Goal: Information Seeking & Learning: Learn about a topic

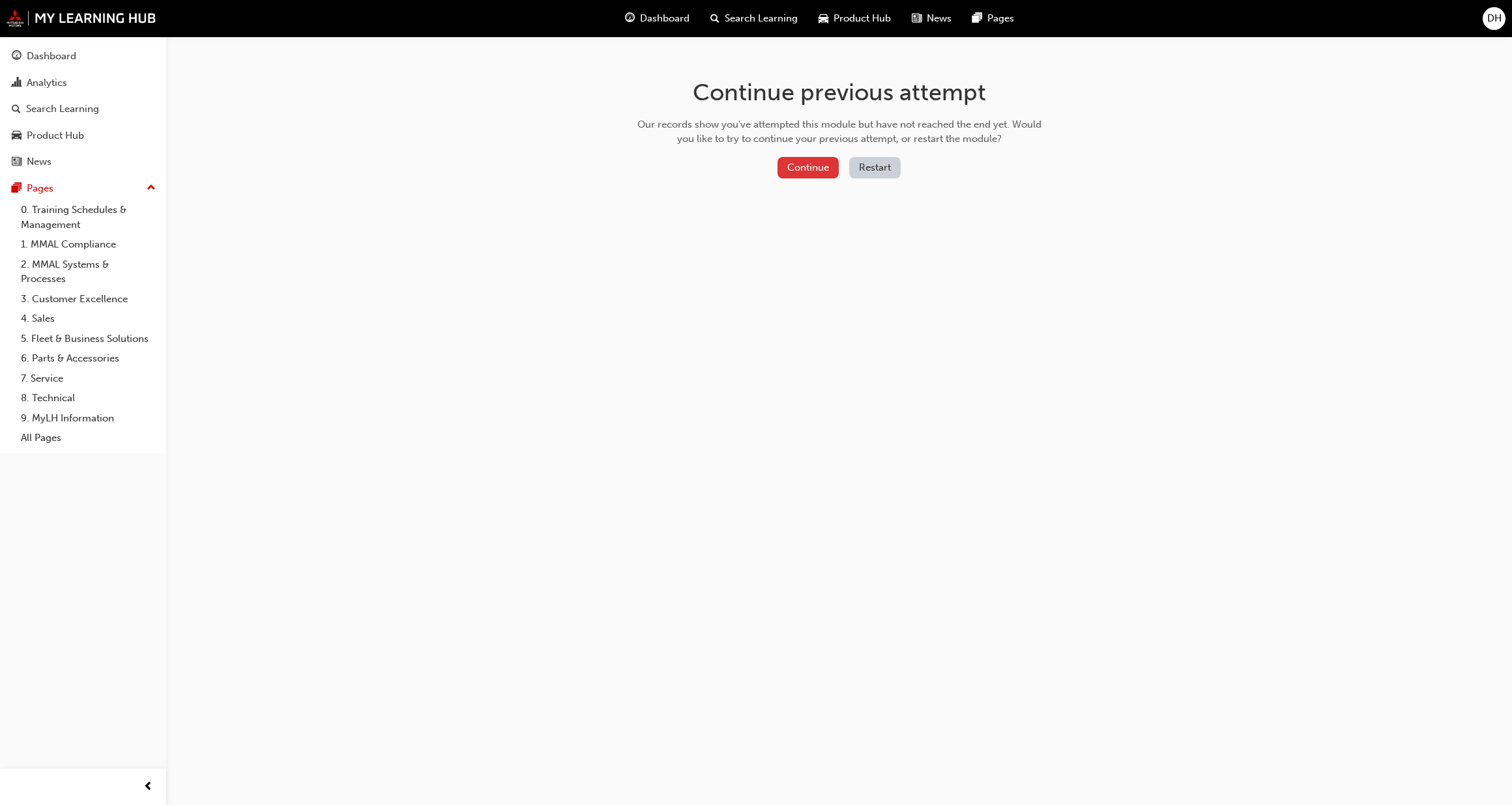
click at [795, 168] on button "Continue" at bounding box center [808, 168] width 62 height 22
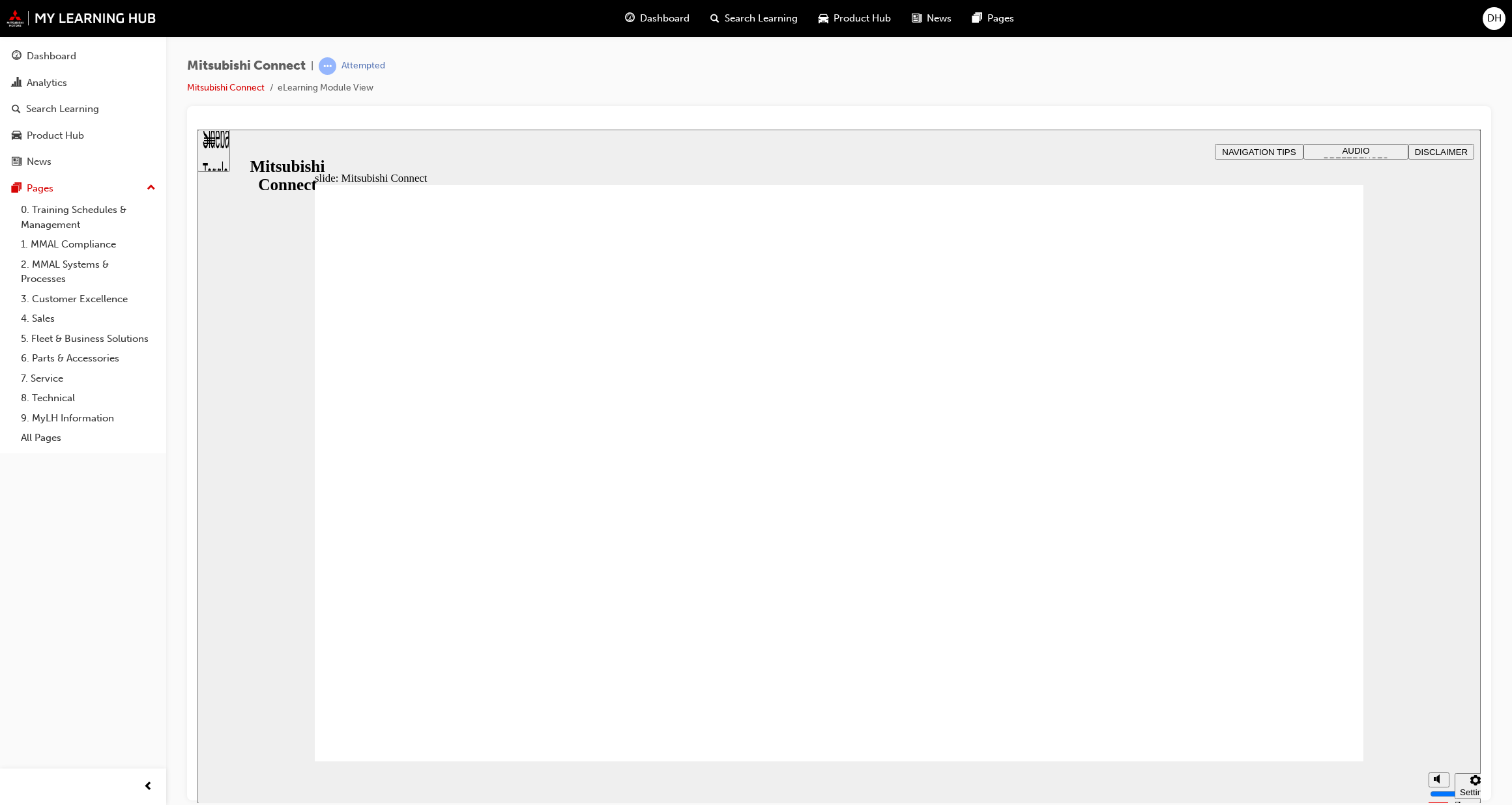
click at [232, 90] on link "Mitsubishi Connect" at bounding box center [225, 88] width 78 height 11
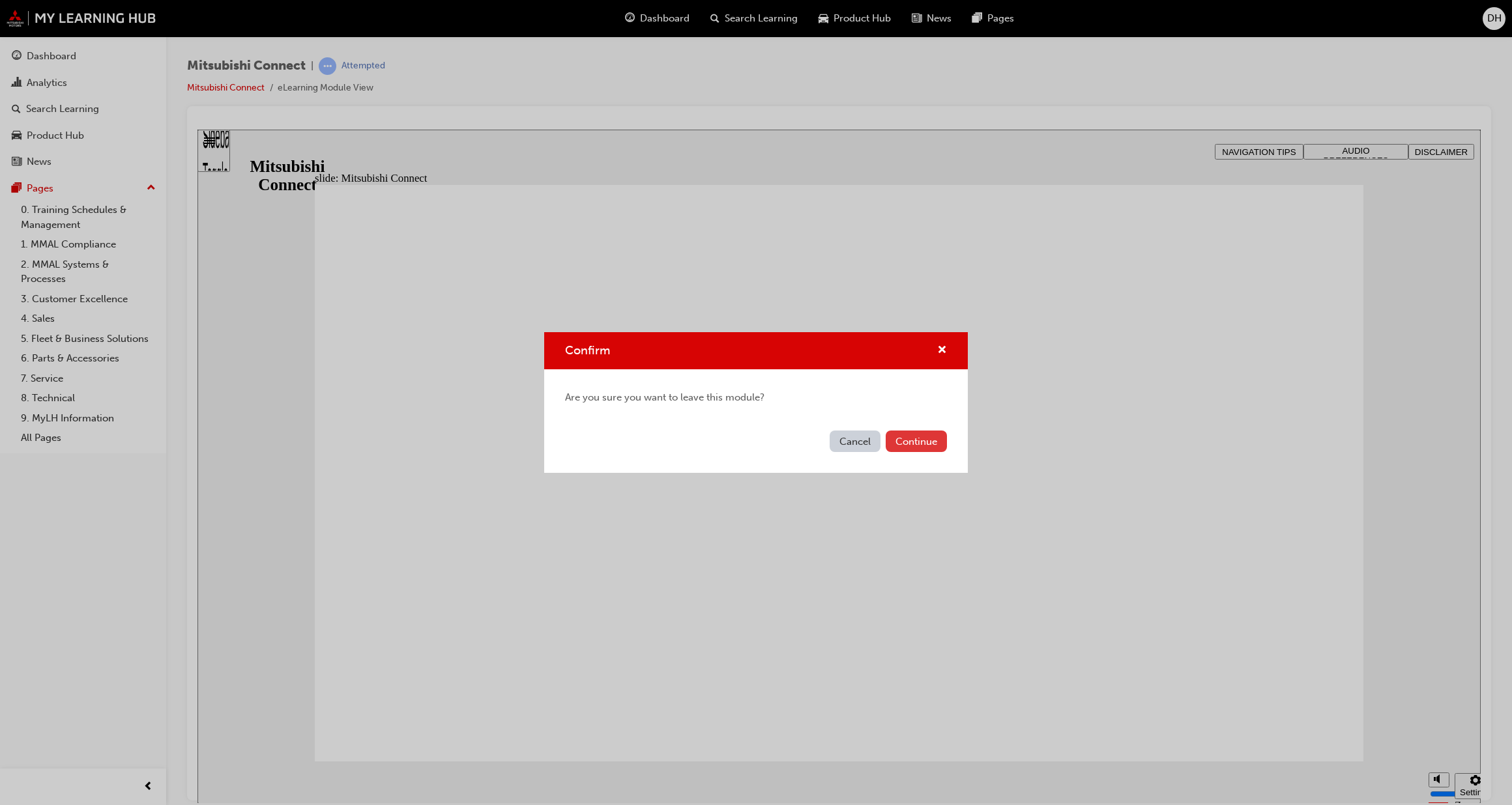
click at [908, 442] on button "Continue" at bounding box center [917, 441] width 62 height 22
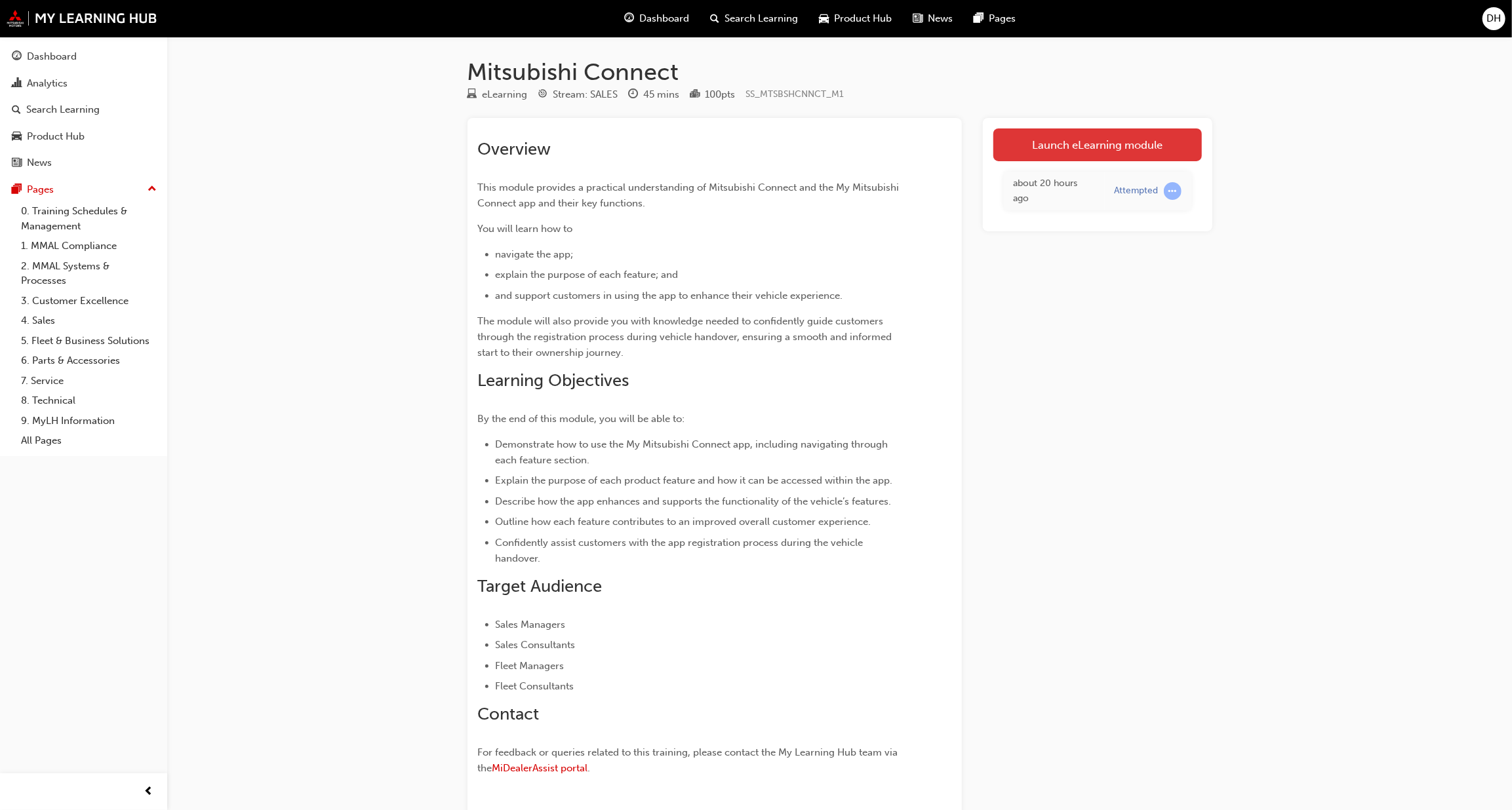
click at [1059, 145] on link "Launch eLearning module" at bounding box center [1097, 145] width 208 height 32
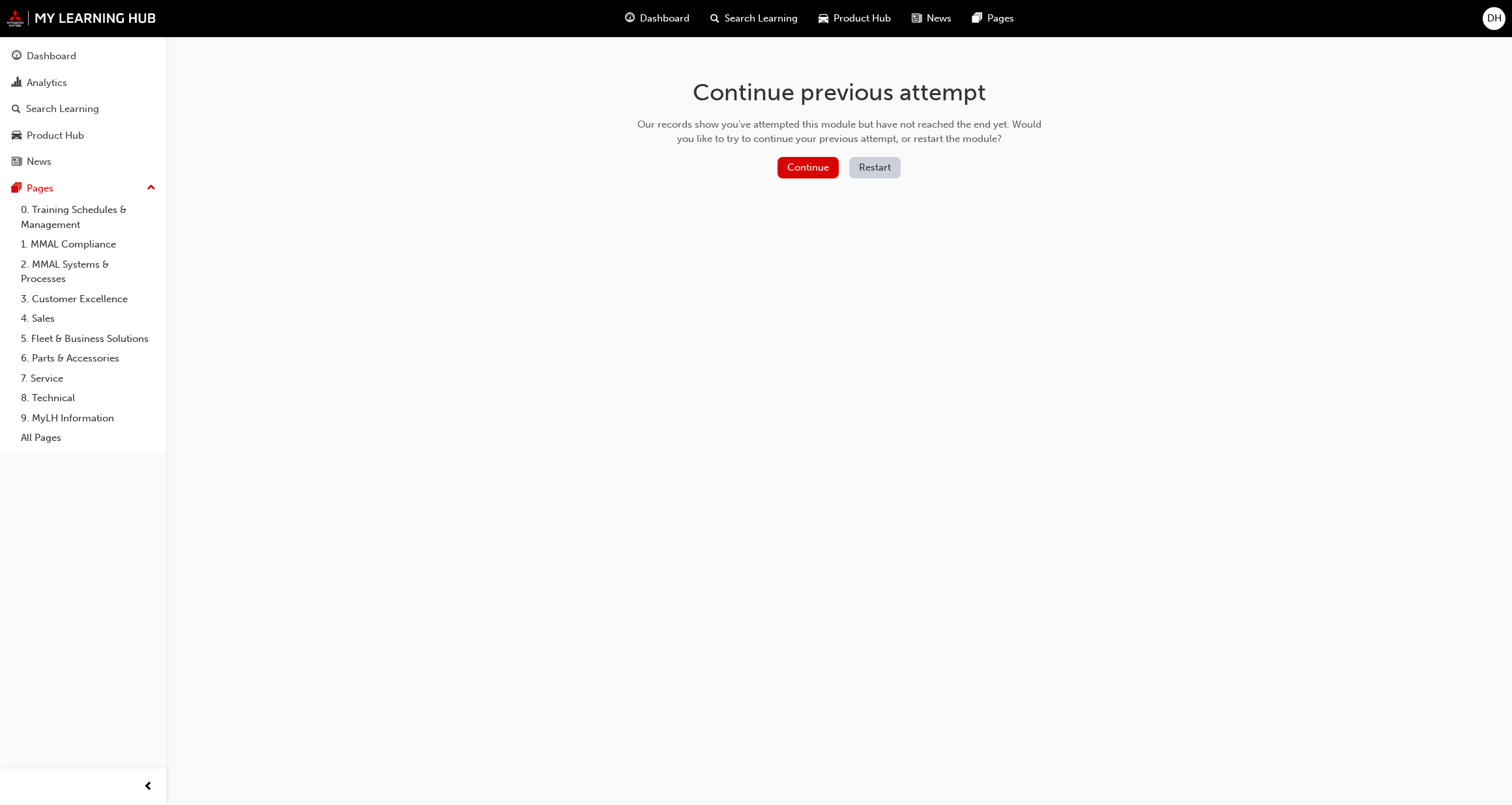
click at [883, 169] on button "Restart" at bounding box center [874, 168] width 52 height 22
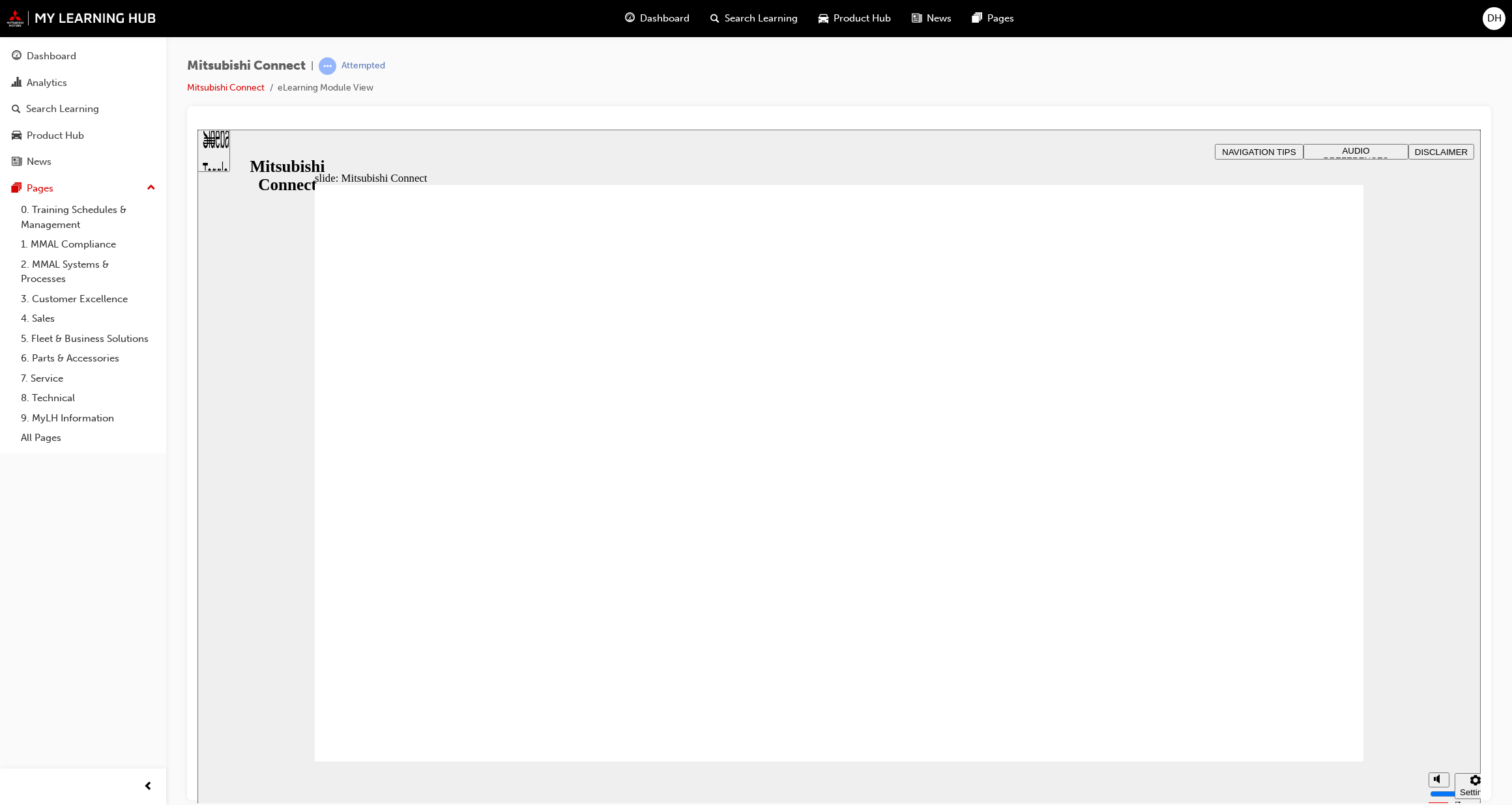
click at [1263, 148] on span "NAVIGATION TIPS" at bounding box center [1259, 151] width 74 height 10
click at [1496, 18] on span "DH" at bounding box center [1494, 18] width 15 height 15
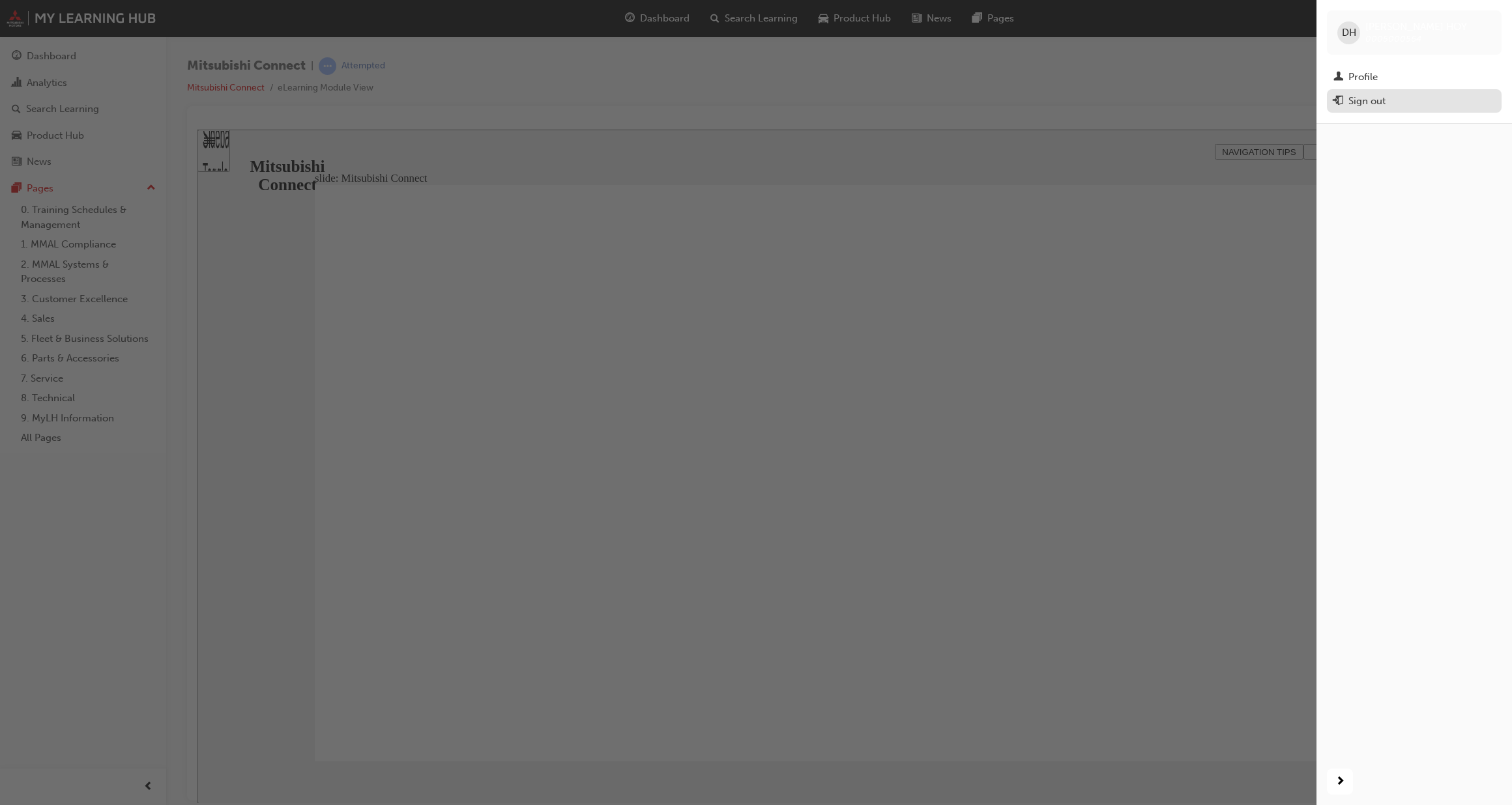
click at [1350, 104] on div "Sign out" at bounding box center [1367, 101] width 37 height 15
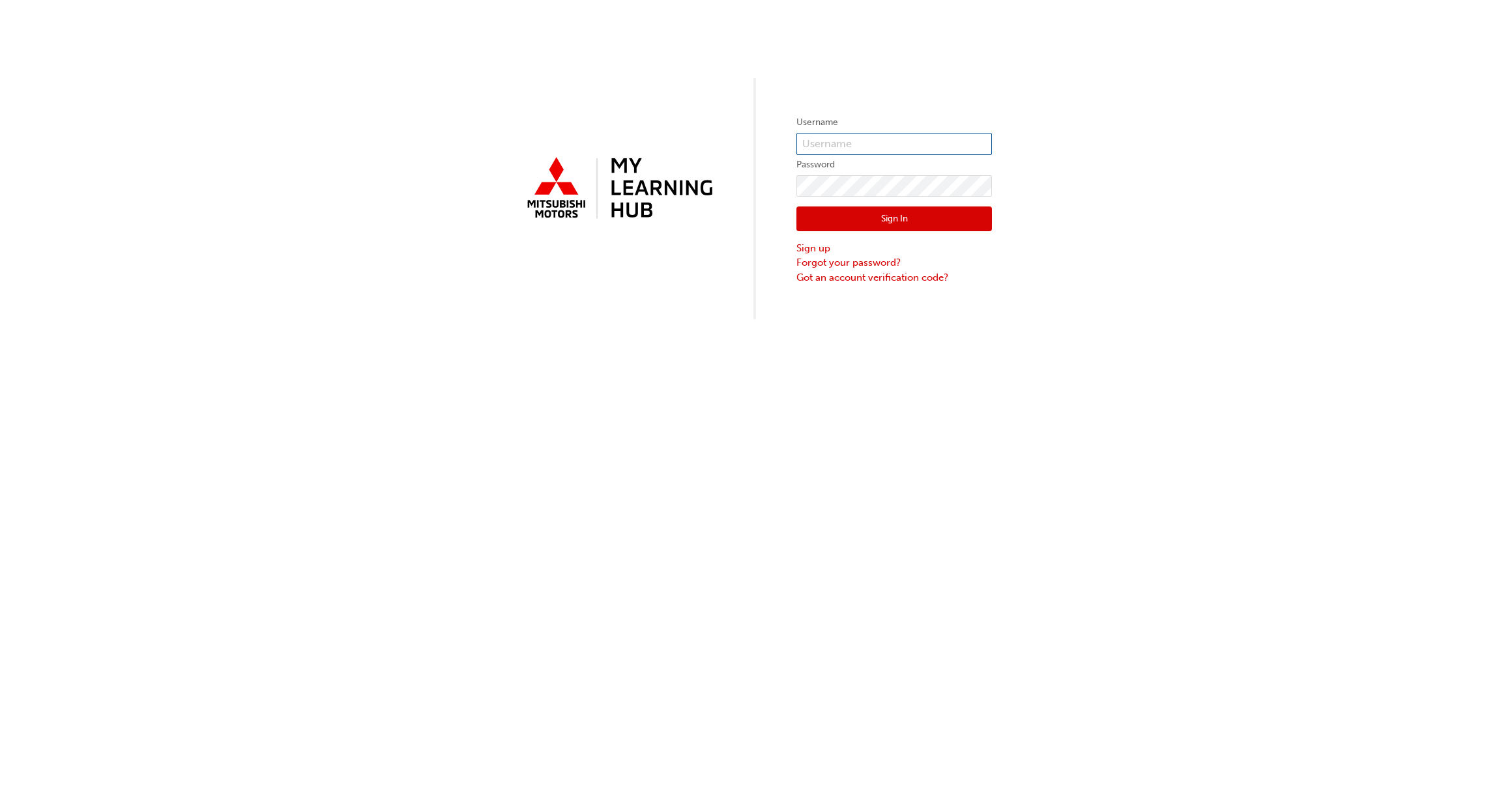
type input "0005000564"
click at [898, 218] on button "Sign In" at bounding box center [894, 219] width 195 height 25
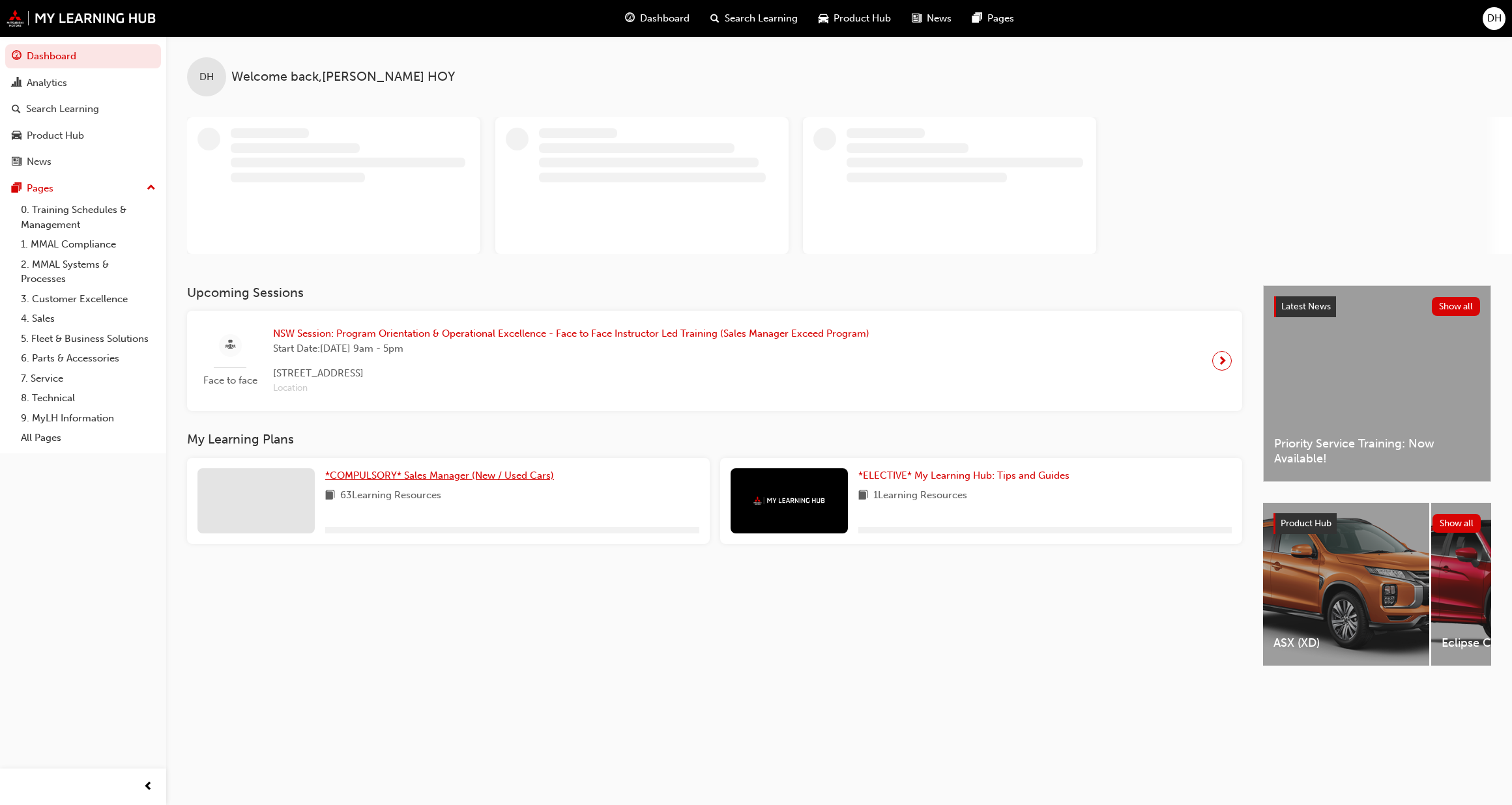
click at [538, 482] on link "*COMPULSORY* Sales Manager (New / Used Cars)" at bounding box center [442, 475] width 234 height 15
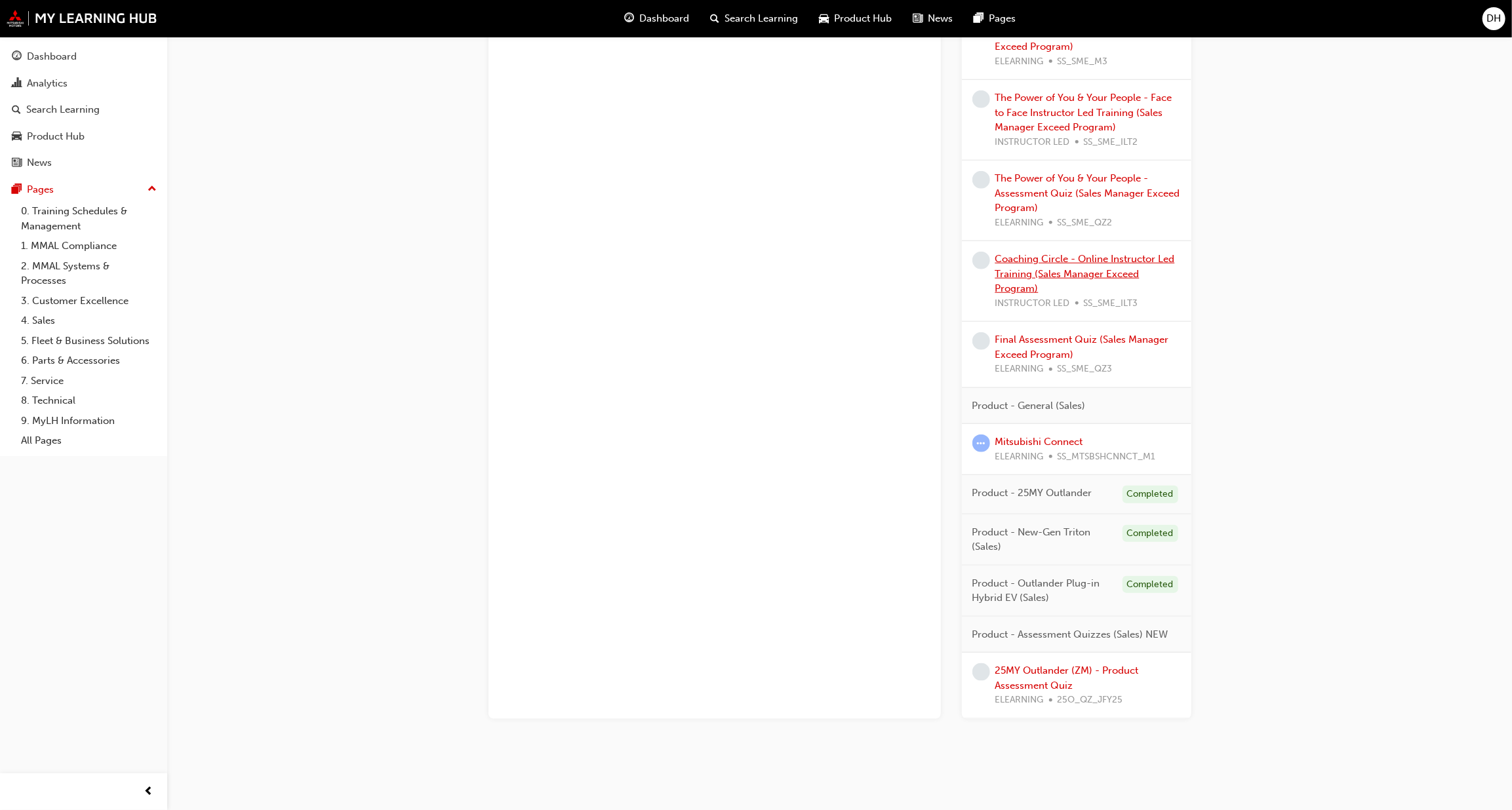
scroll to position [965, 0]
click at [1029, 441] on link "Mitsubishi Connect" at bounding box center [1039, 440] width 88 height 12
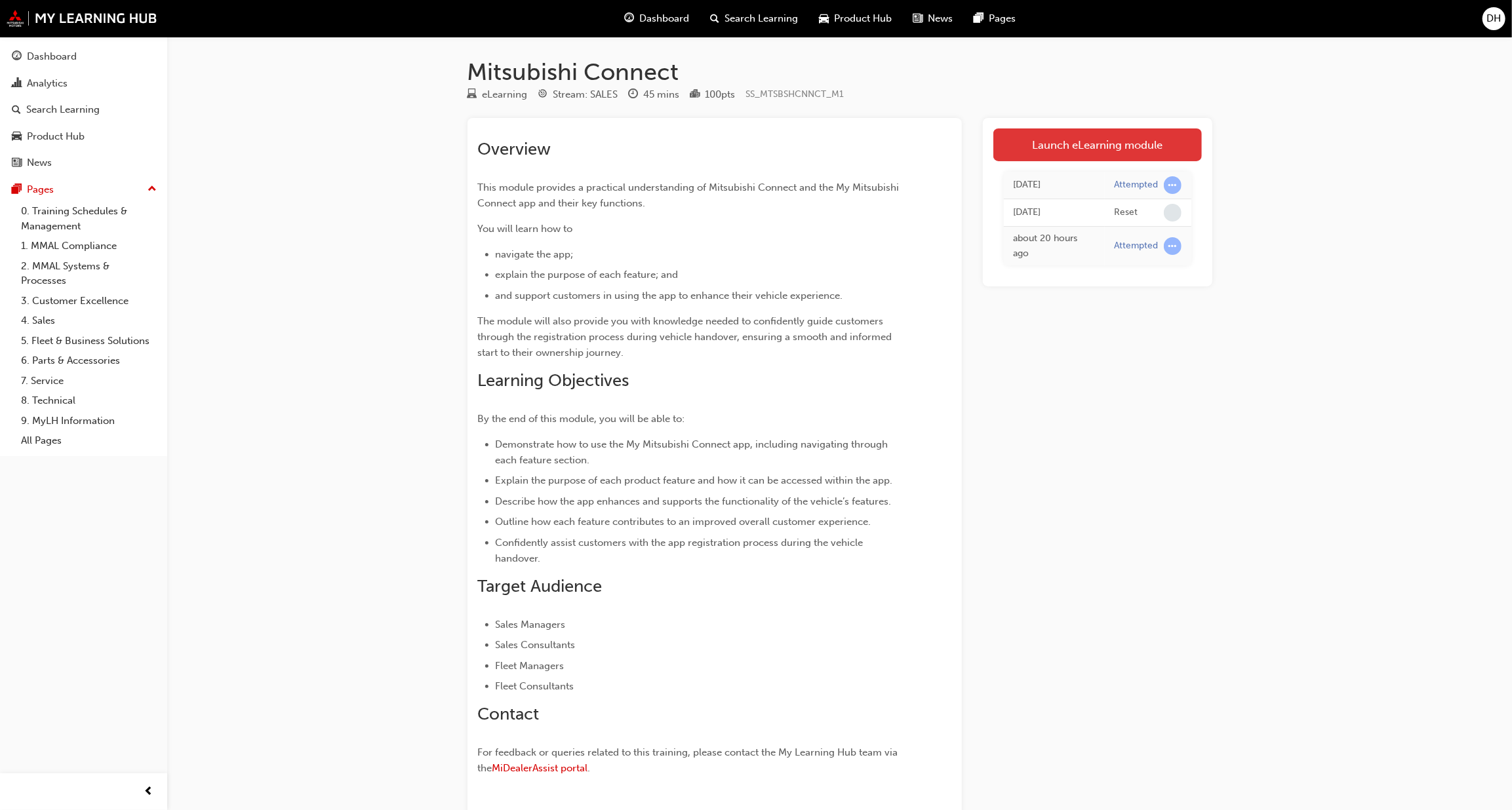
click at [1134, 148] on link "Launch eLearning module" at bounding box center [1097, 145] width 208 height 32
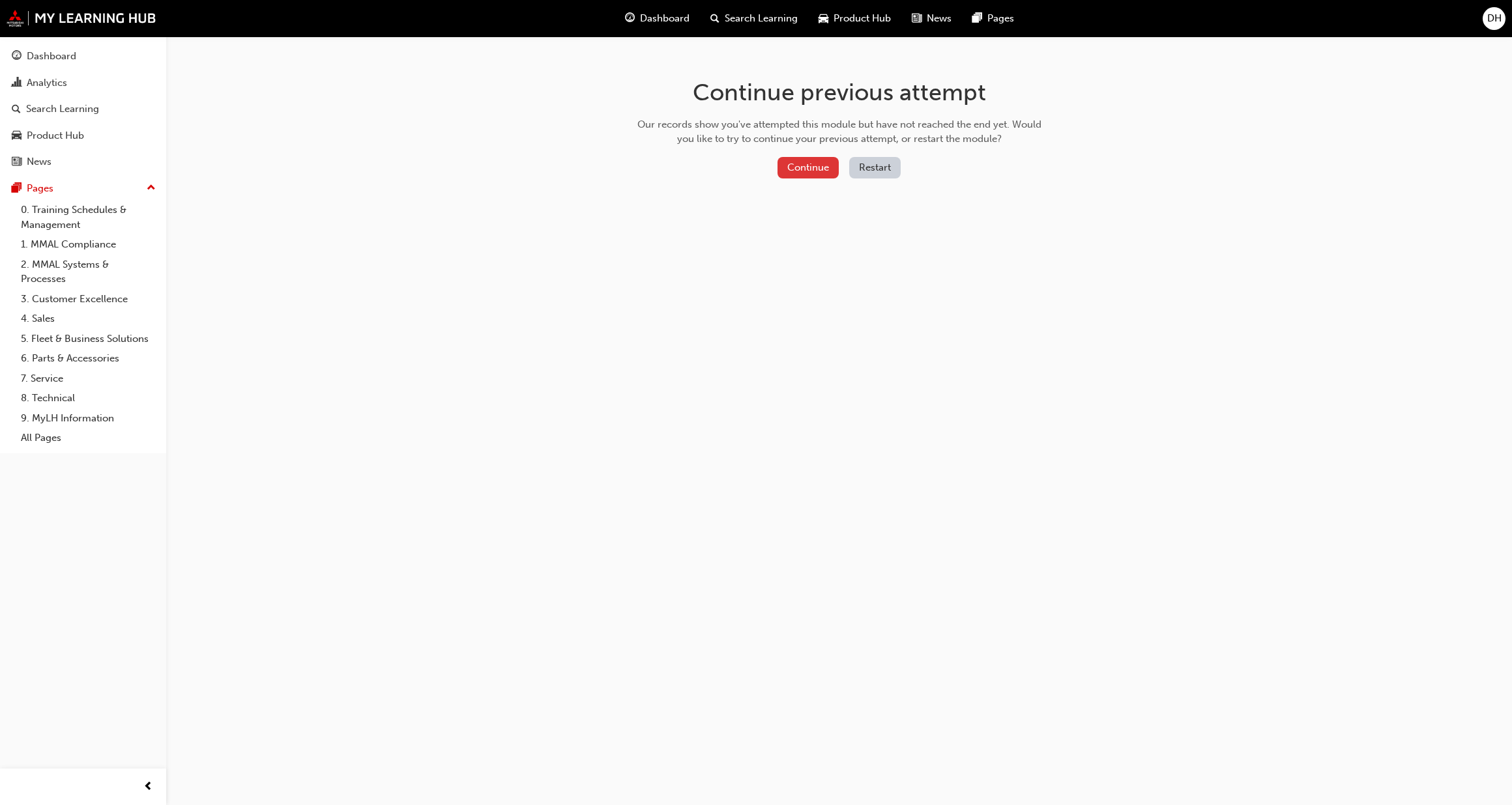
click at [797, 167] on button "Continue" at bounding box center [808, 168] width 62 height 22
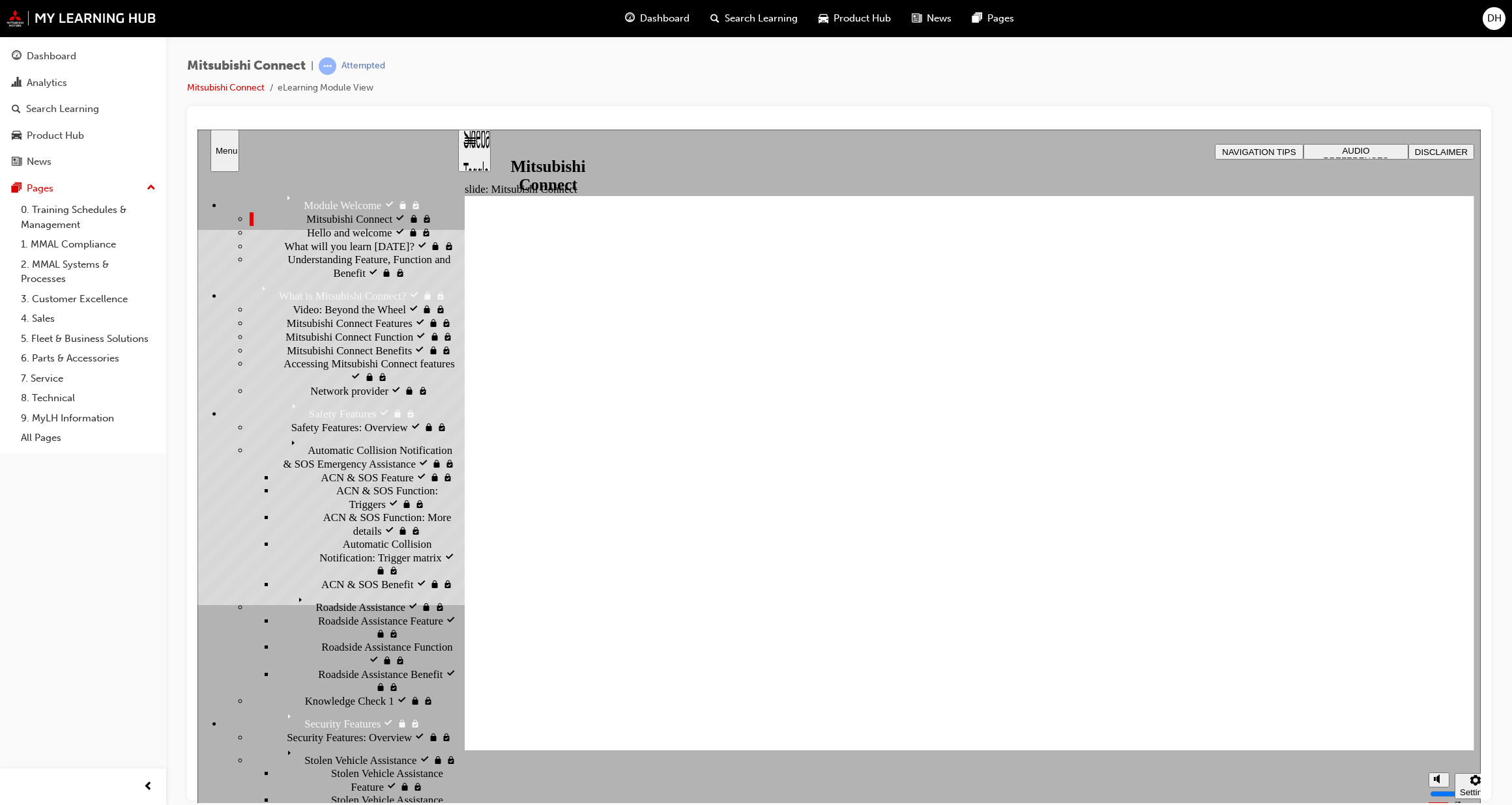
click at [310, 114] on div at bounding box center [838, 453] width 1304 height 694
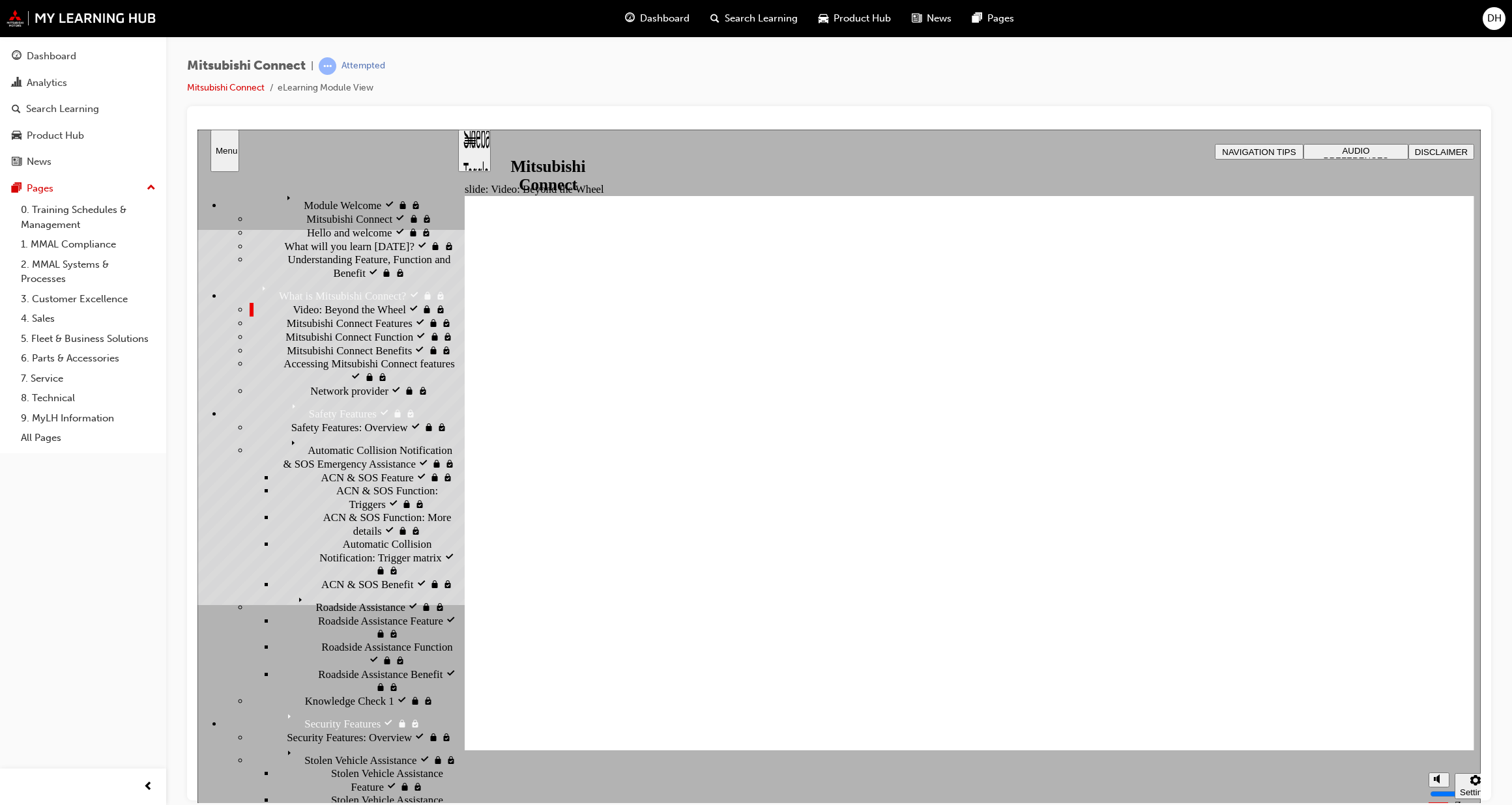
click at [1166, 105] on div "Mitsubishi Connect | Attempted Mitsubishi Connect eLearning Module View" at bounding box center [838, 82] width 1304 height 49
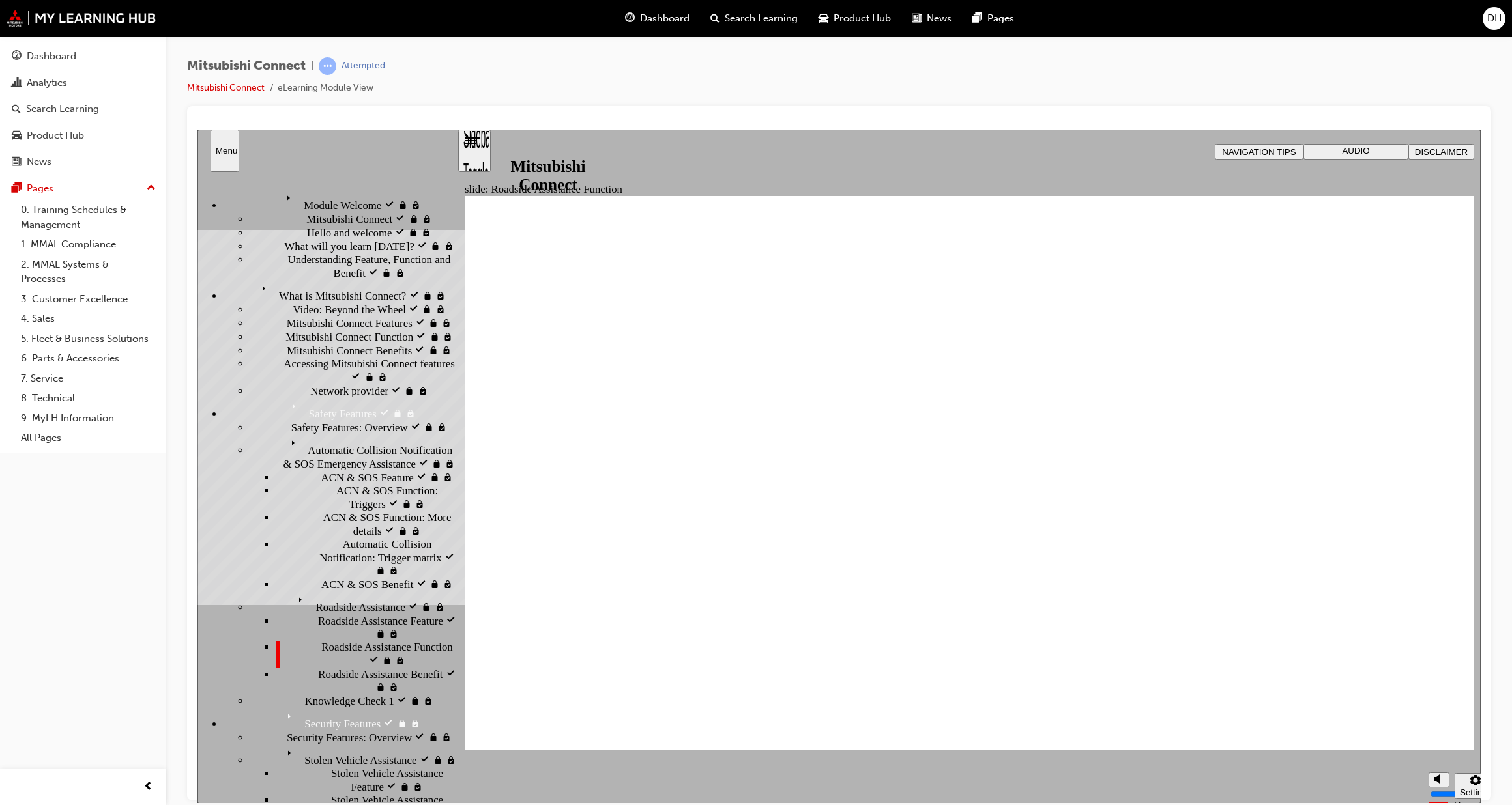
checkbox input "true"
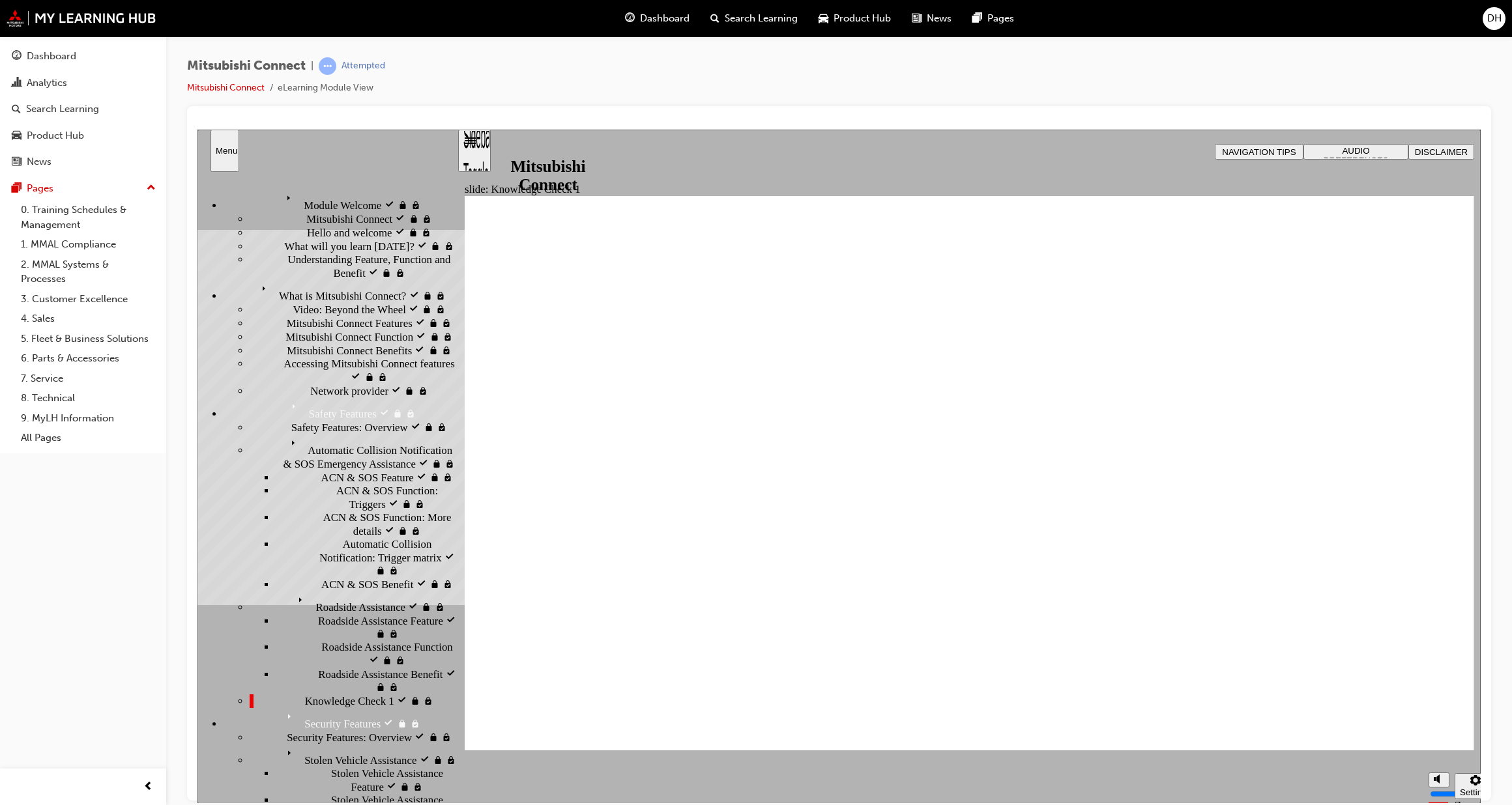
checkbox input "false"
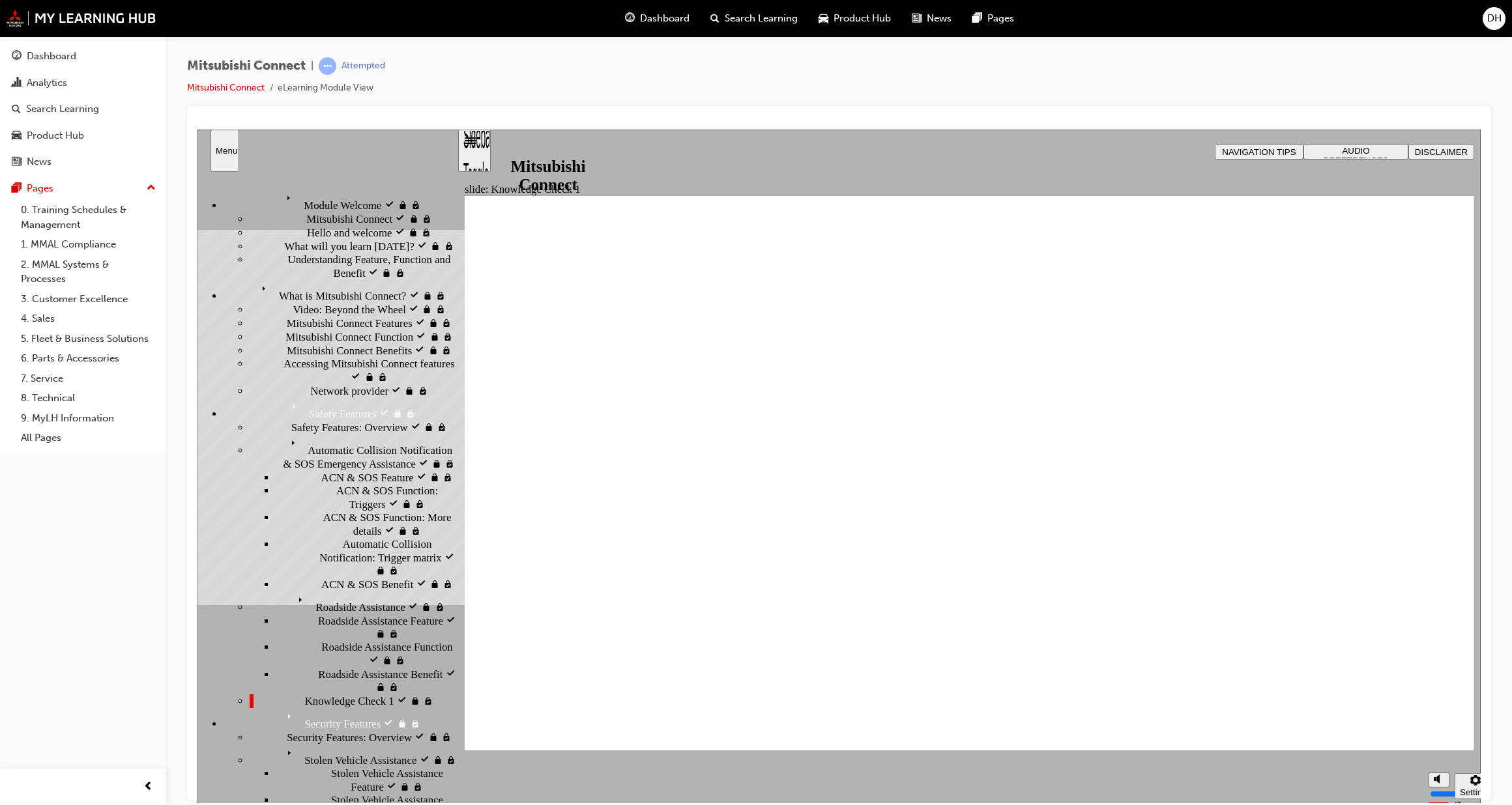
checkbox input "true"
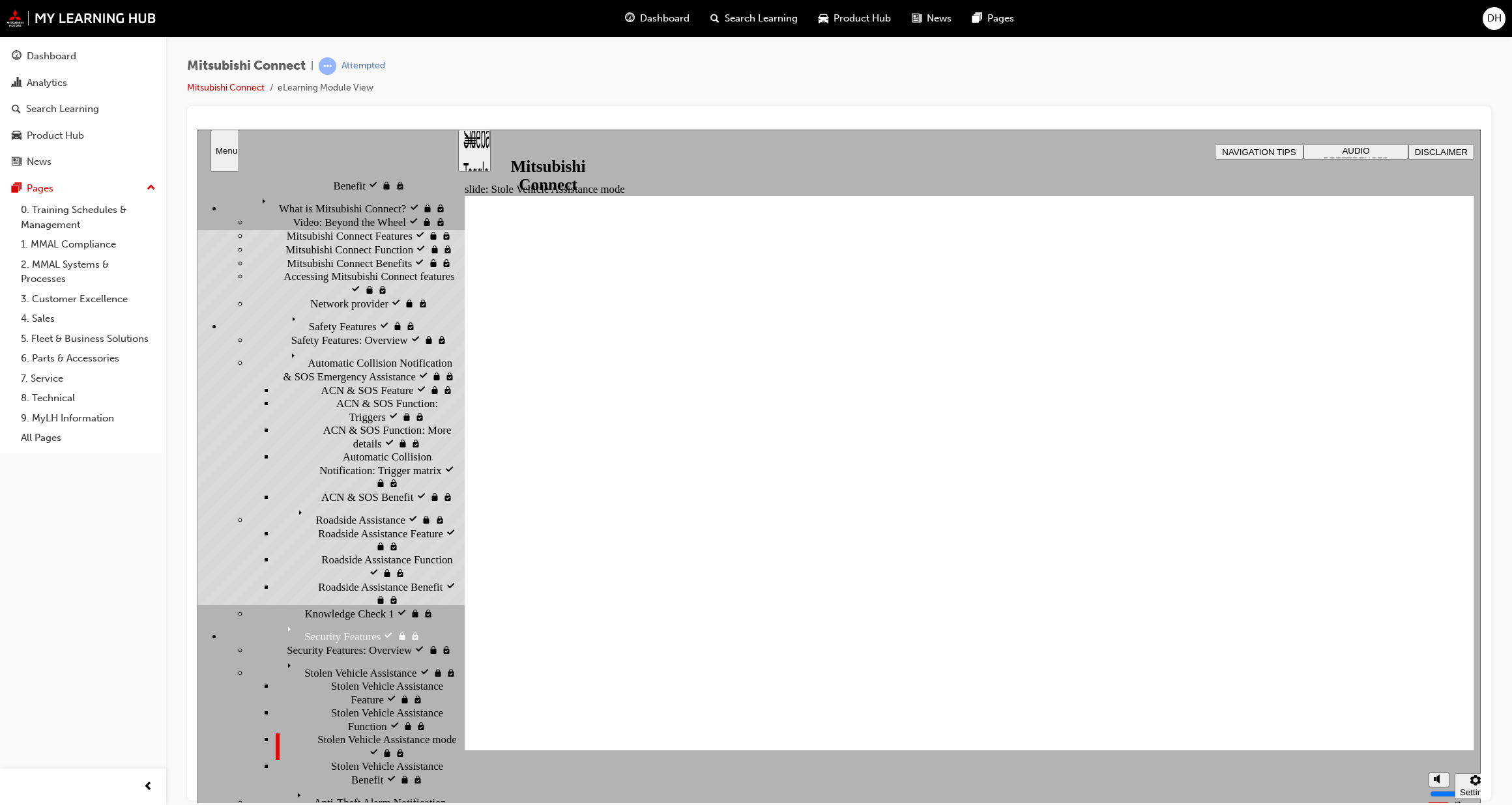
scroll to position [98, 0]
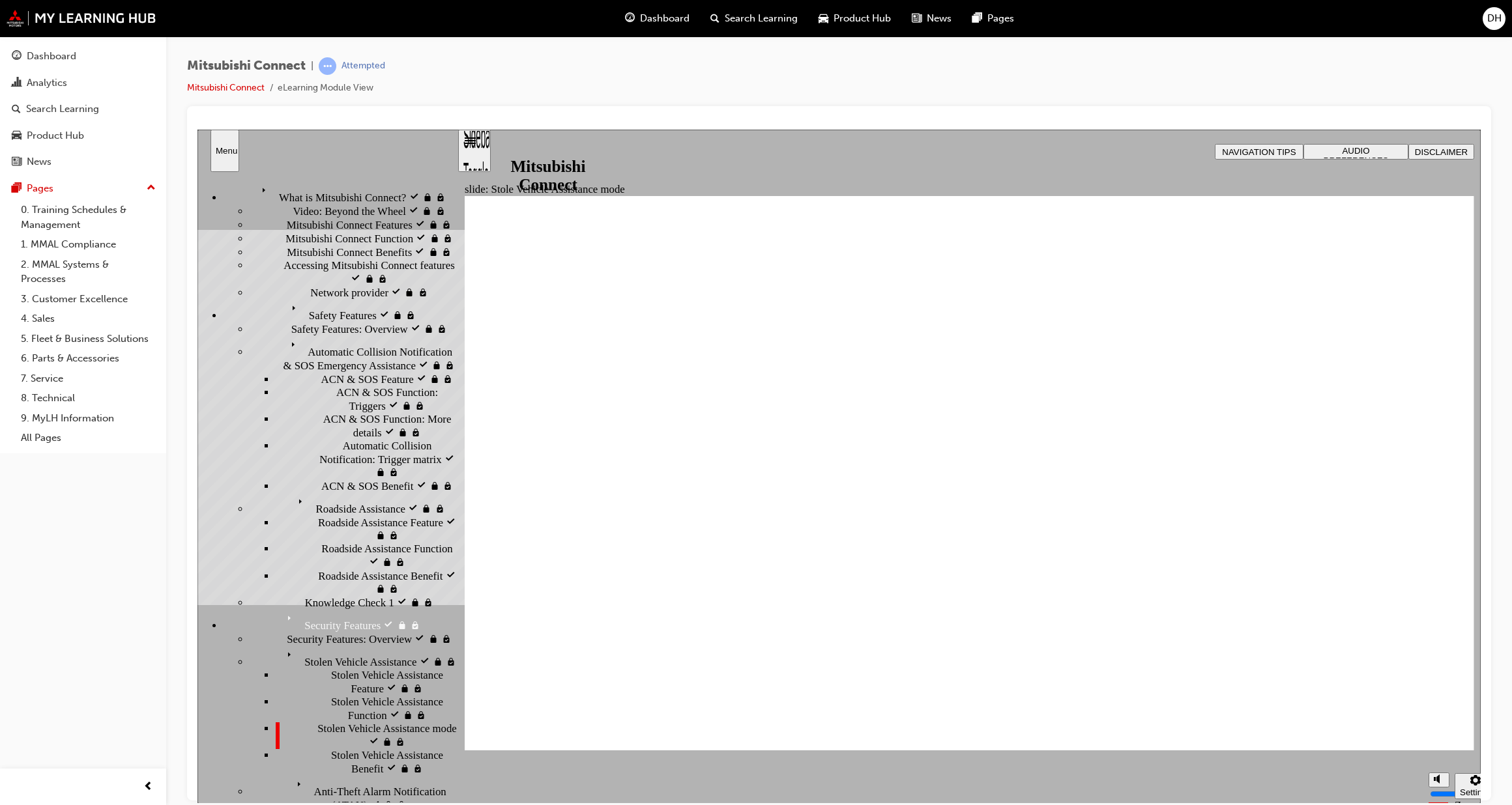
drag, startPoint x: 451, startPoint y: 518, endPoint x: 450, endPoint y: 570, distance: 52.0
click at [450, 570] on div "Module Welcome visited Module Welcome Mitsubishi Connect visited Mitsubishi Con…" at bounding box center [327, 487] width 259 height 630
click at [339, 749] on span "Stolen Vehicle Assistance Benefit" at bounding box center [394, 762] width 126 height 26
click at [385, 749] on span "Stolen Vehicle Assistance Benefit visited" at bounding box center [394, 762] width 126 height 26
click at [397, 775] on div "Anti-Theft Alarm Notification (ATAN) Anti-Theft Alarm Notification (ATAN)" at bounding box center [353, 793] width 207 height 36
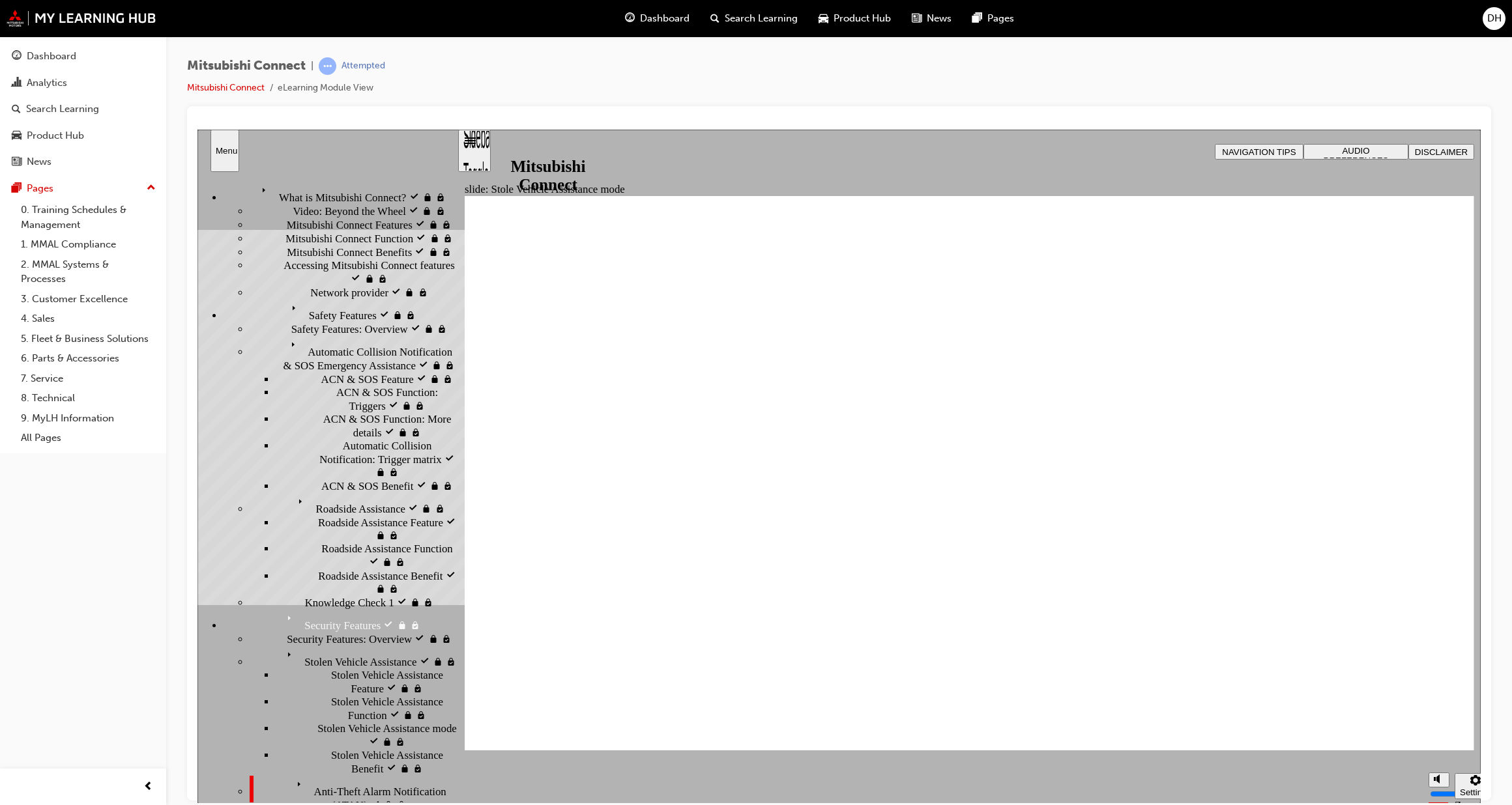
click at [362, 646] on div "Stolen Vehicle Assistance visited Stolen Vehicle Assistance" at bounding box center [353, 657] width 207 height 23
click at [398, 749] on div "Stolen Vehicle Assistance Benefit Stolen Vehicle Assistance Benefit" at bounding box center [366, 762] width 182 height 27
click at [56, 52] on div "Dashboard" at bounding box center [52, 56] width 49 height 15
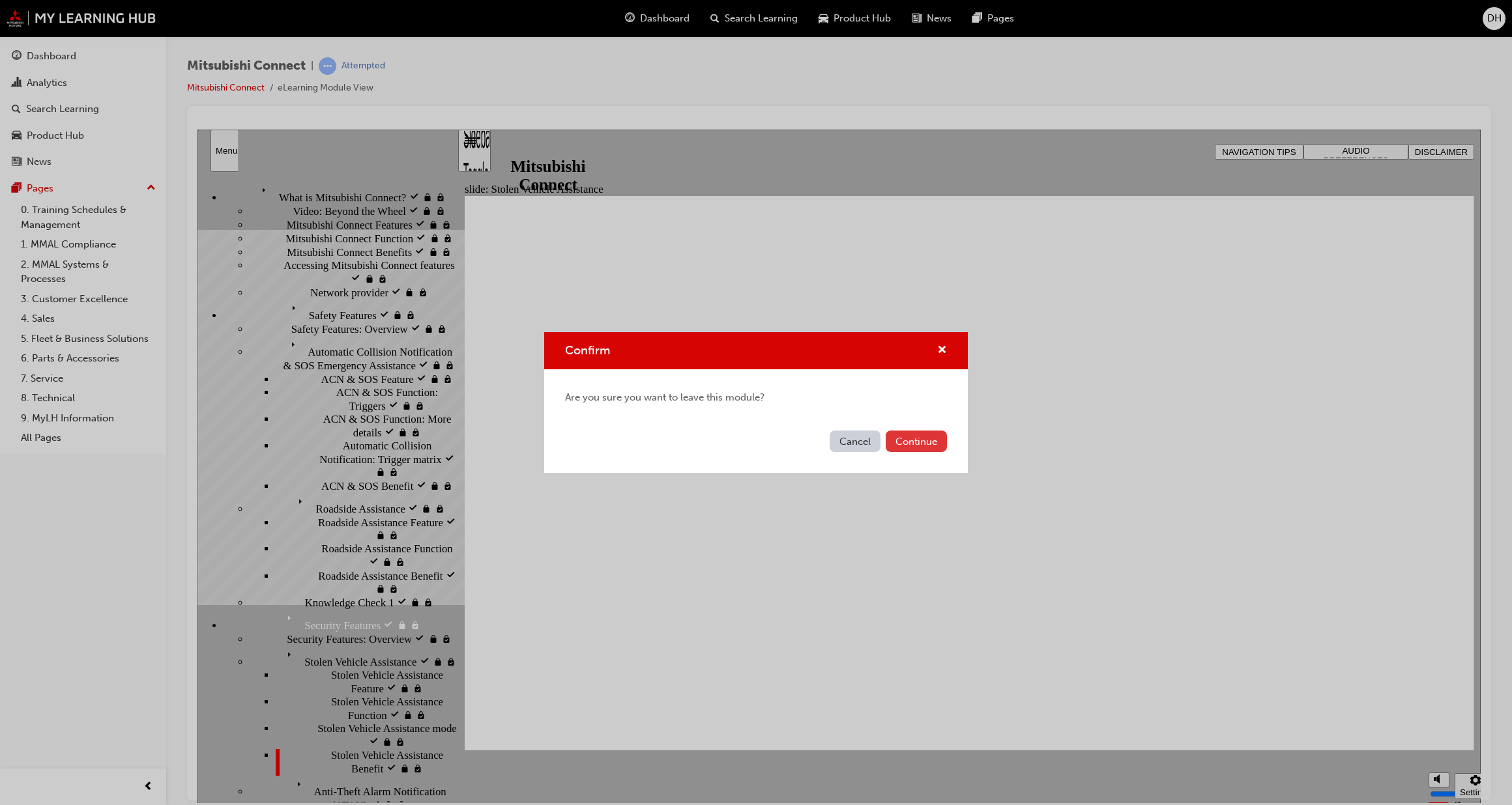
click at [917, 442] on button "Continue" at bounding box center [917, 441] width 62 height 22
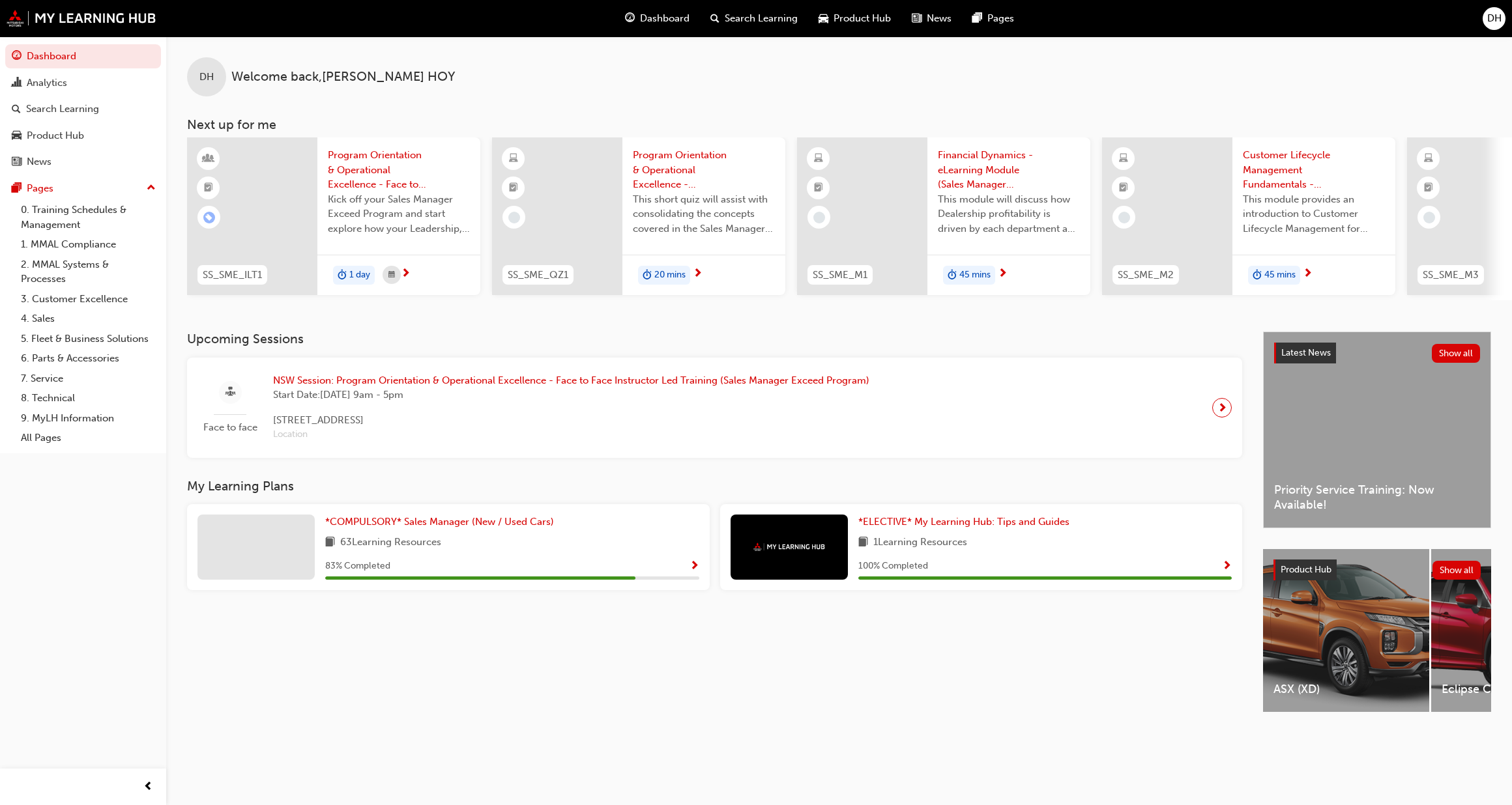
click at [691, 568] on span "Show Progress" at bounding box center [694, 567] width 10 height 12
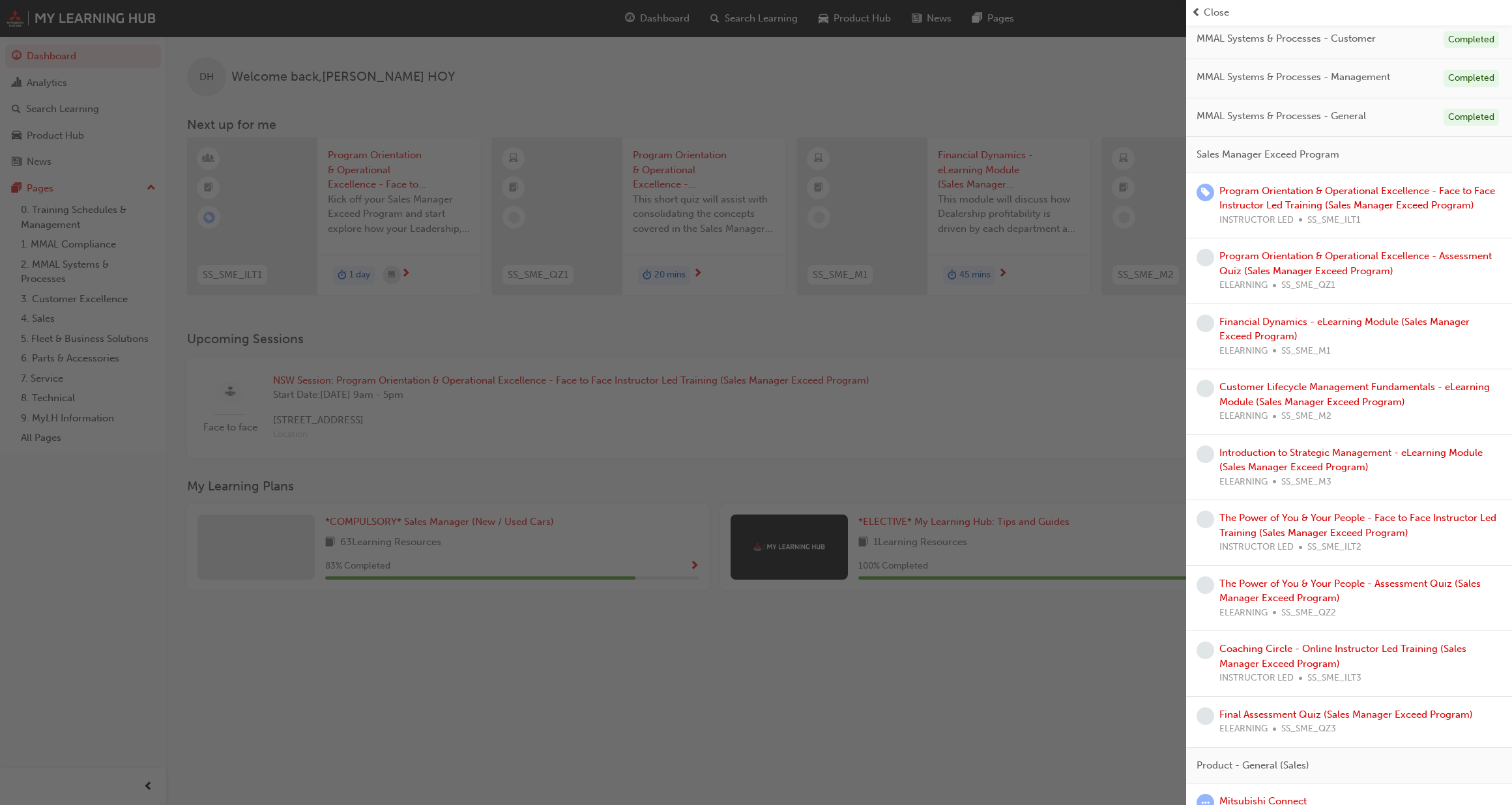
scroll to position [600, 0]
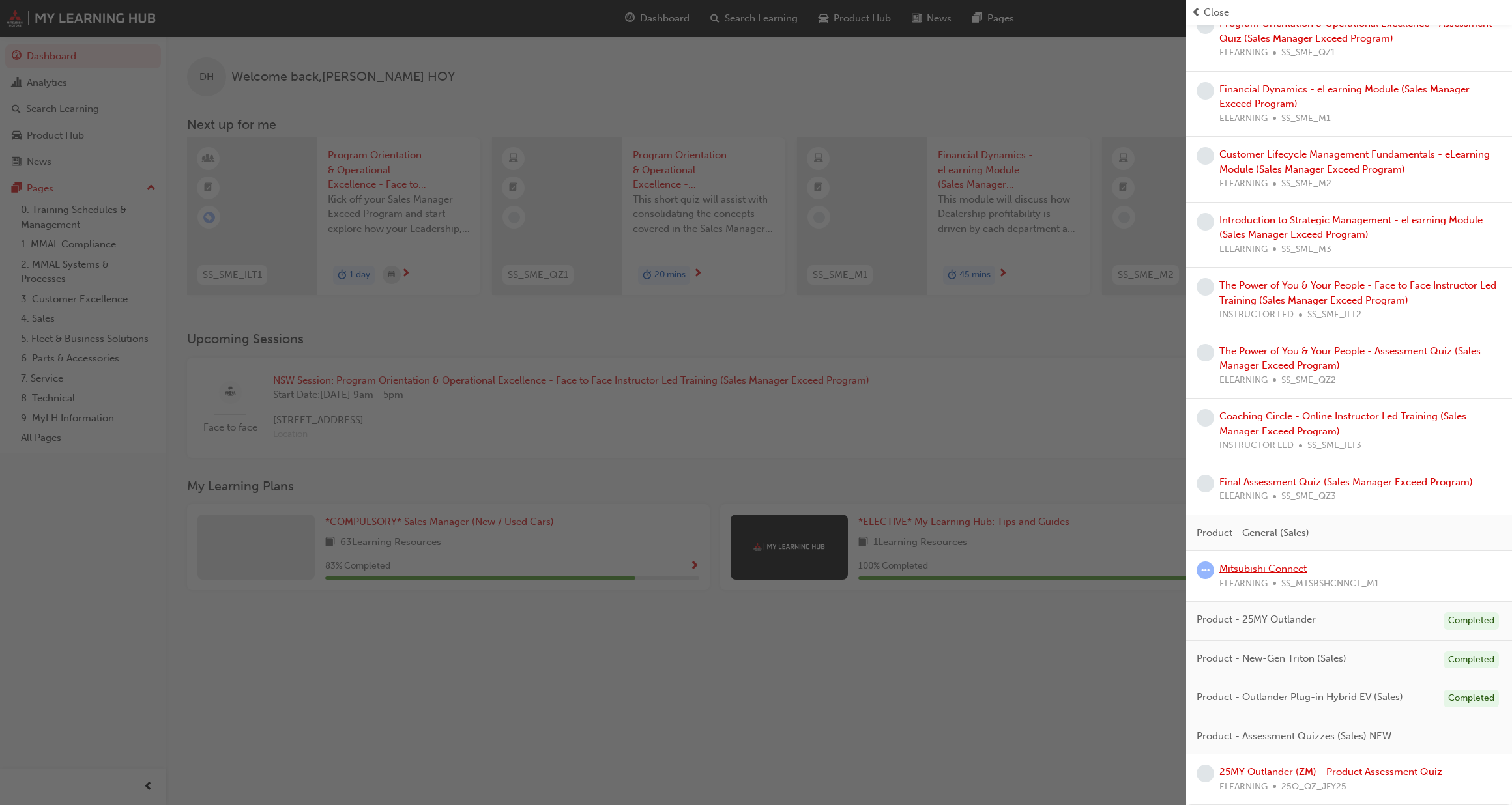
click at [1274, 568] on link "Mitsubishi Connect" at bounding box center [1263, 568] width 88 height 12
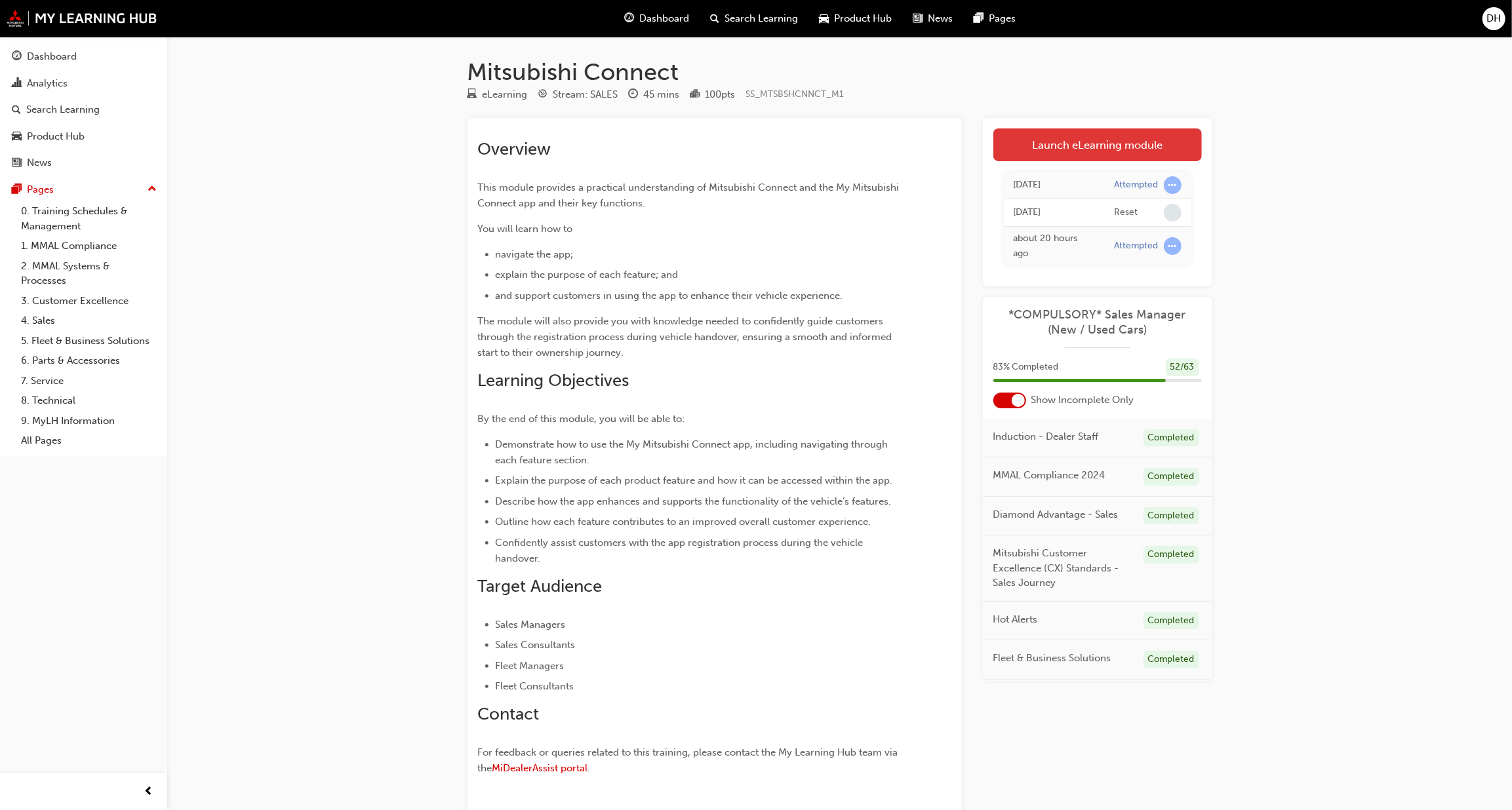
click at [1114, 140] on link "Launch eLearning module" at bounding box center [1097, 145] width 208 height 32
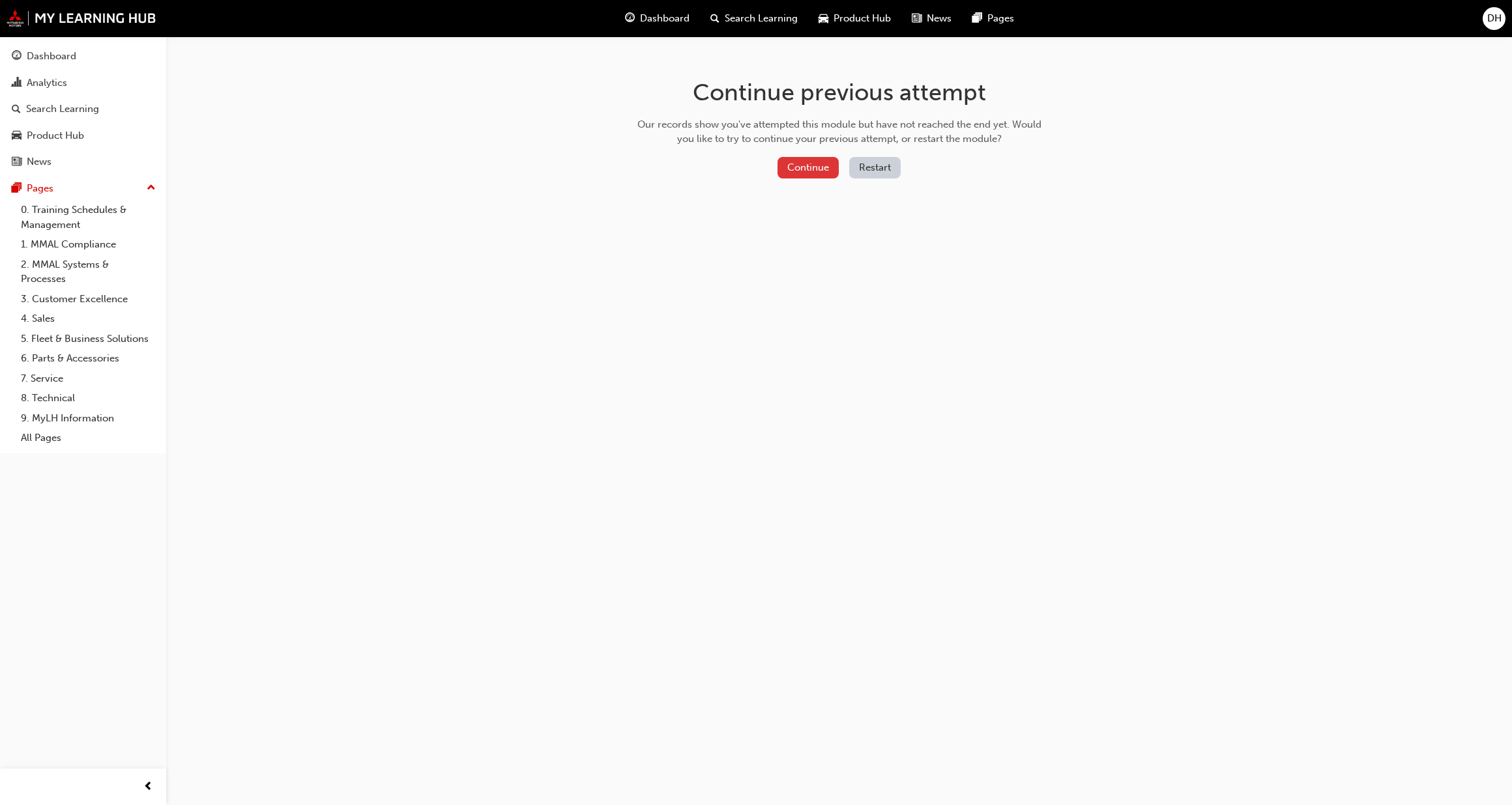
click at [804, 161] on button "Continue" at bounding box center [808, 168] width 62 height 22
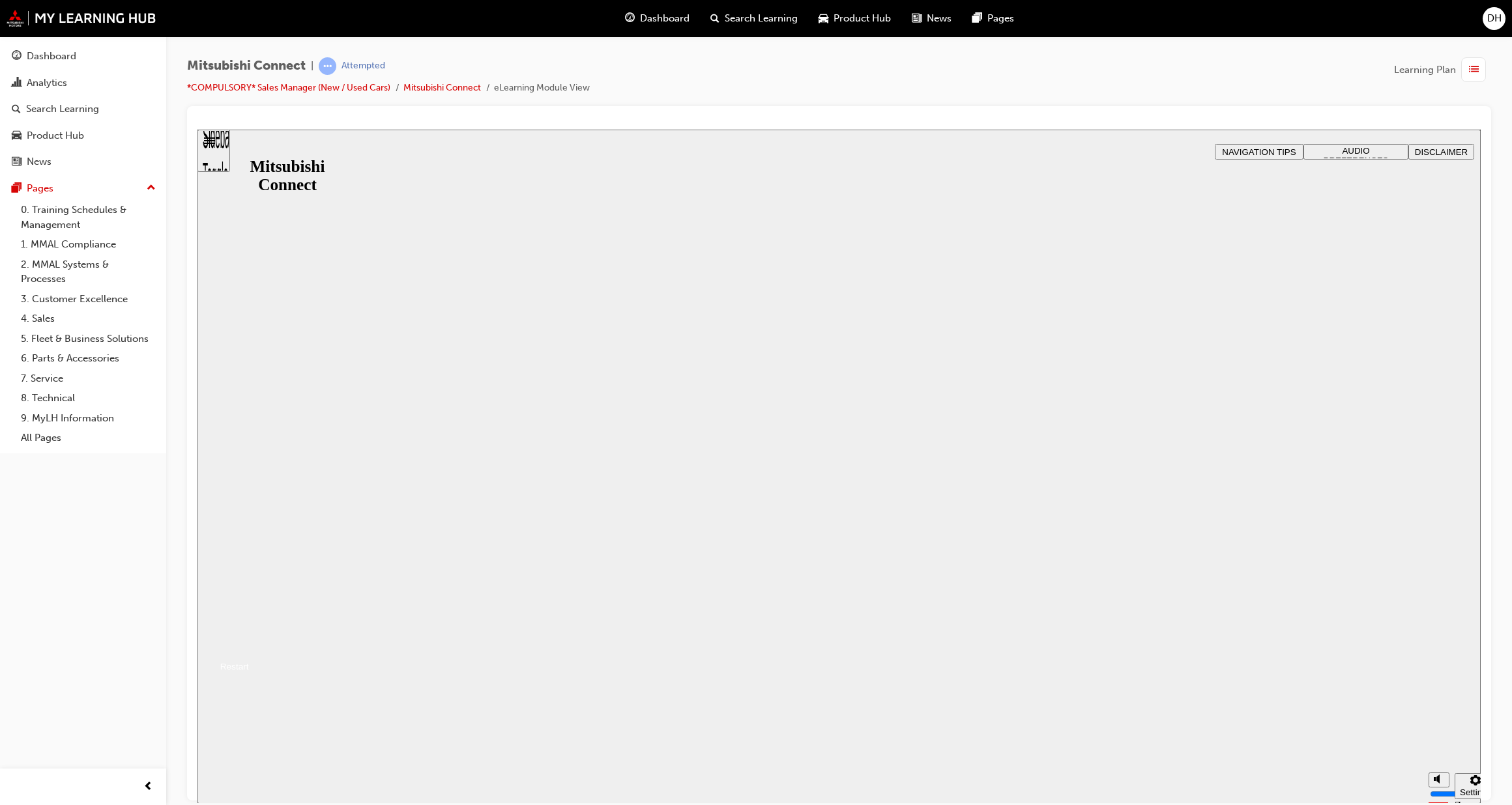
click at [249, 642] on button "Resume" at bounding box center [223, 650] width 52 height 17
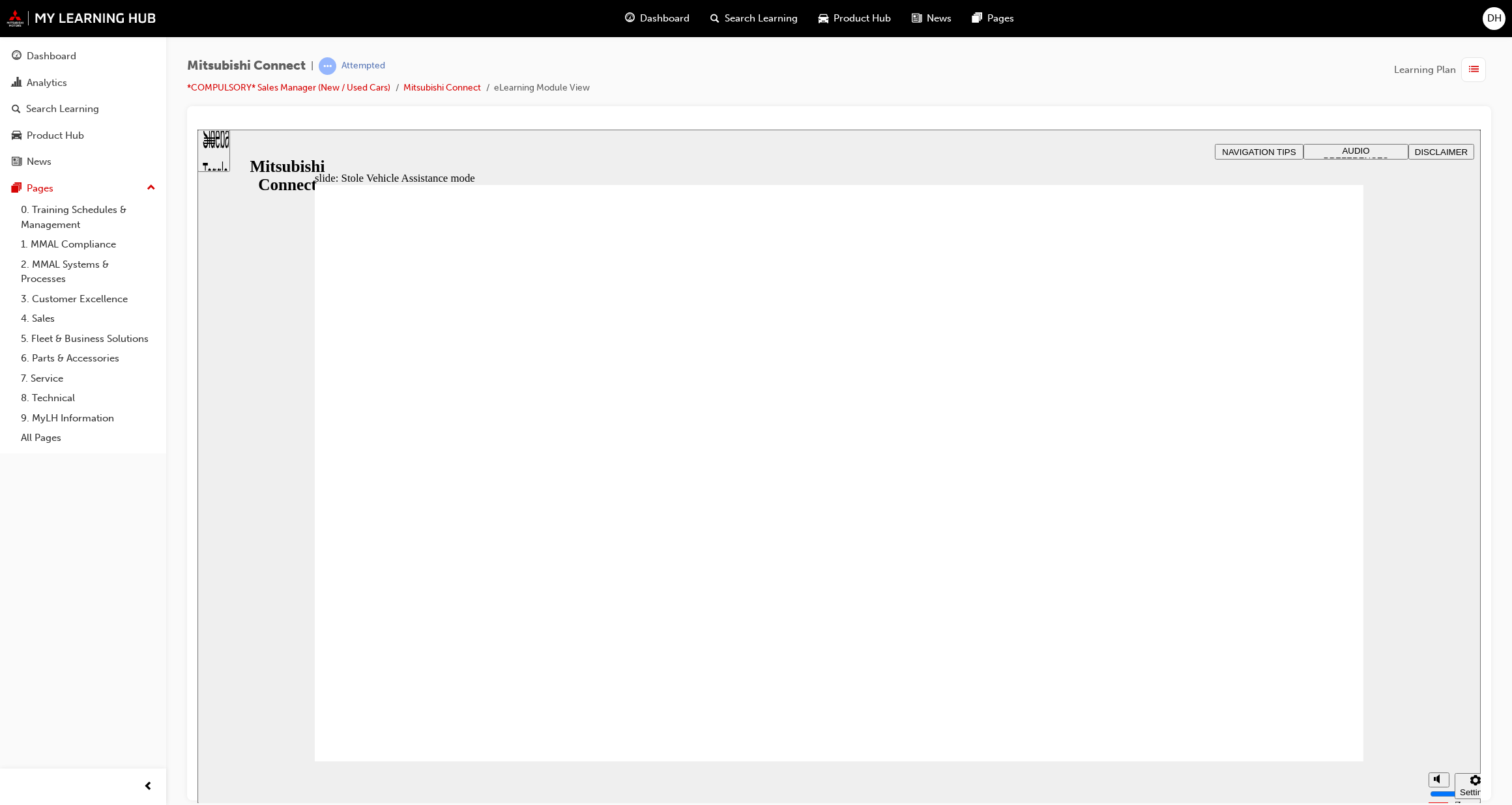
click at [221, 150] on div "Sidebar Toggle" at bounding box center [214, 155] width 22 height 78
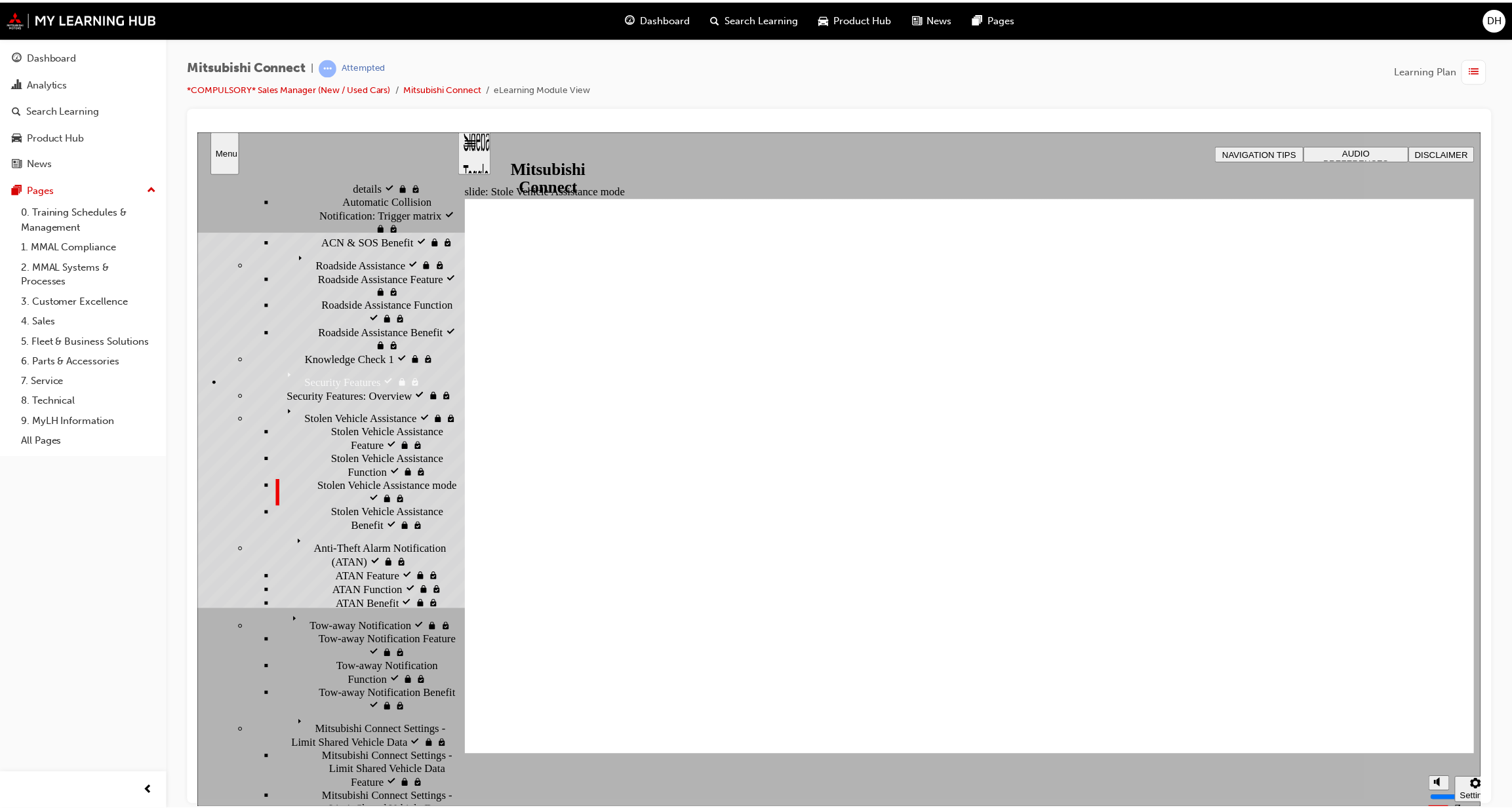
scroll to position [357, 0]
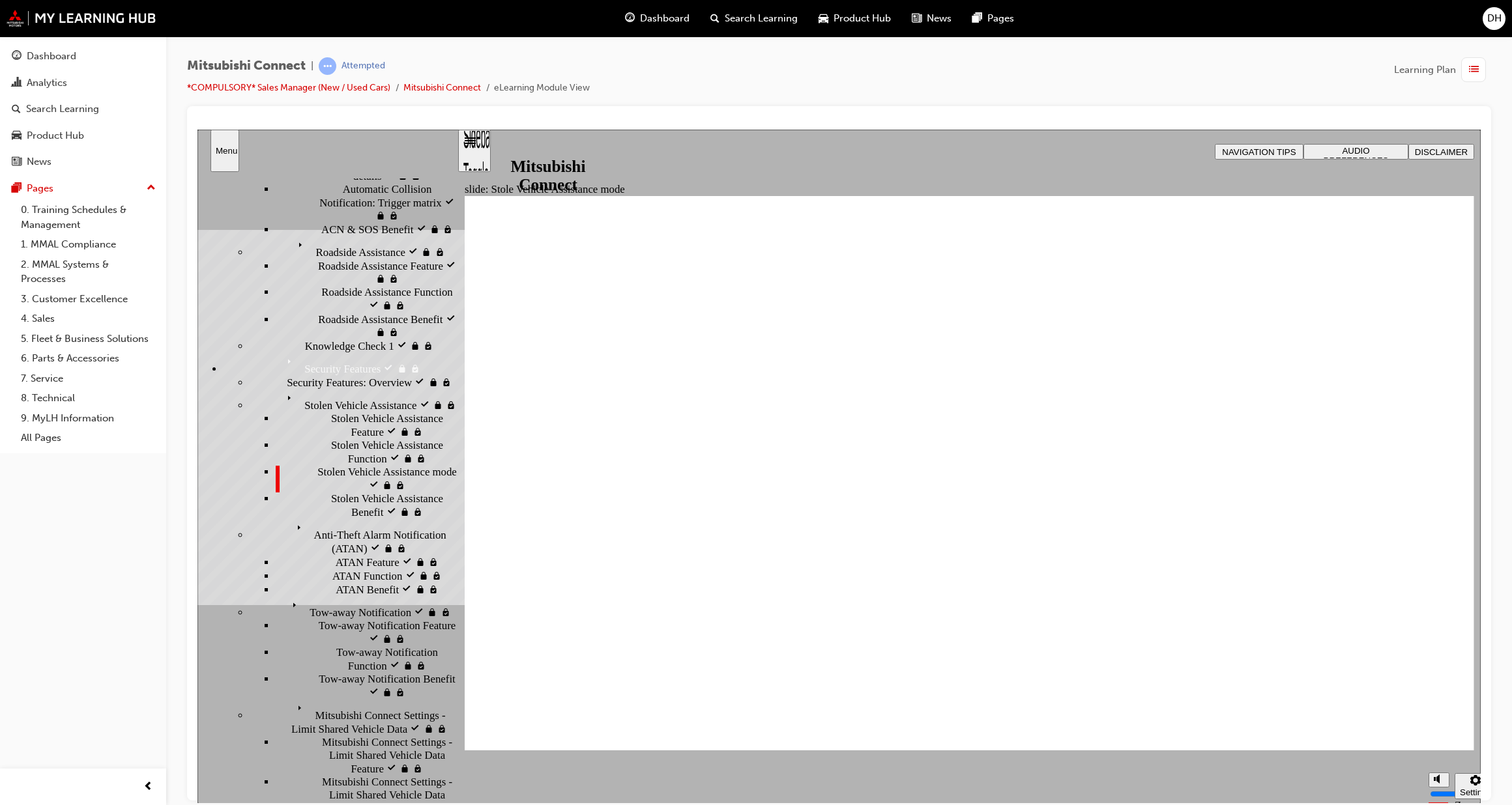
click at [375, 491] on span "Stolen Vehicle Assistance mode visited" at bounding box center [387, 478] width 139 height 26
click at [1462, 787] on div "Settings" at bounding box center [1475, 792] width 32 height 10
click at [1382, 766] on section "Play (Ctrl+Alt+P) Replay (Ctrl+Alt+R) Show captions (Ctrl+Alt+C) Playback speed…" at bounding box center [969, 782] width 1022 height 42
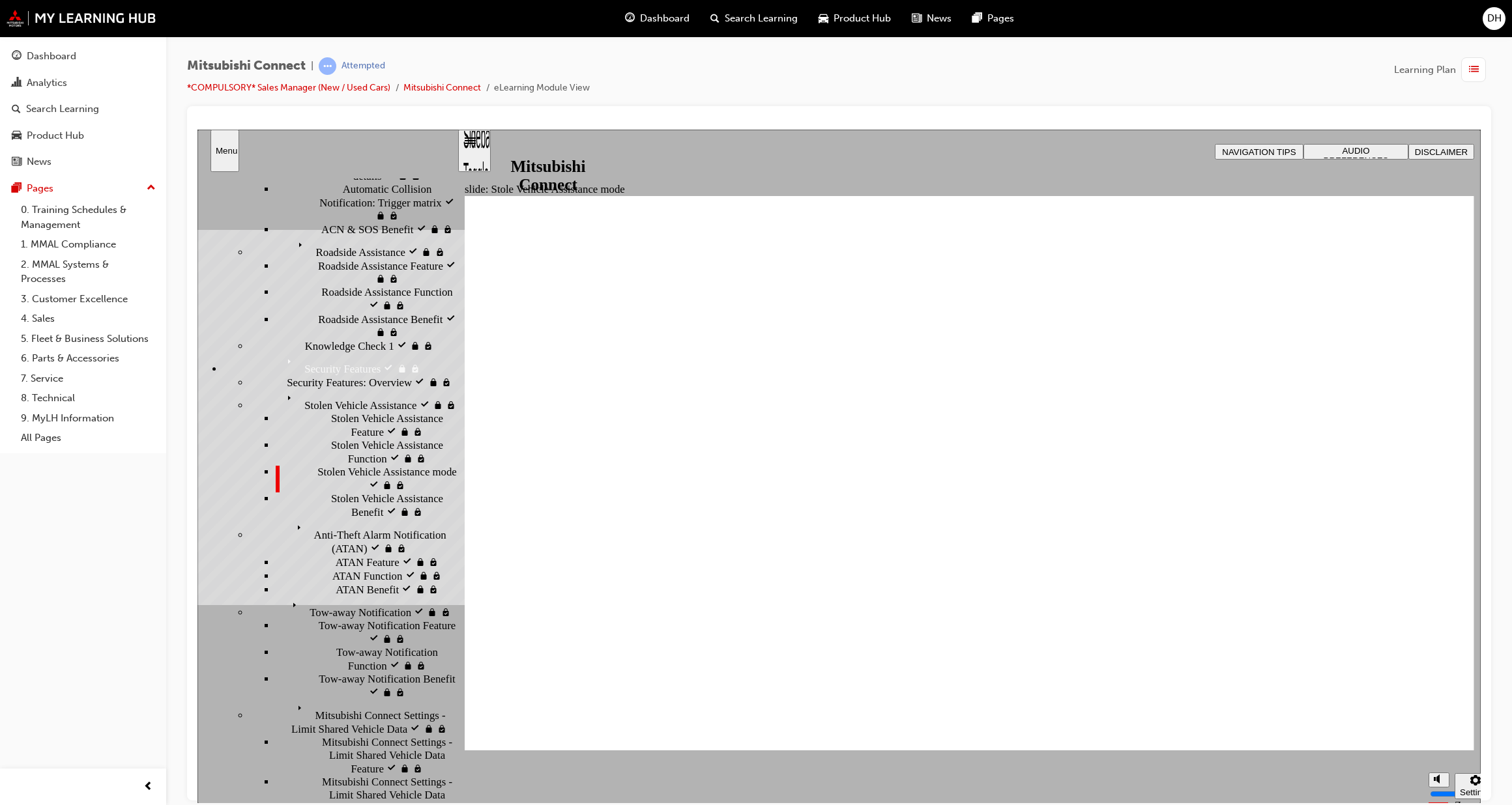
click at [600, 58] on div "Mitsubishi Connect | Attempted *COMPULSORY* Sales Manager (New / Used Cars) Mit…" at bounding box center [838, 82] width 1304 height 49
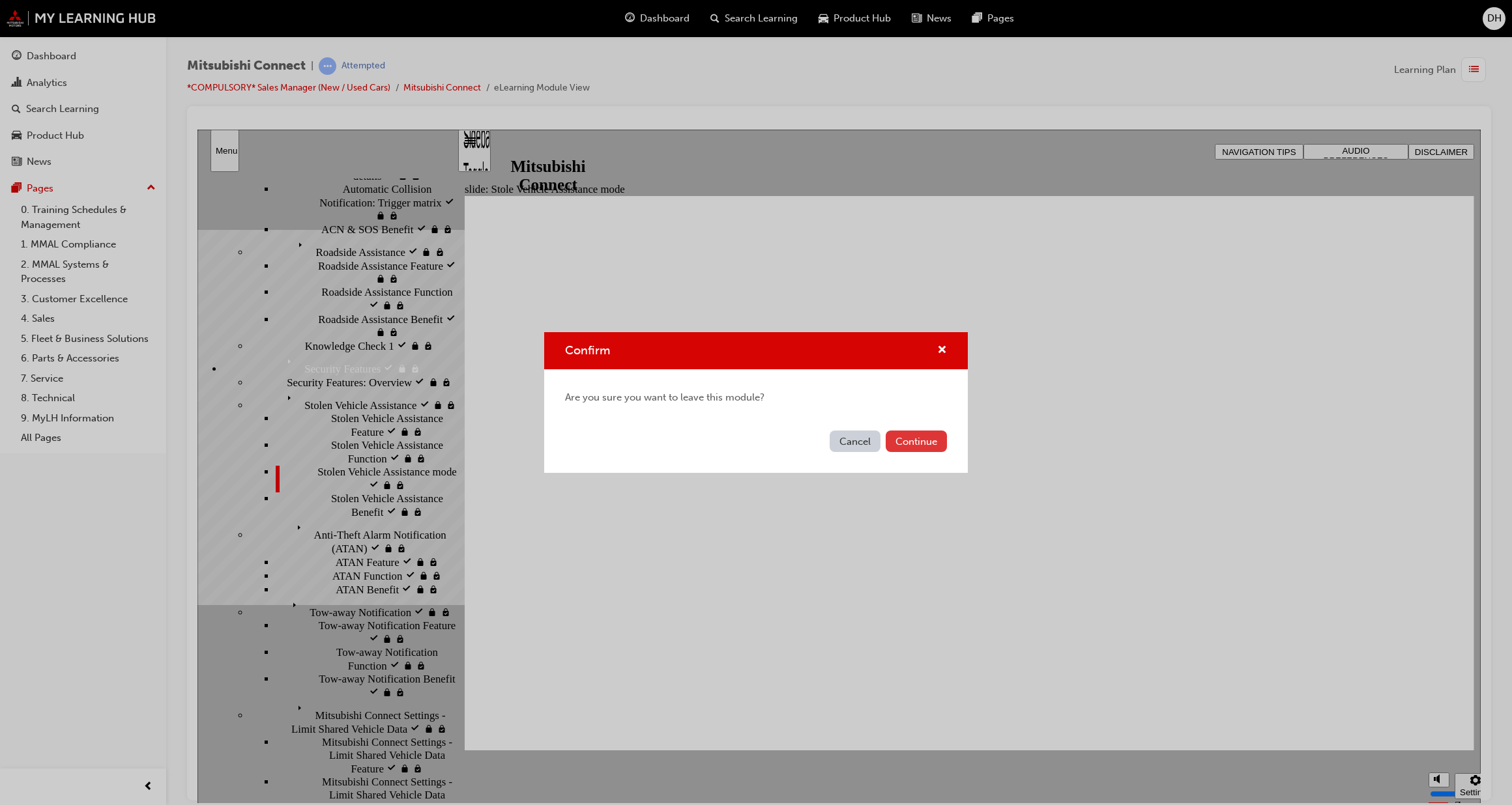
click at [921, 443] on button "Continue" at bounding box center [917, 441] width 62 height 22
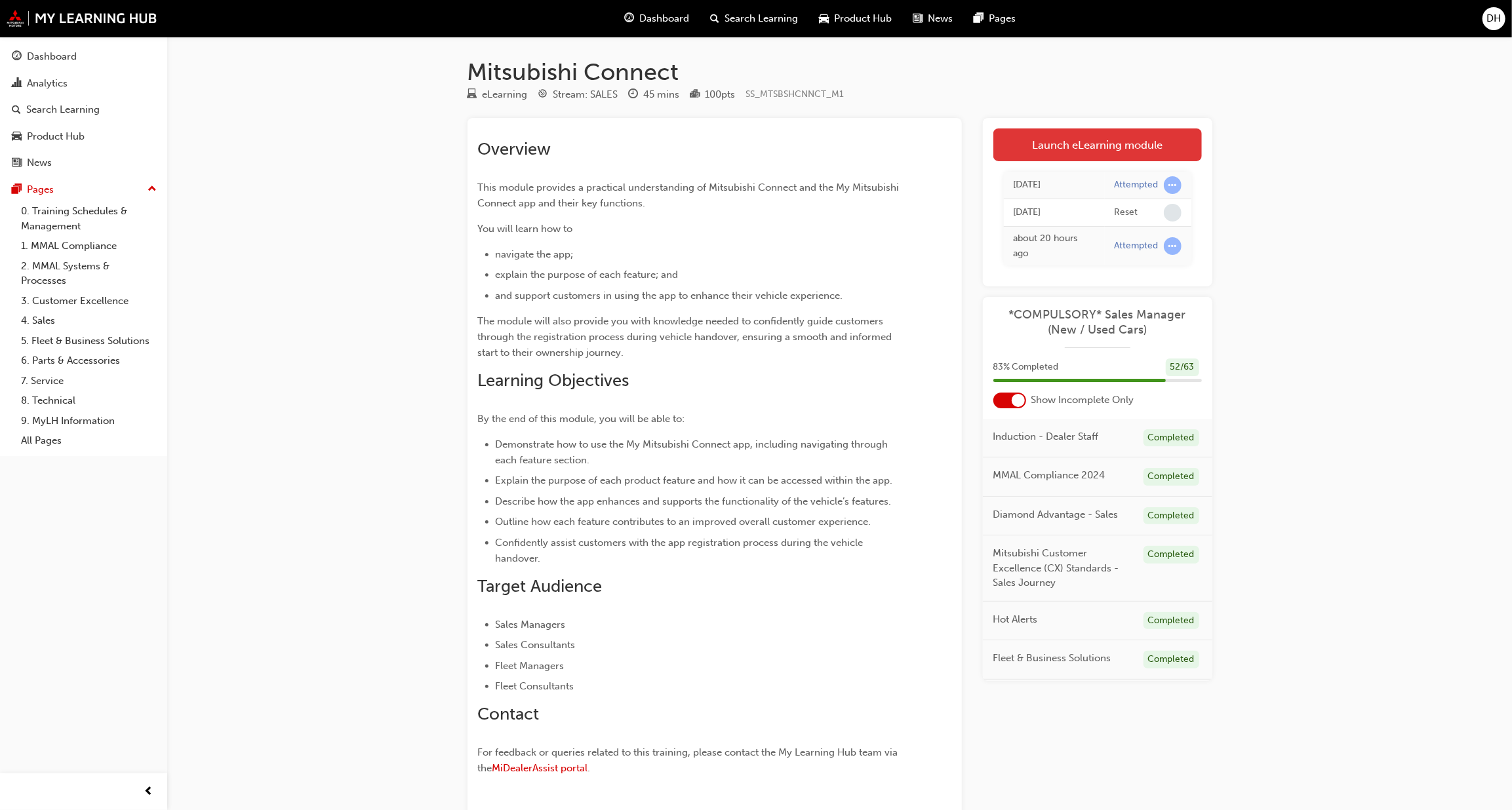
click at [1096, 144] on link "Launch eLearning module" at bounding box center [1097, 145] width 208 height 32
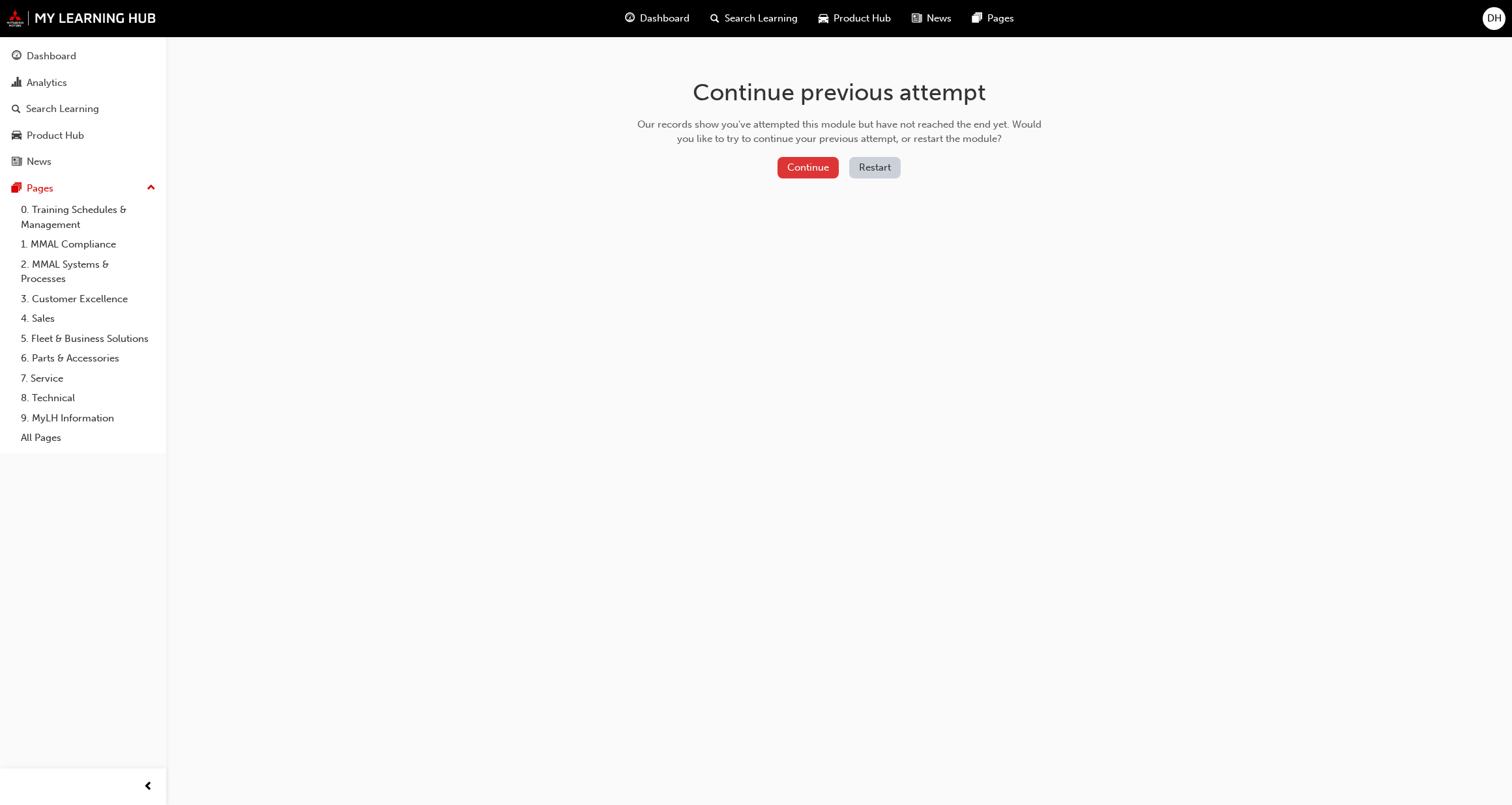
click at [809, 173] on button "Continue" at bounding box center [808, 168] width 62 height 22
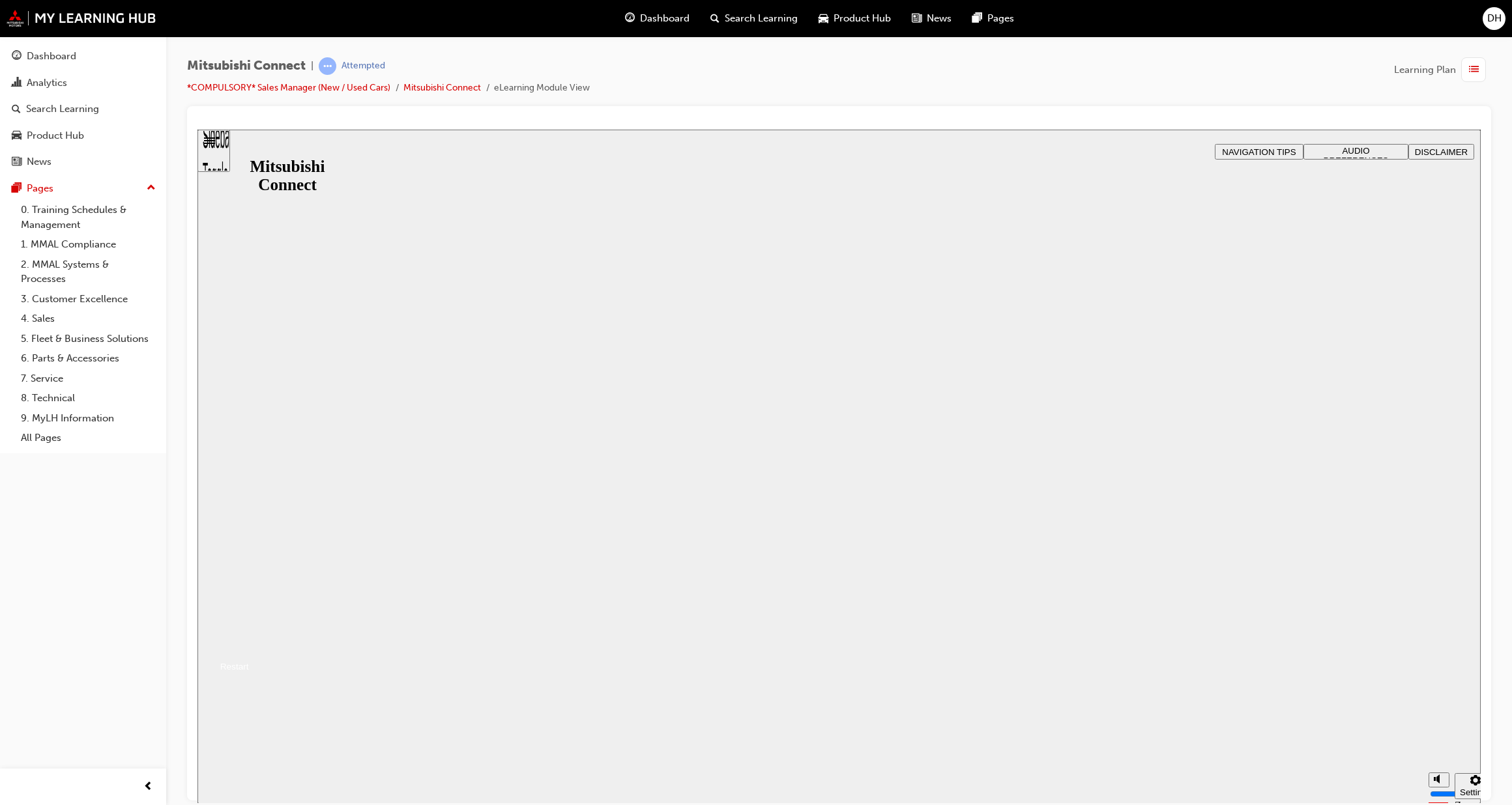
click at [249, 642] on button "Resume" at bounding box center [223, 650] width 52 height 17
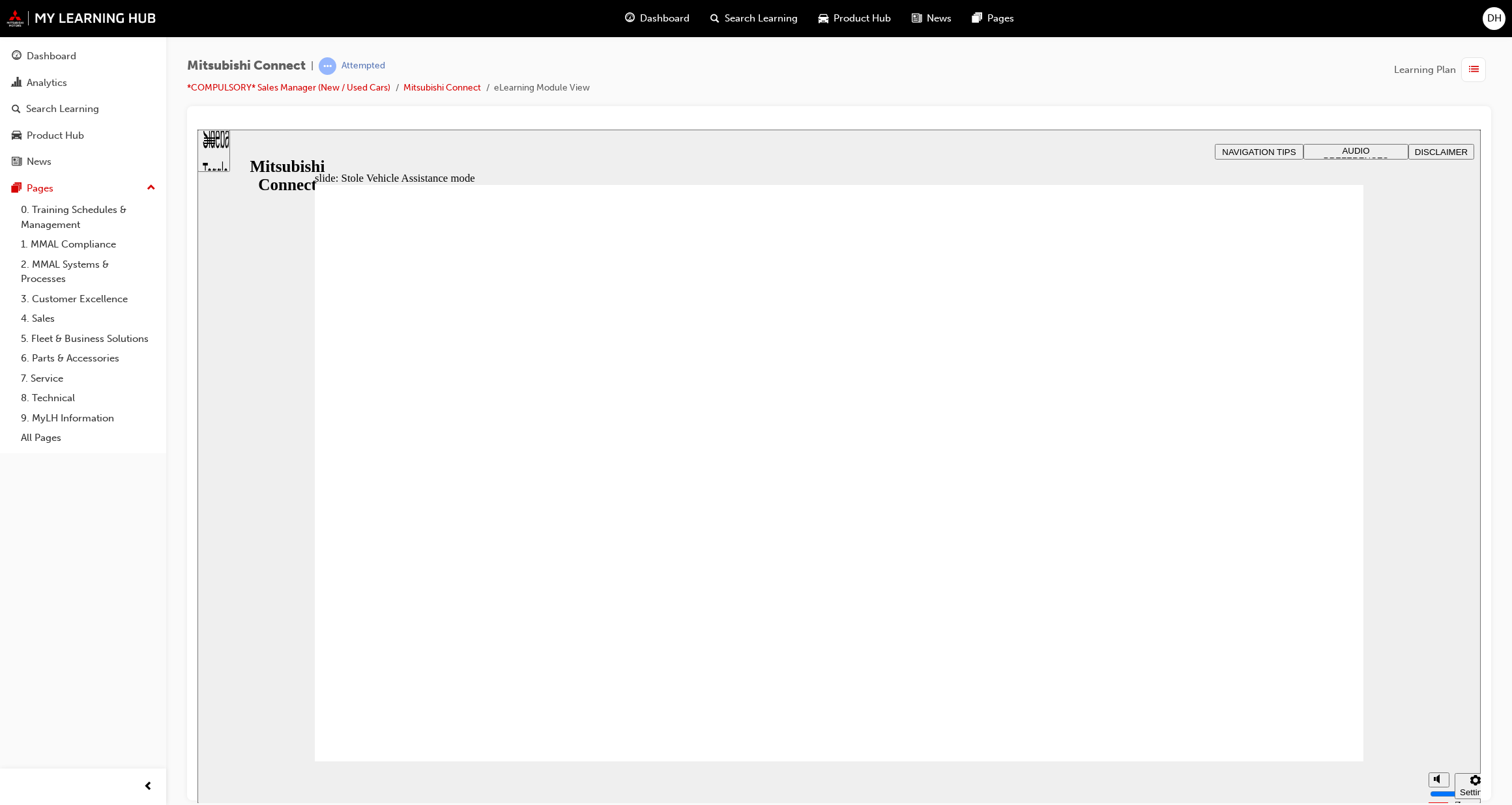
click at [224, 151] on div "Sidebar Toggle" at bounding box center [214, 155] width 22 height 78
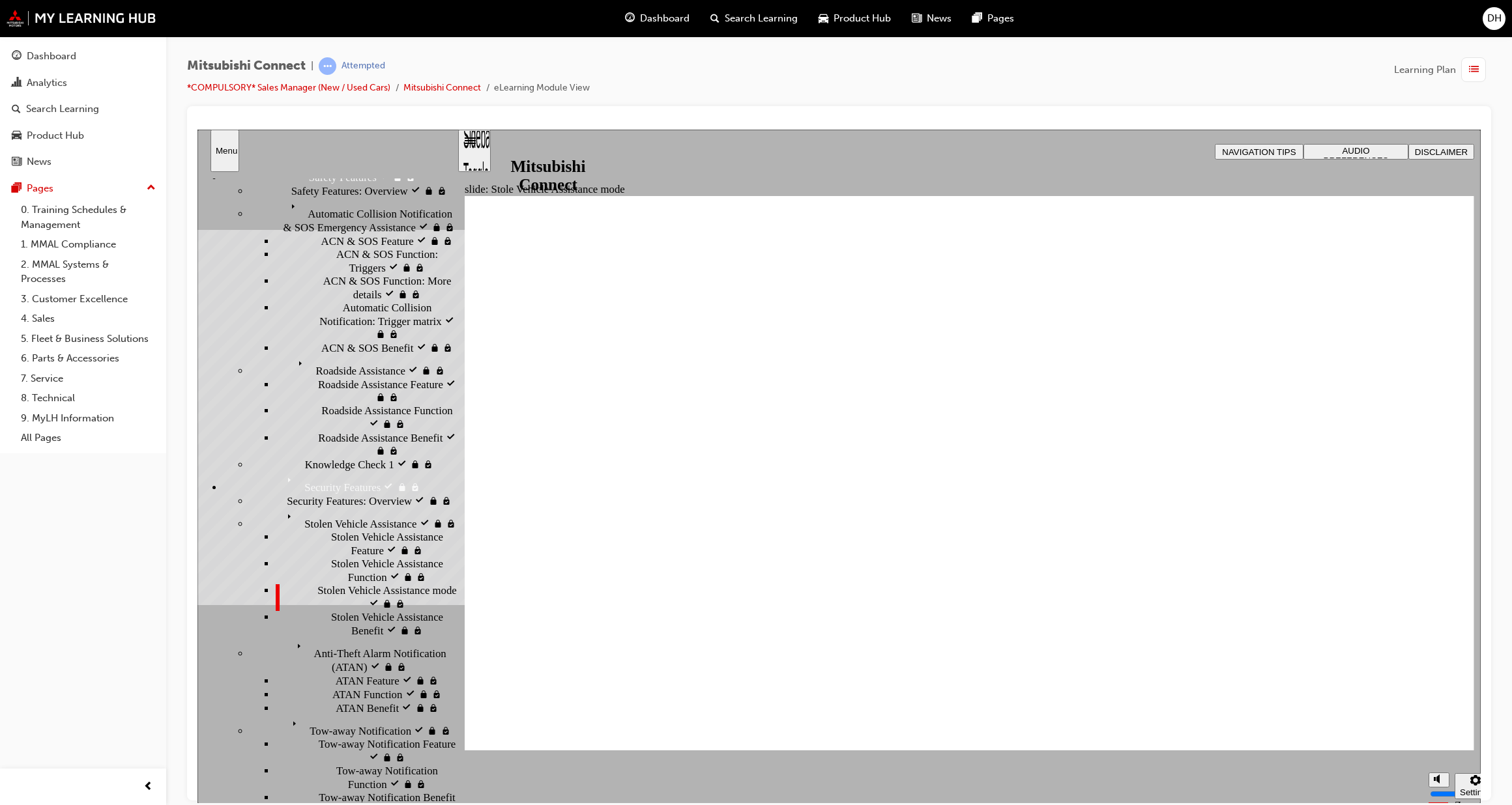
scroll to position [355, 0]
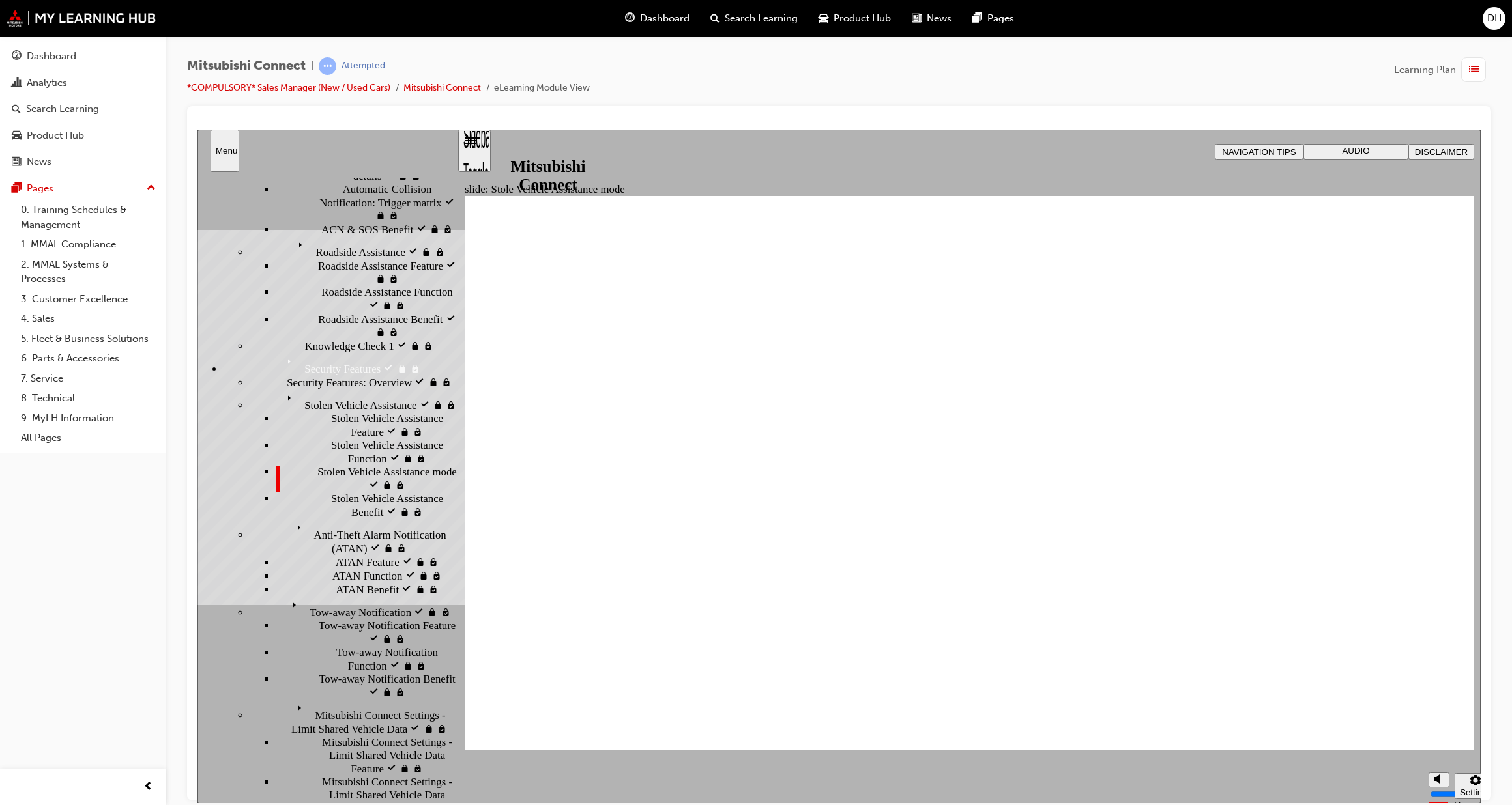
click at [374, 518] on span "Stolen Vehicle Assistance Benefit" at bounding box center [394, 505] width 126 height 26
click at [373, 518] on span "Stolen Vehicle Assistance Benefit visited" at bounding box center [394, 505] width 126 height 26
click at [368, 491] on span "Stolen Vehicle Assistance mode visited" at bounding box center [387, 478] width 139 height 26
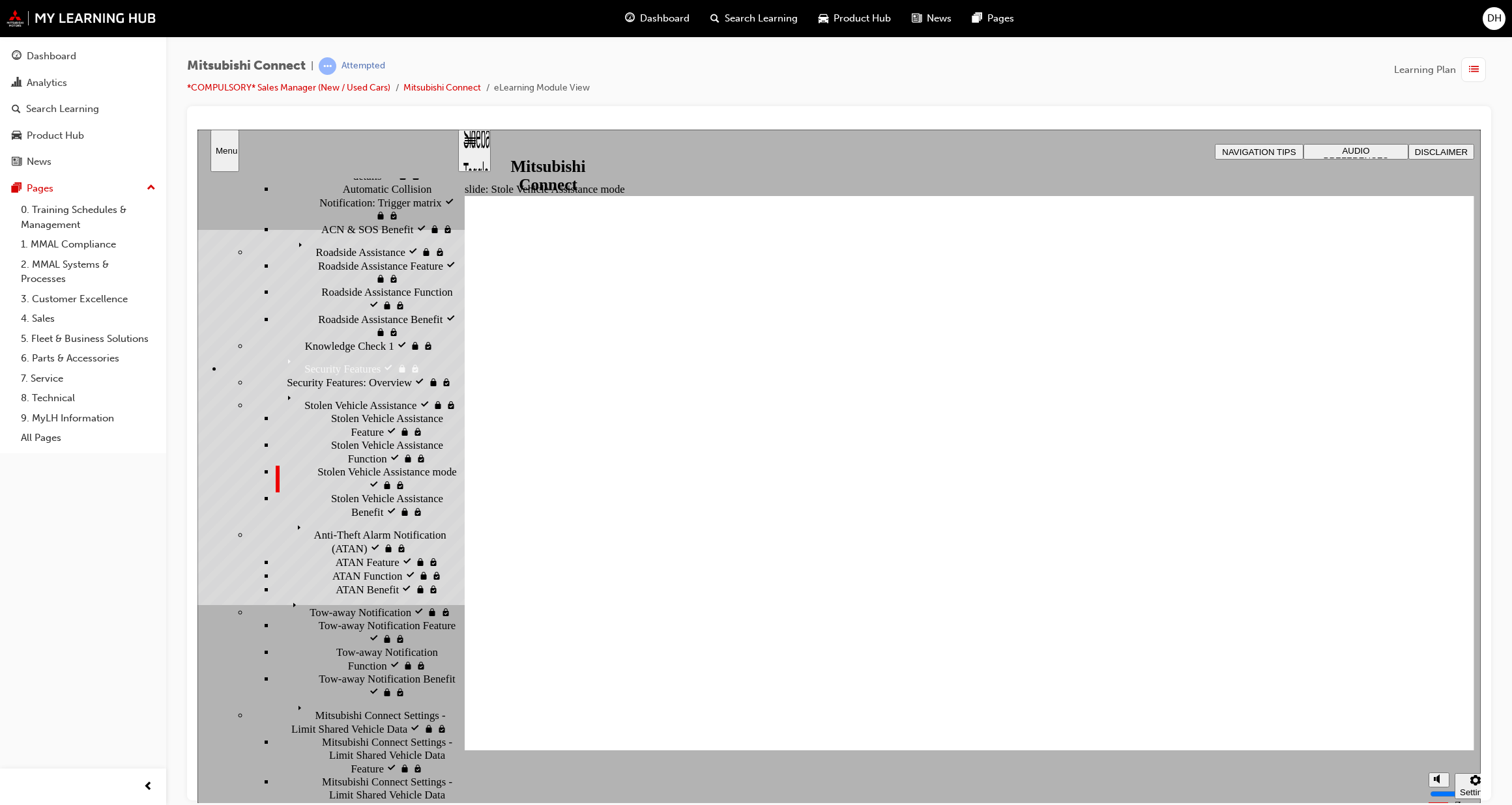
click at [1493, 17] on span "DH" at bounding box center [1494, 18] width 15 height 15
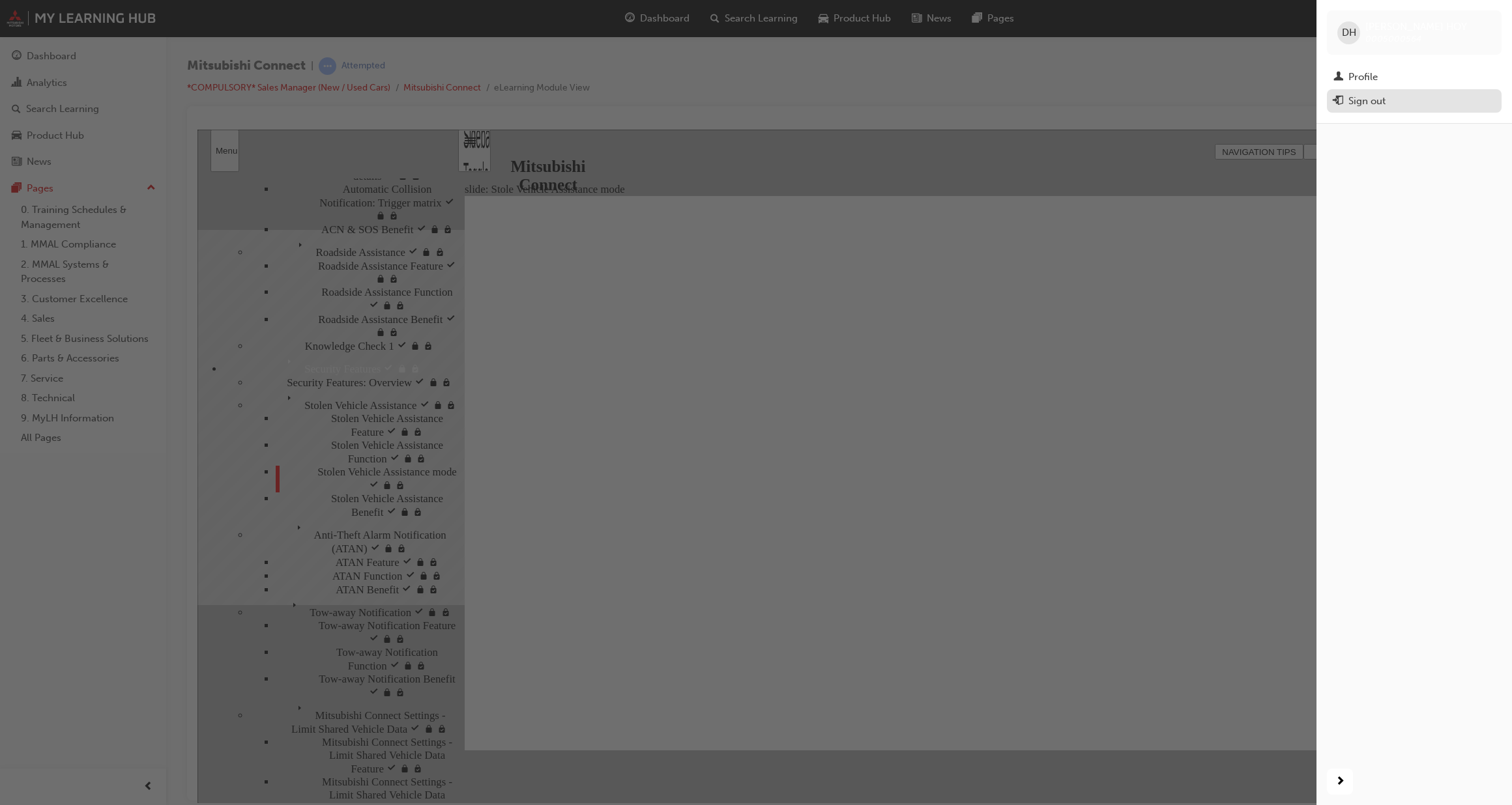
click at [1368, 98] on div "Sign out" at bounding box center [1367, 101] width 37 height 15
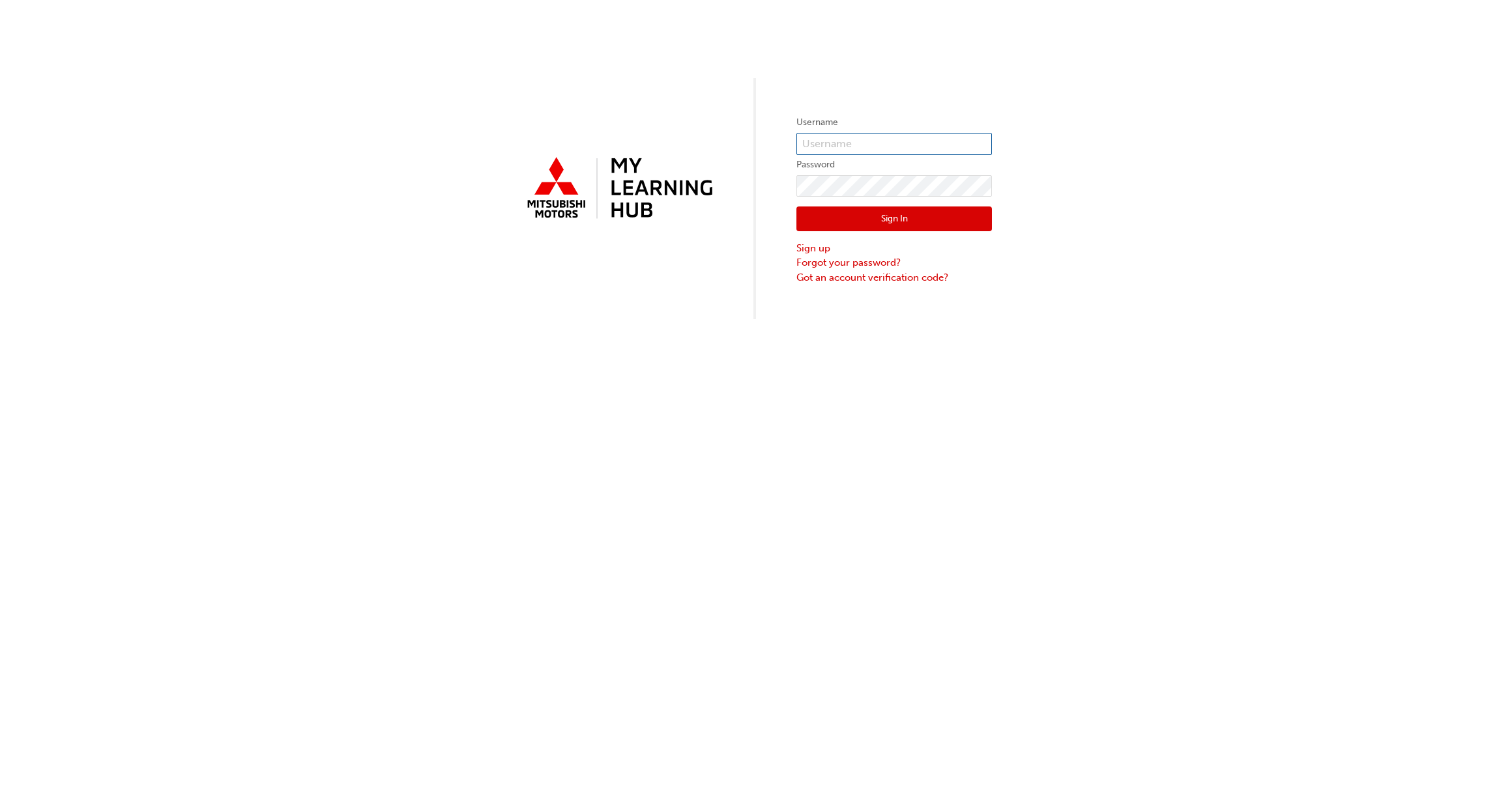
type input "0005000564"
click at [904, 223] on button "Sign In" at bounding box center [894, 219] width 195 height 25
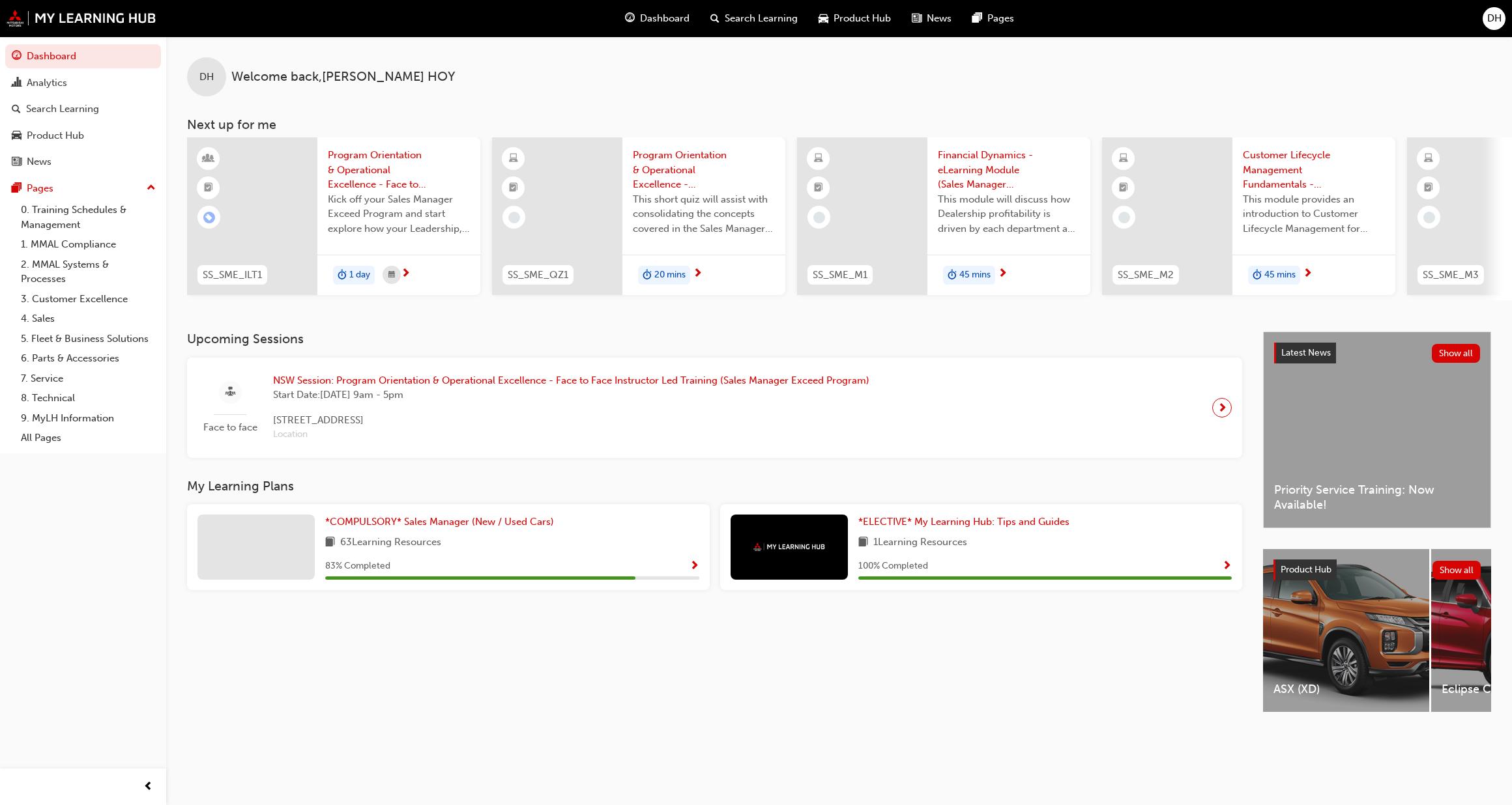
click at [689, 567] on span "Show Progress" at bounding box center [694, 567] width 10 height 12
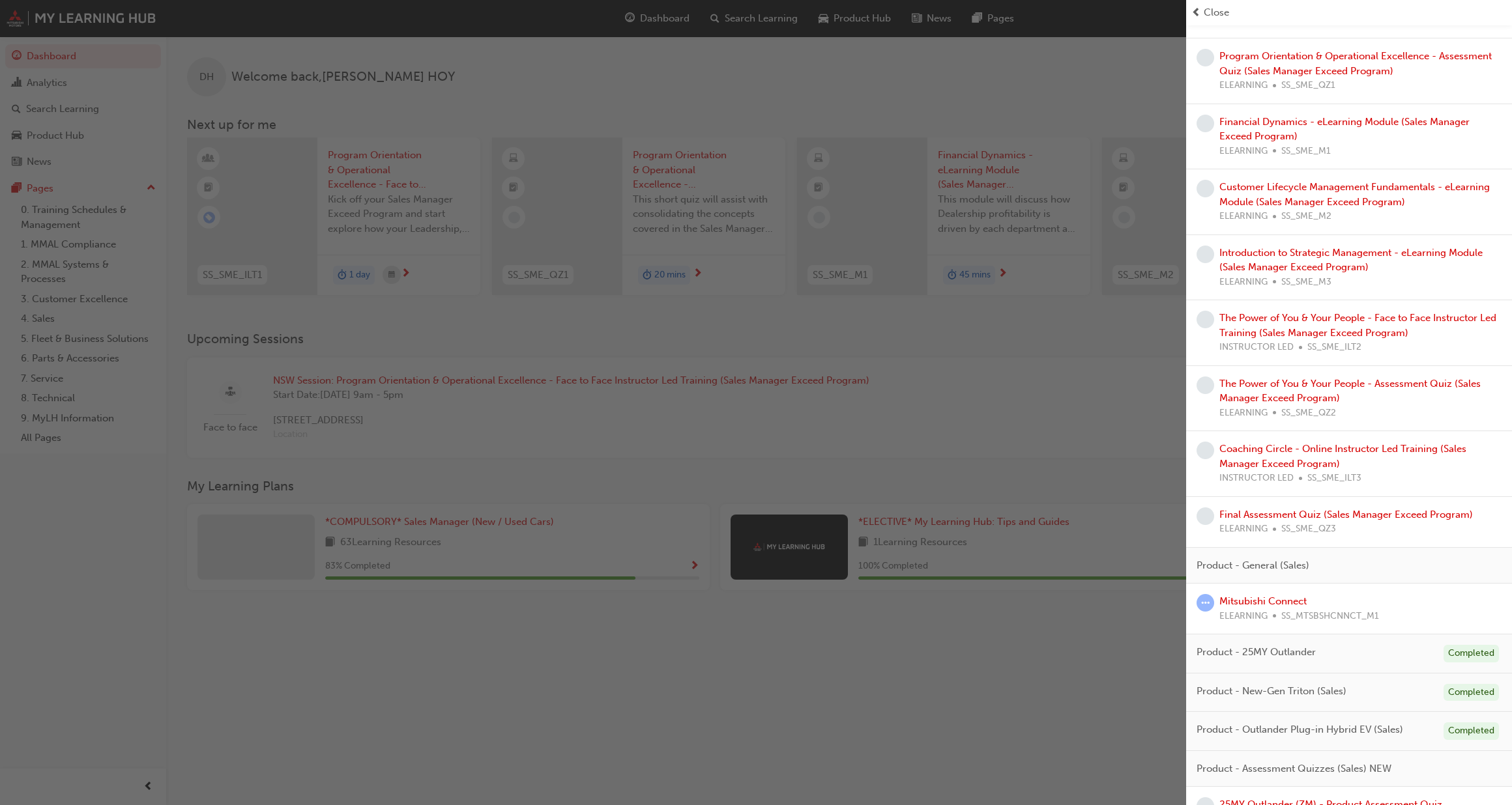
scroll to position [600, 0]
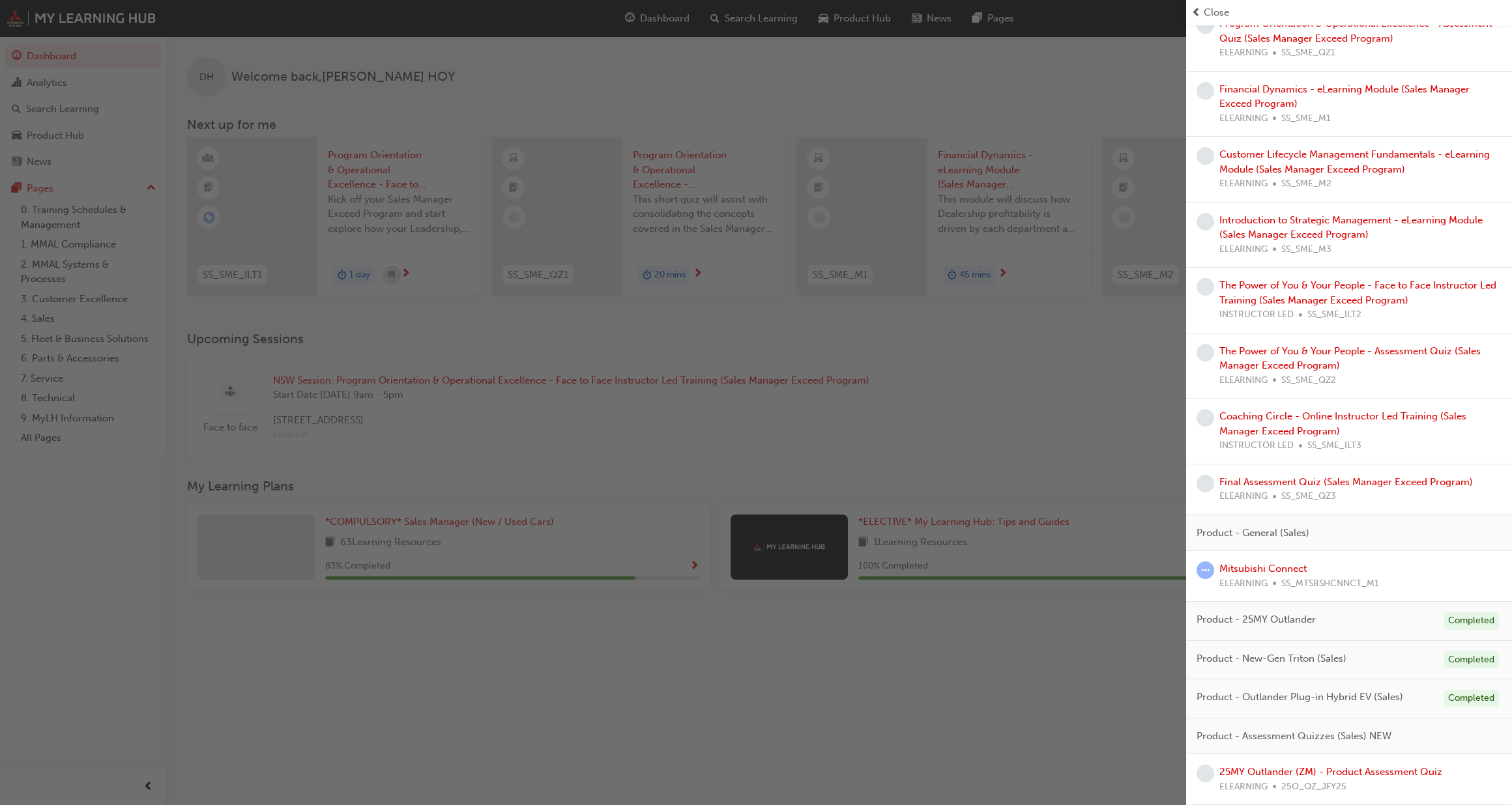
click at [1252, 580] on span "ELEARNING" at bounding box center [1243, 584] width 48 height 15
click at [1252, 575] on div "Mitsubishi Connect ELEARNING SS_MTSBSHCNNCT_M1" at bounding box center [1299, 576] width 160 height 29
click at [1251, 568] on link "Mitsubishi Connect" at bounding box center [1263, 568] width 88 height 12
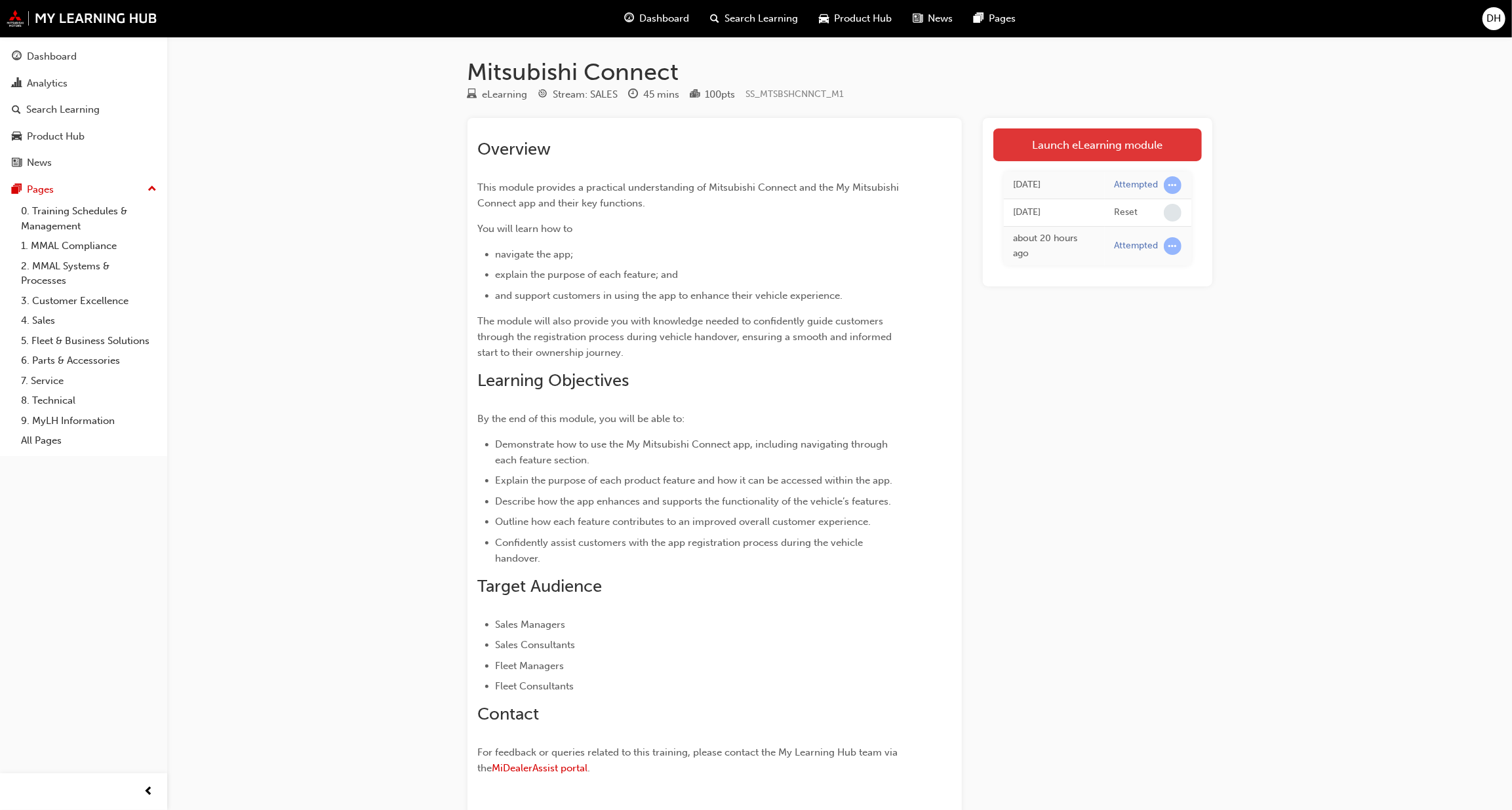
click at [1072, 149] on link "Launch eLearning module" at bounding box center [1097, 145] width 208 height 32
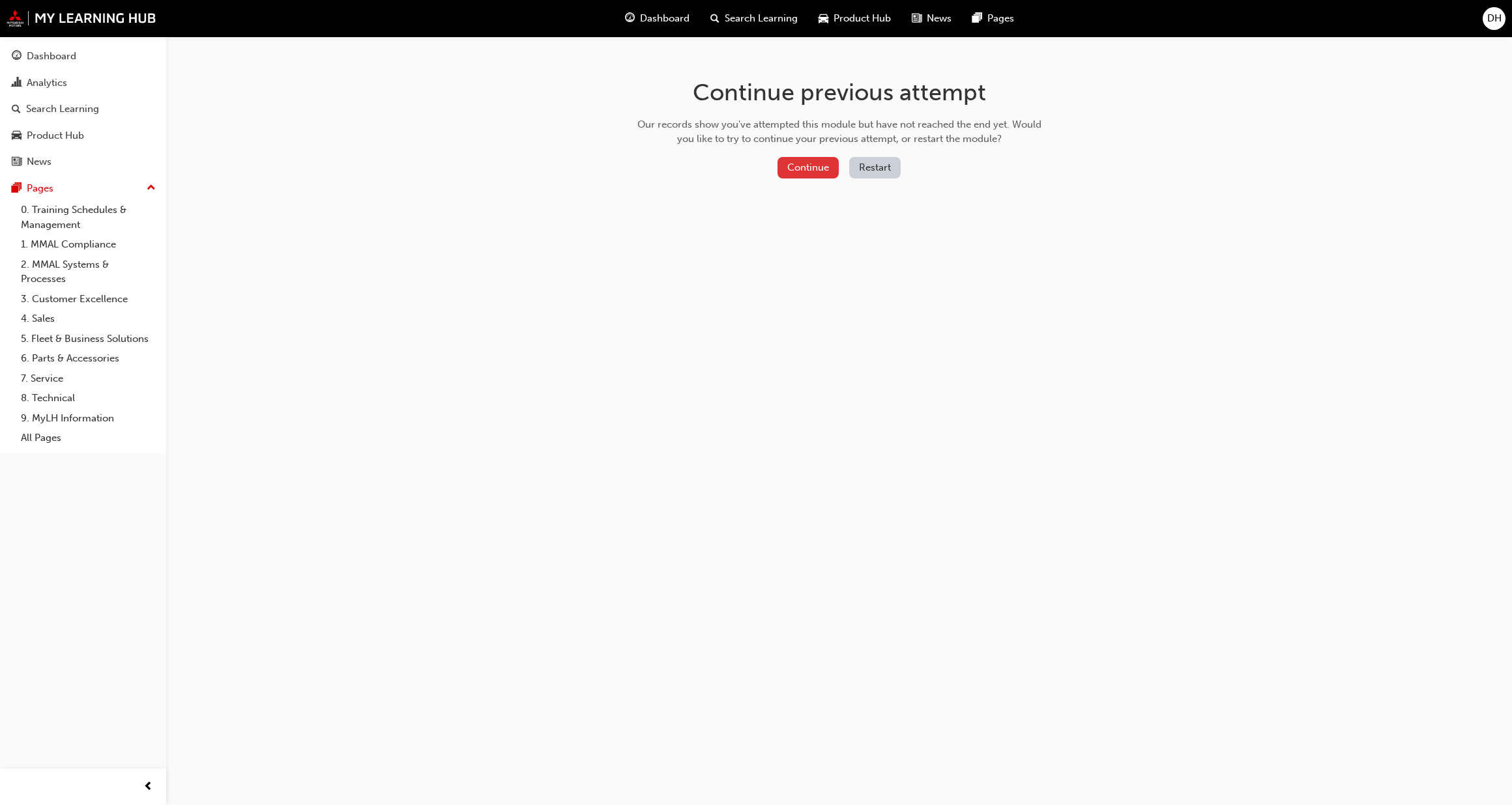
click at [809, 162] on button "Continue" at bounding box center [808, 168] width 62 height 22
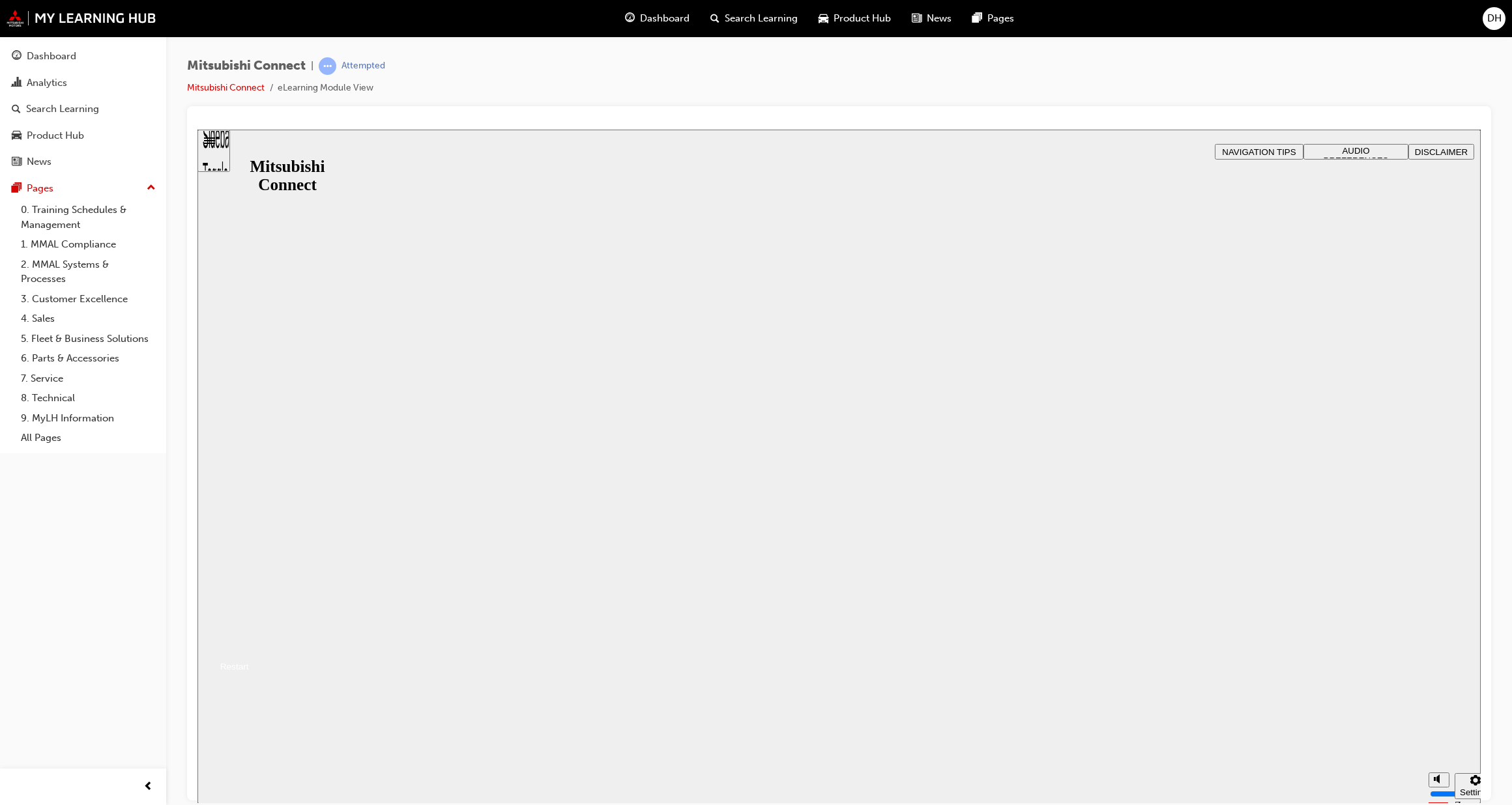
click at [249, 642] on button "Resume" at bounding box center [223, 650] width 52 height 17
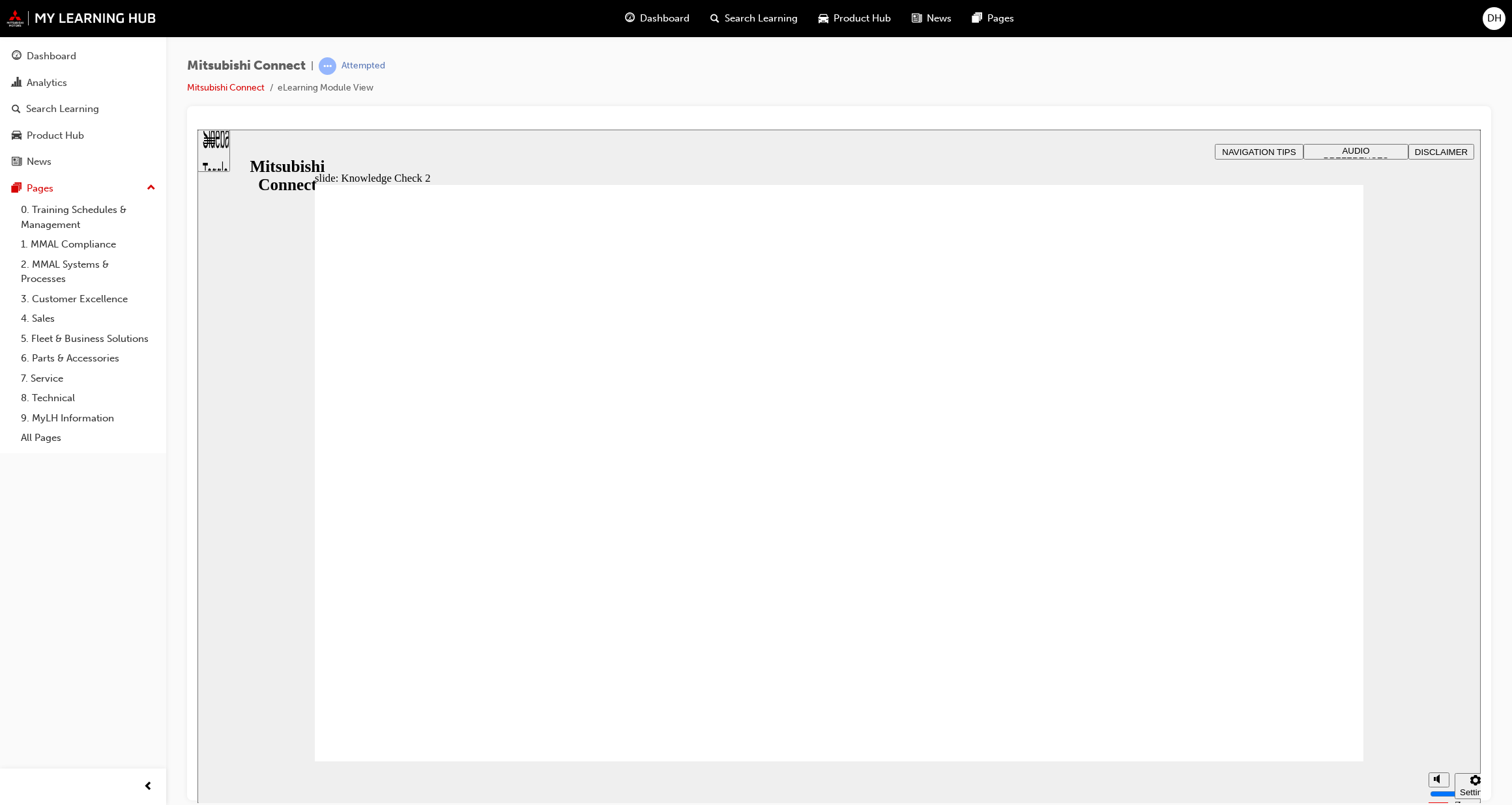
radio input "true"
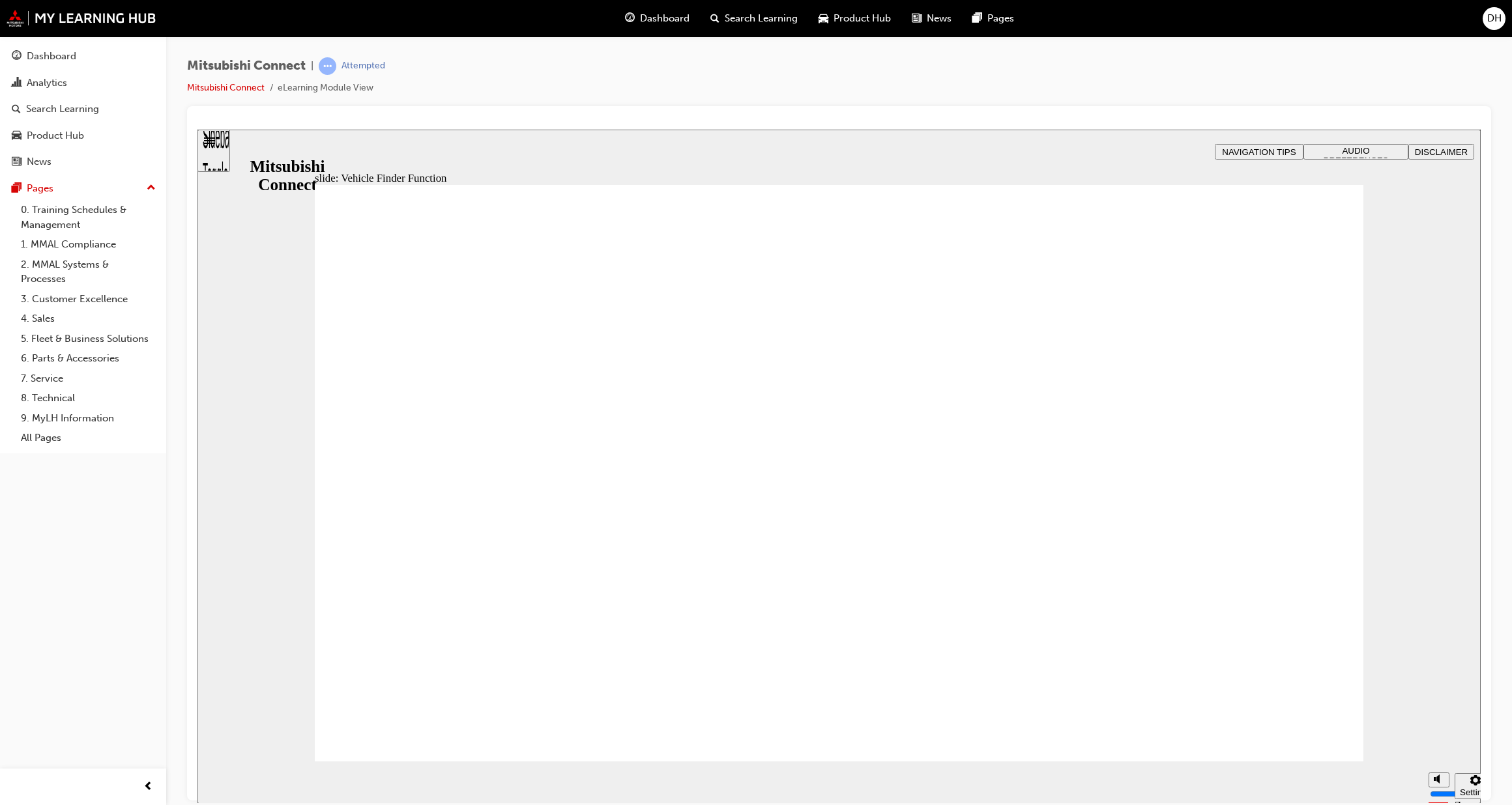
checkbox input "true"
drag, startPoint x: 358, startPoint y: 557, endPoint x: 361, endPoint y: 536, distance: 21.2
checkbox input "true"
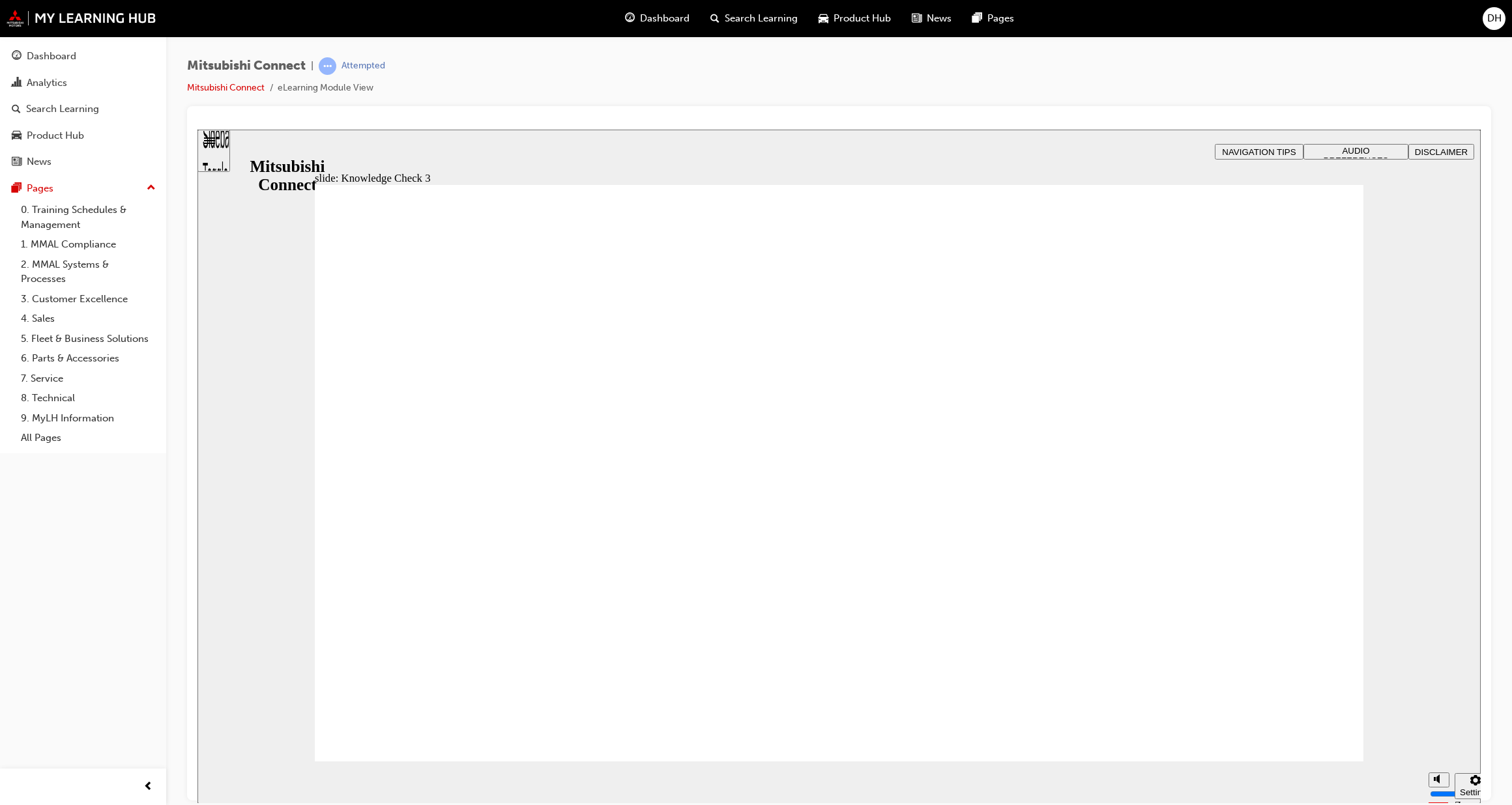
checkbox input "true"
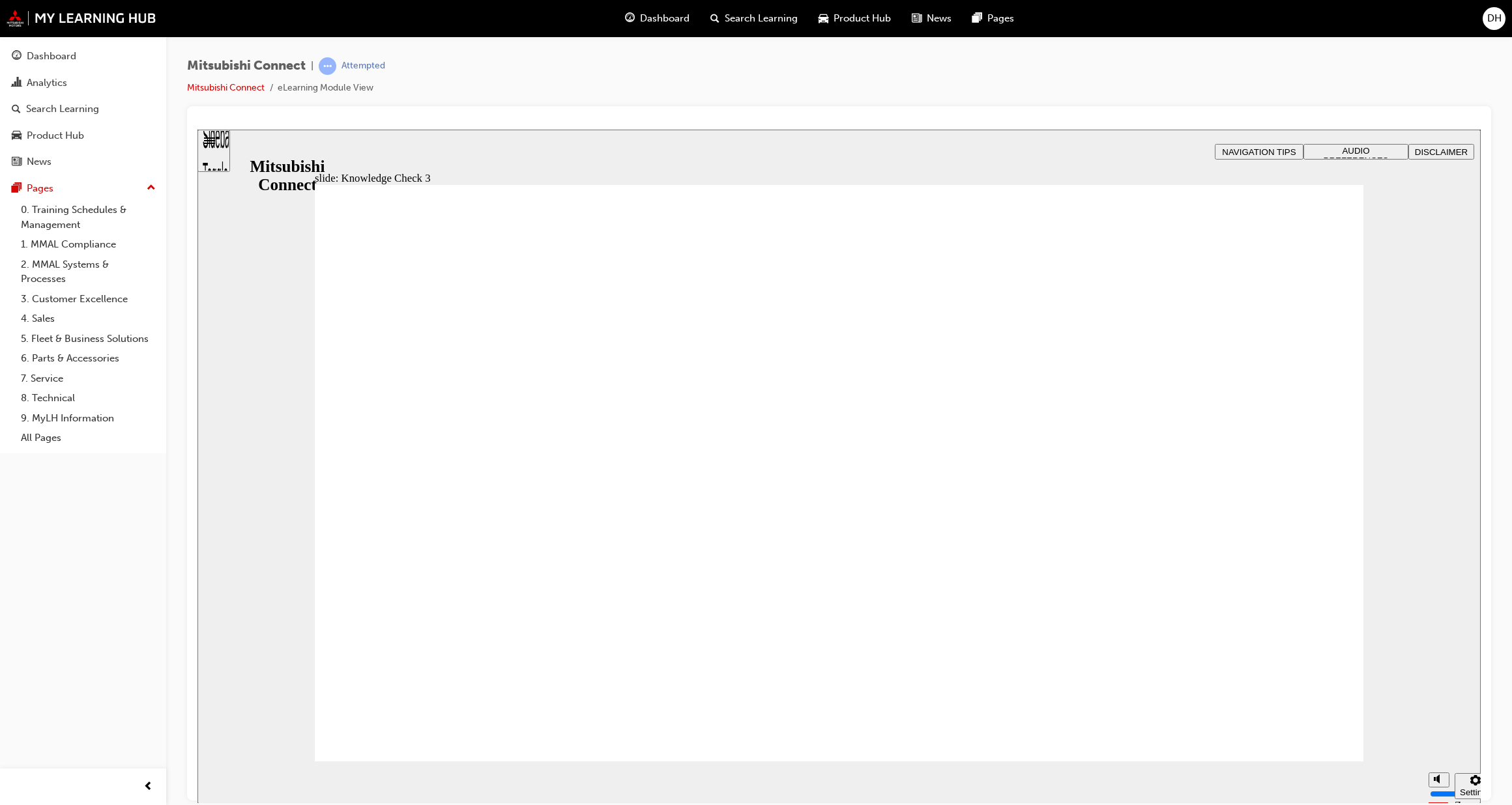
checkbox input "false"
checkbox input "true"
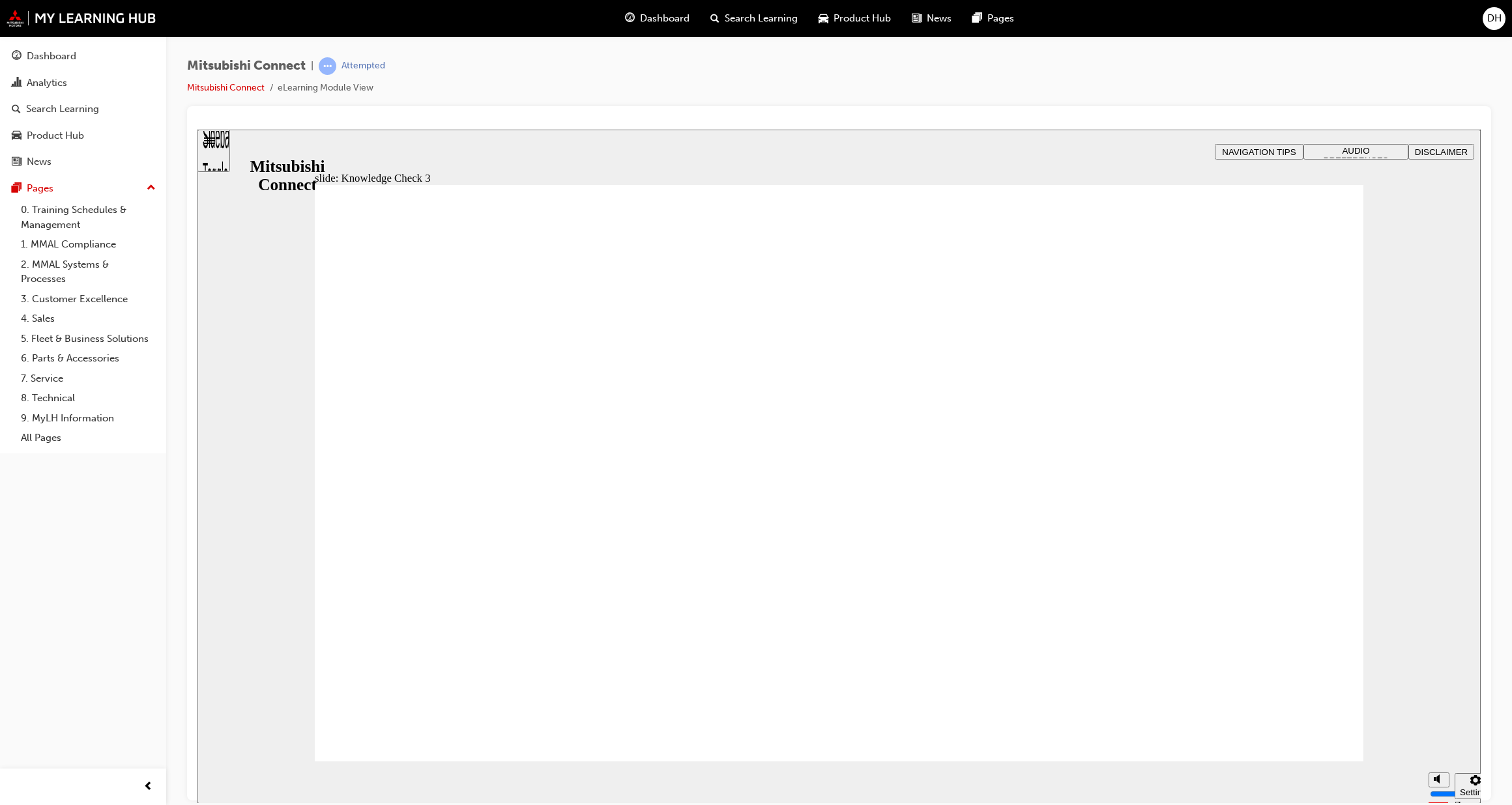
checkbox input "true"
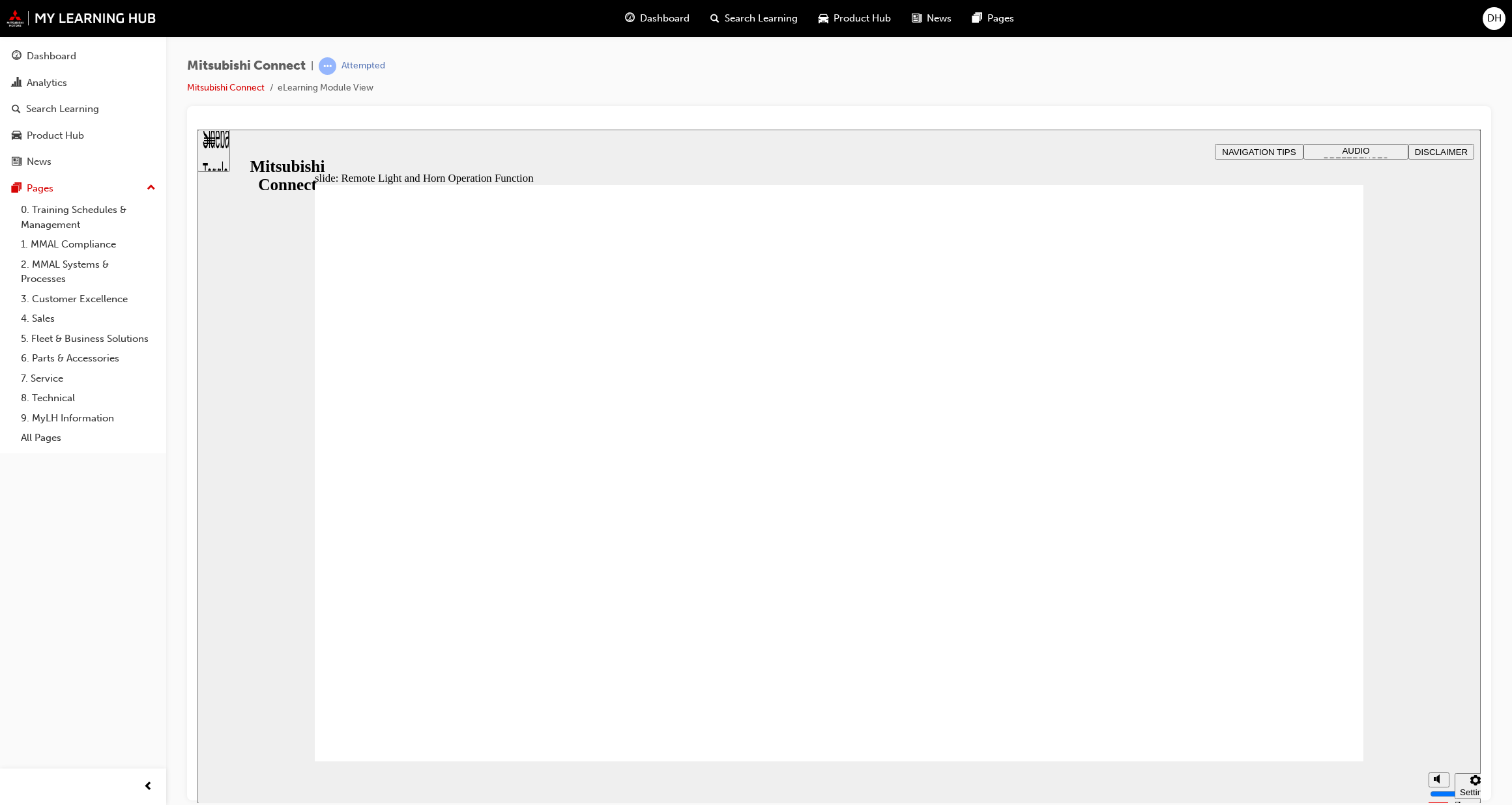
radio input "true"
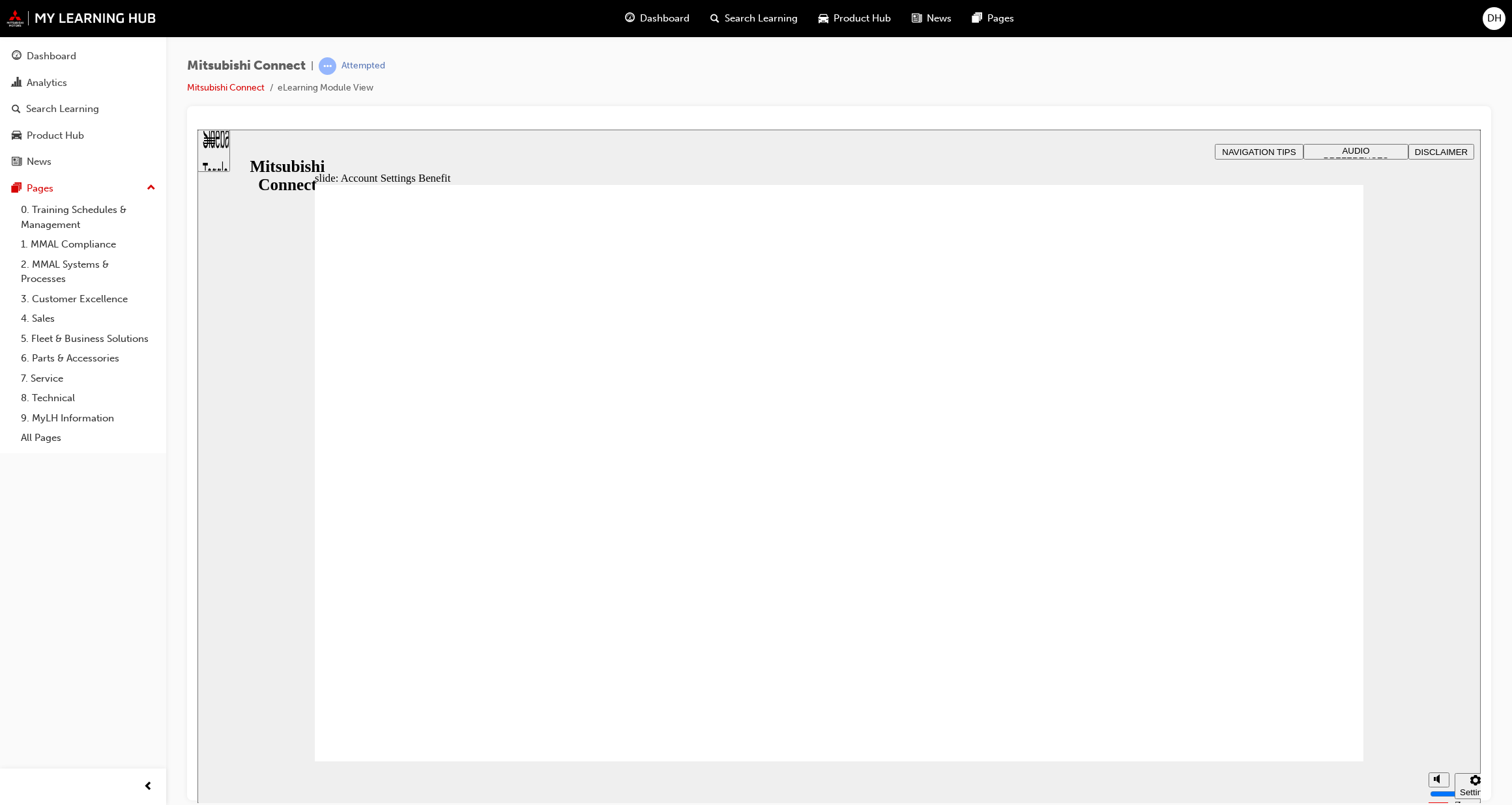
checkbox input "true"
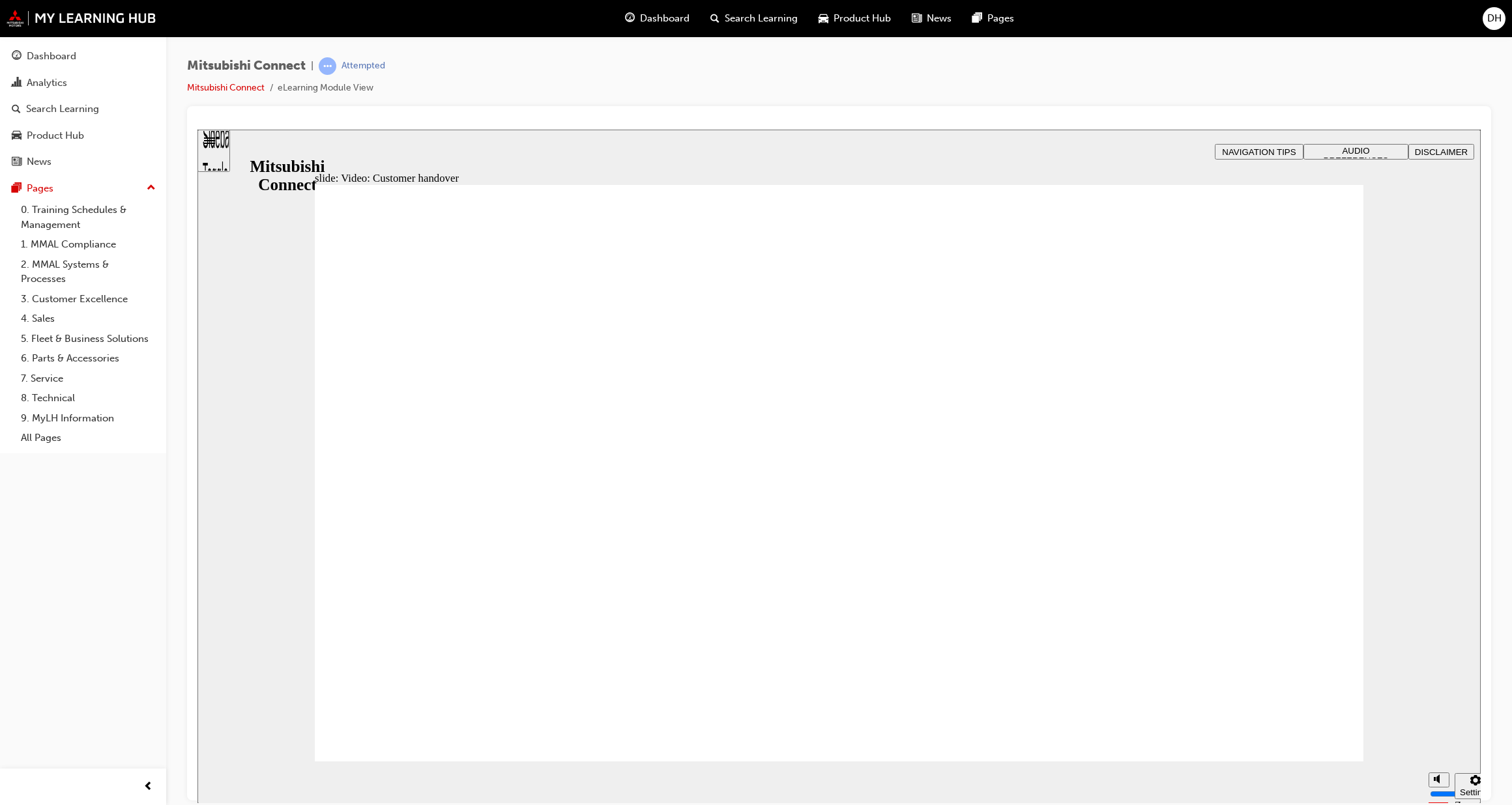
drag, startPoint x: 382, startPoint y: 407, endPoint x: 401, endPoint y: 403, distance: 19.4
radio input "true"
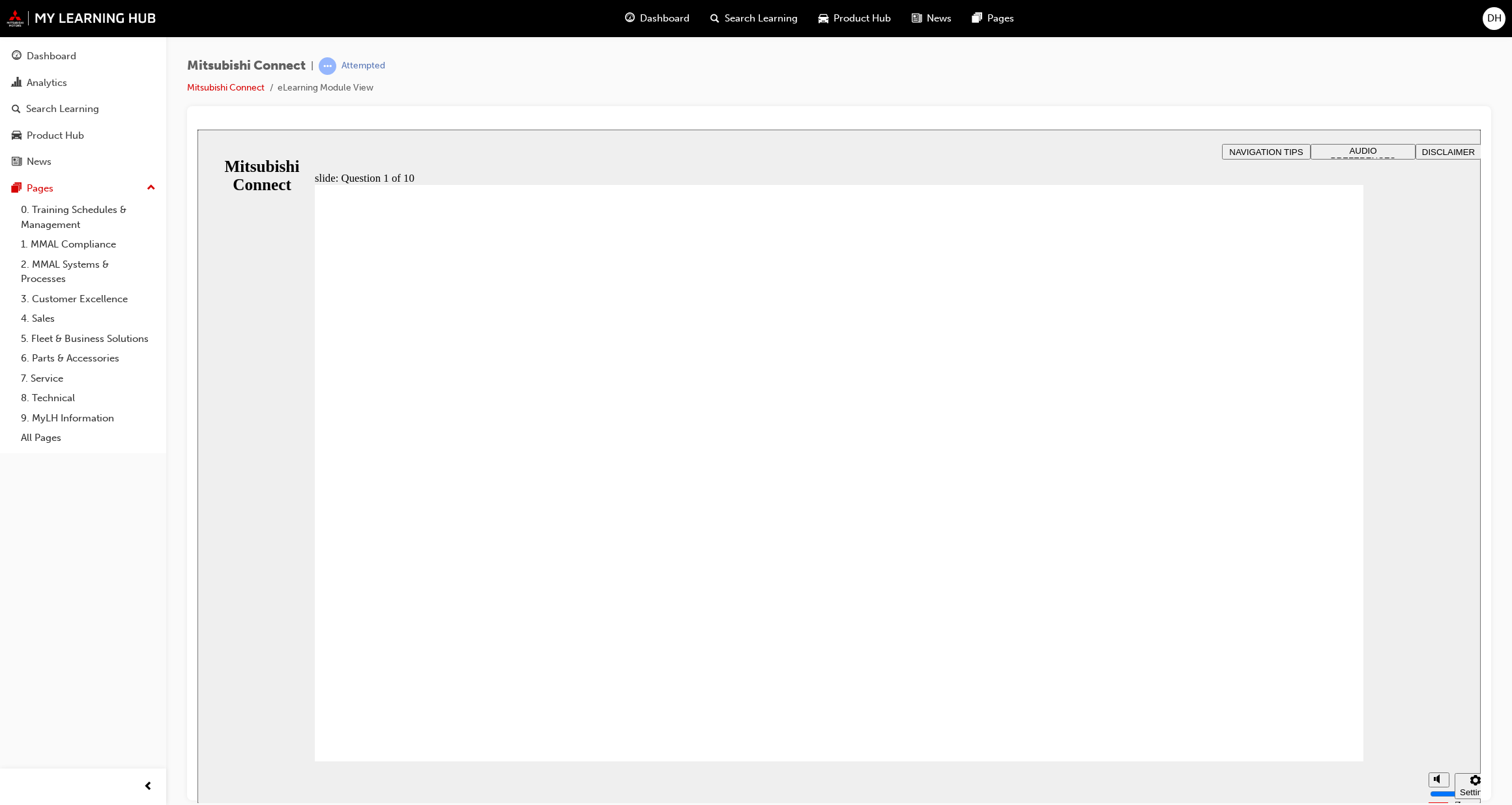
checkbox input "true"
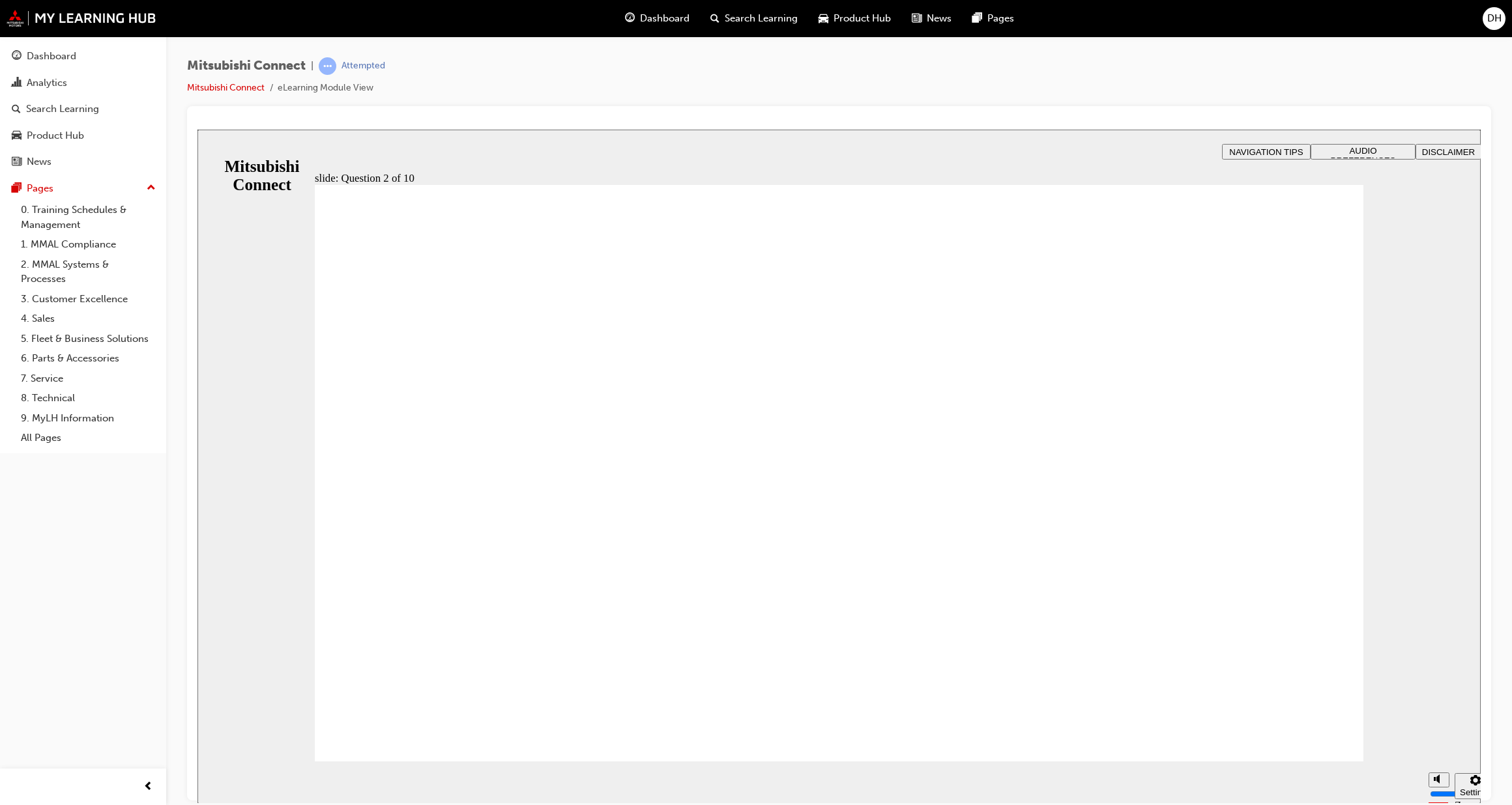
checkbox input "true"
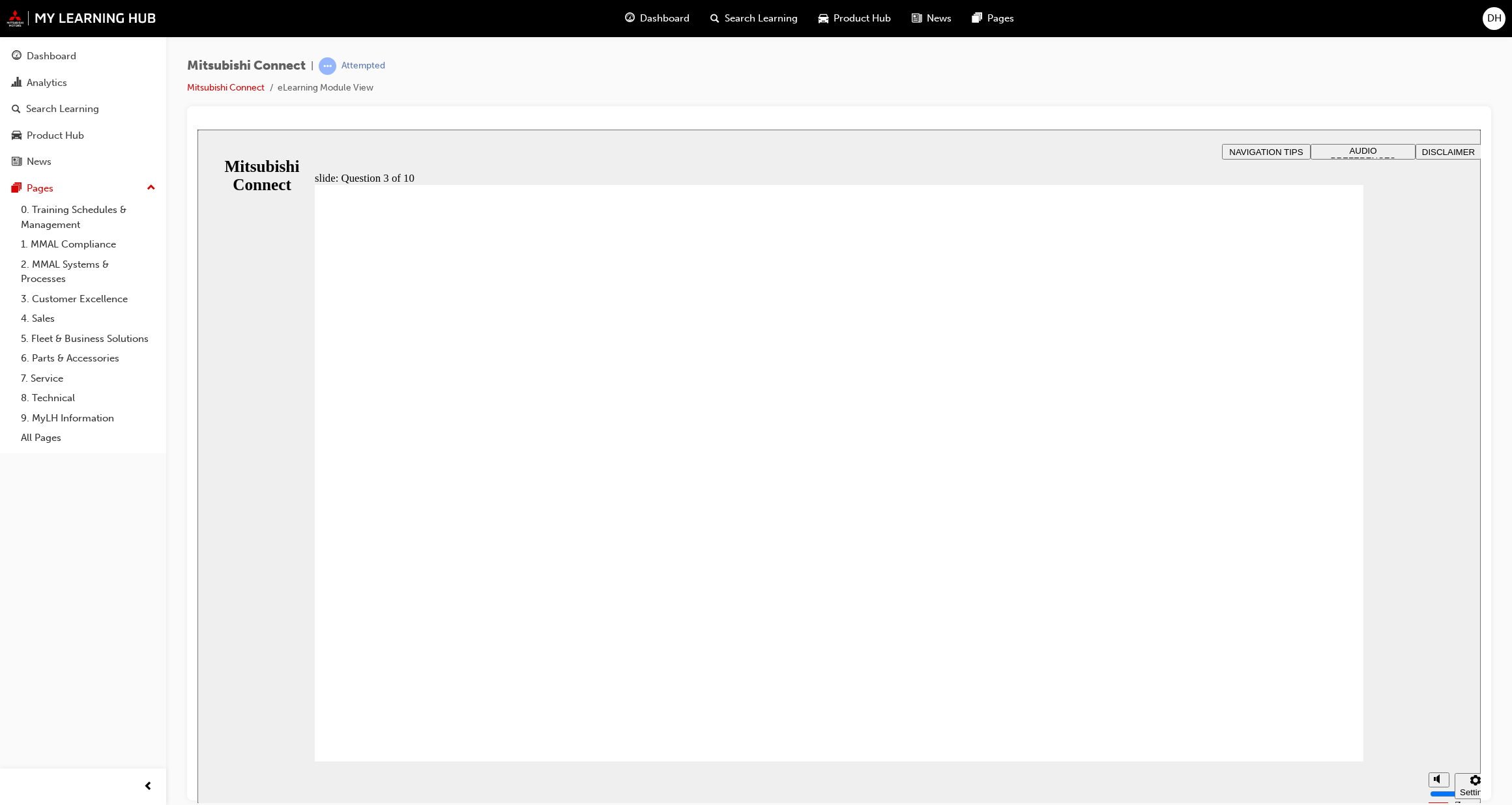
radio input "true"
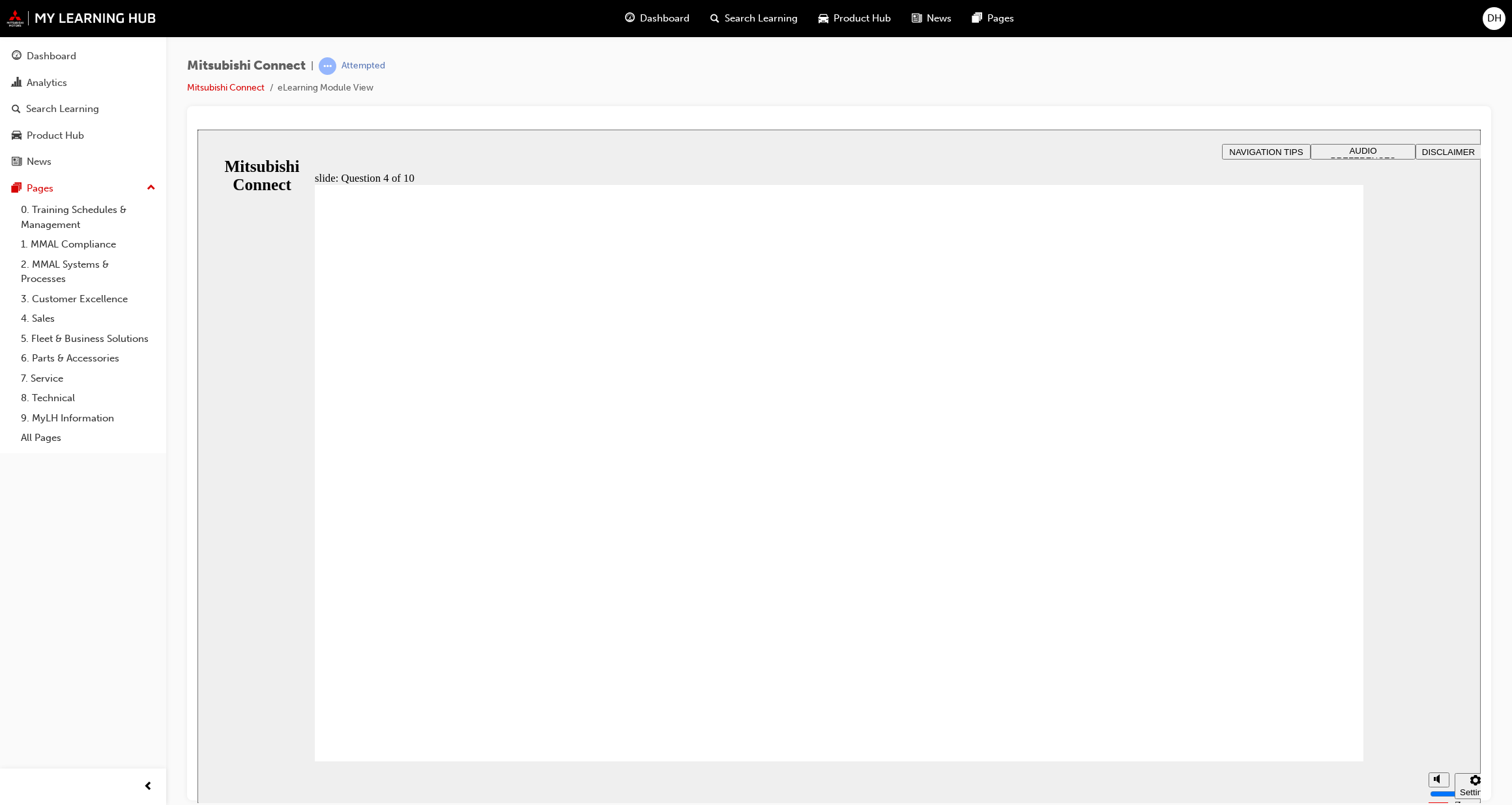
checkbox input "true"
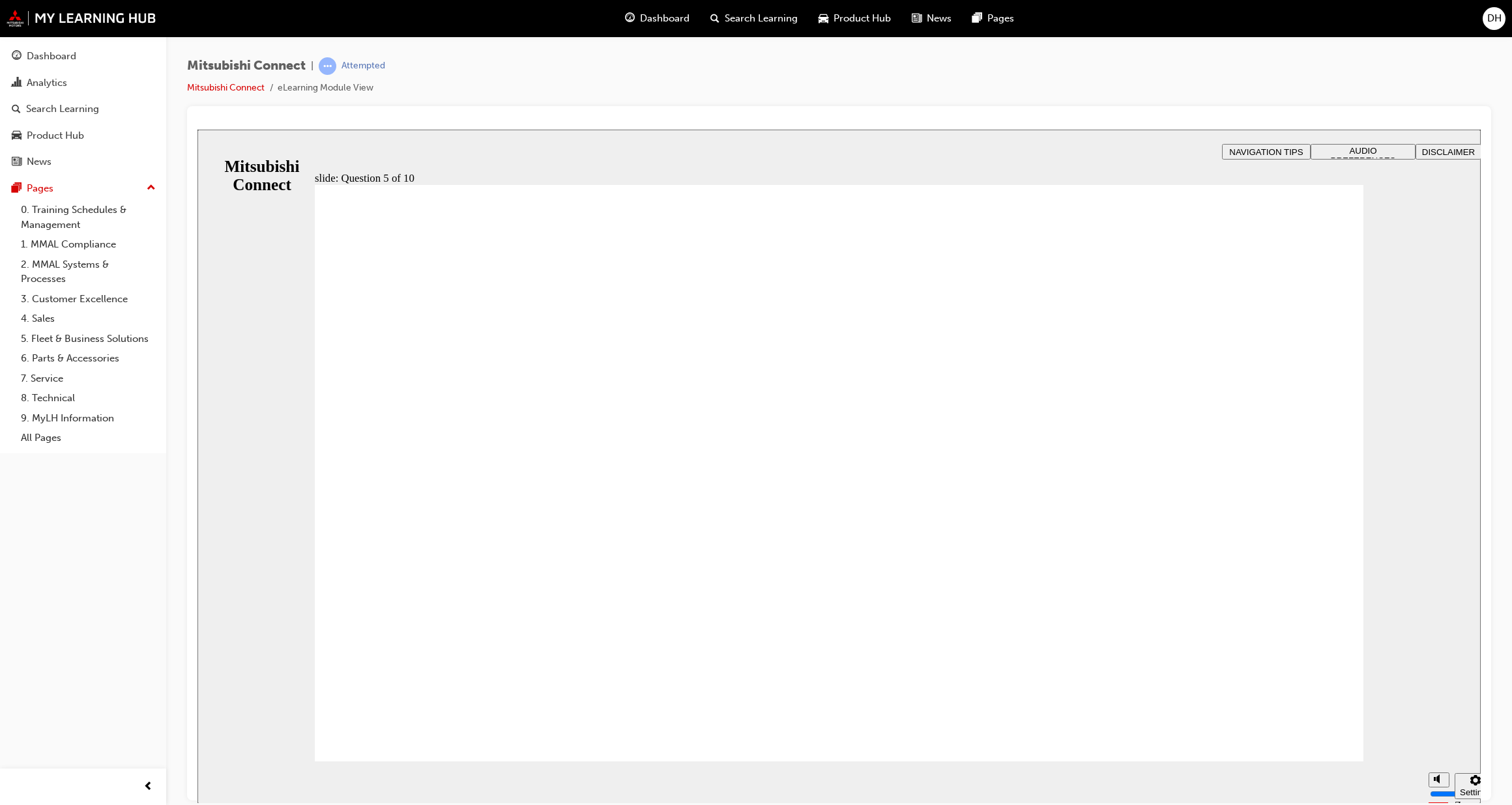
checkbox input "true"
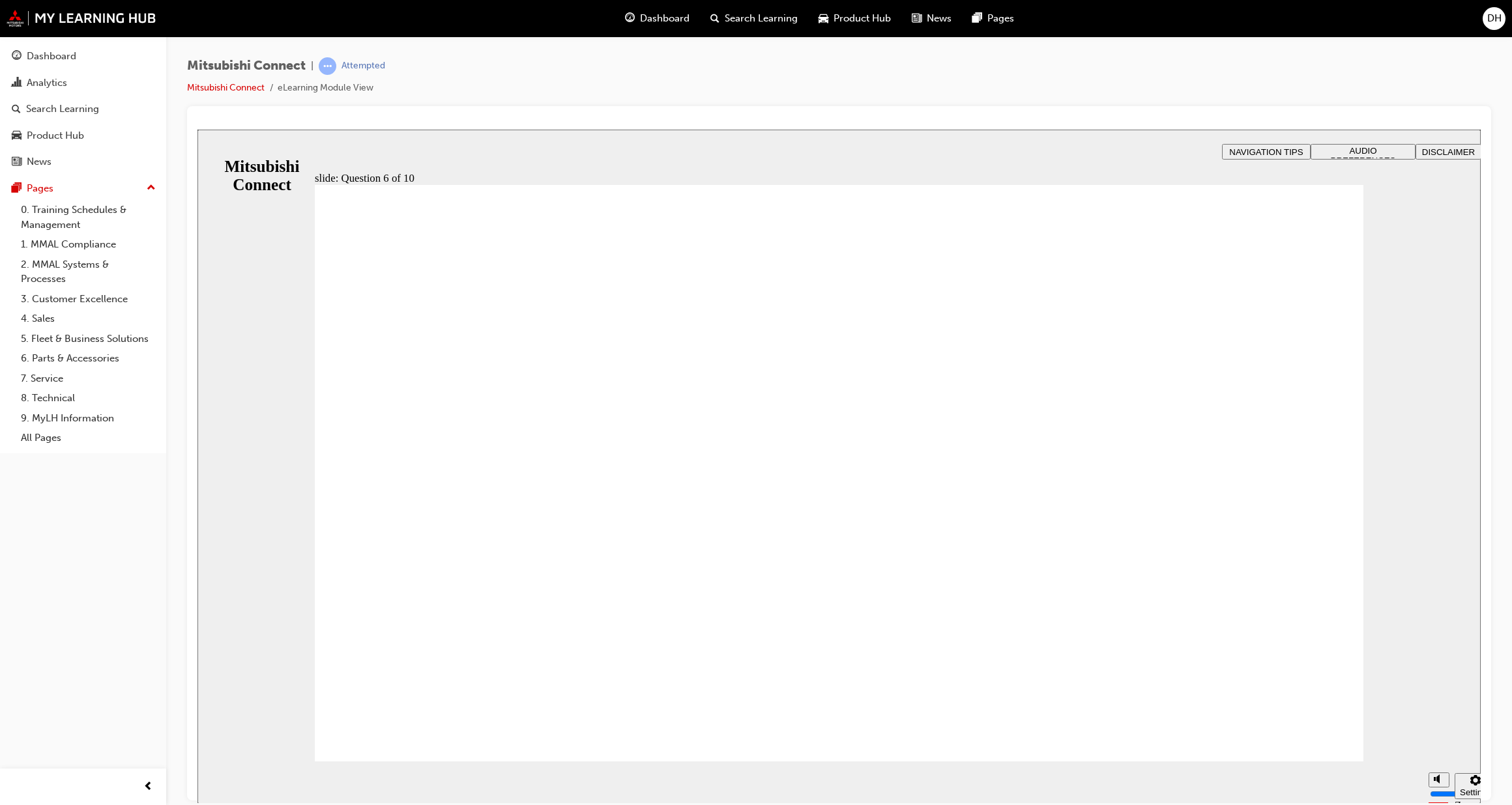
checkbox input "true"
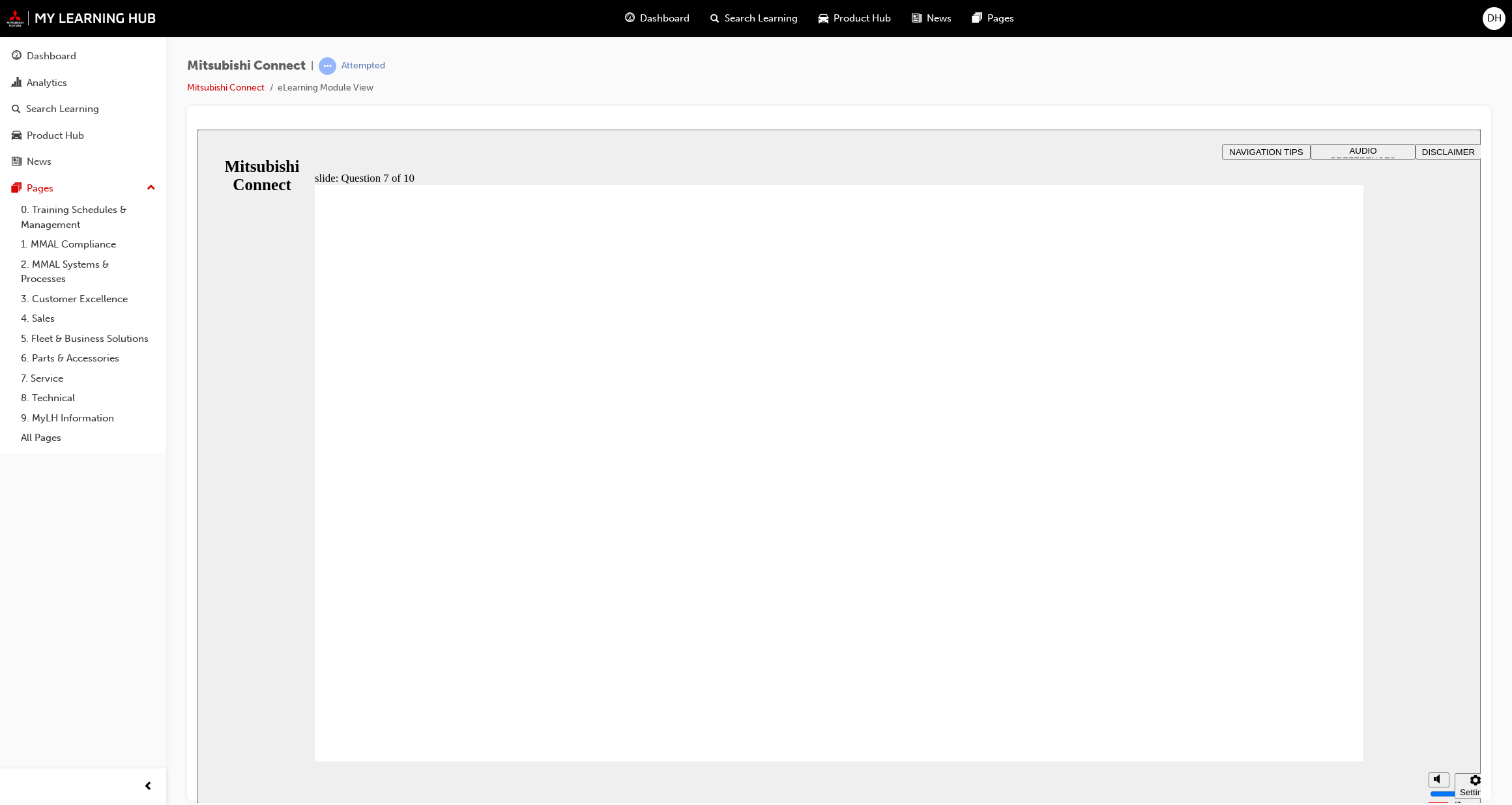
radio input "true"
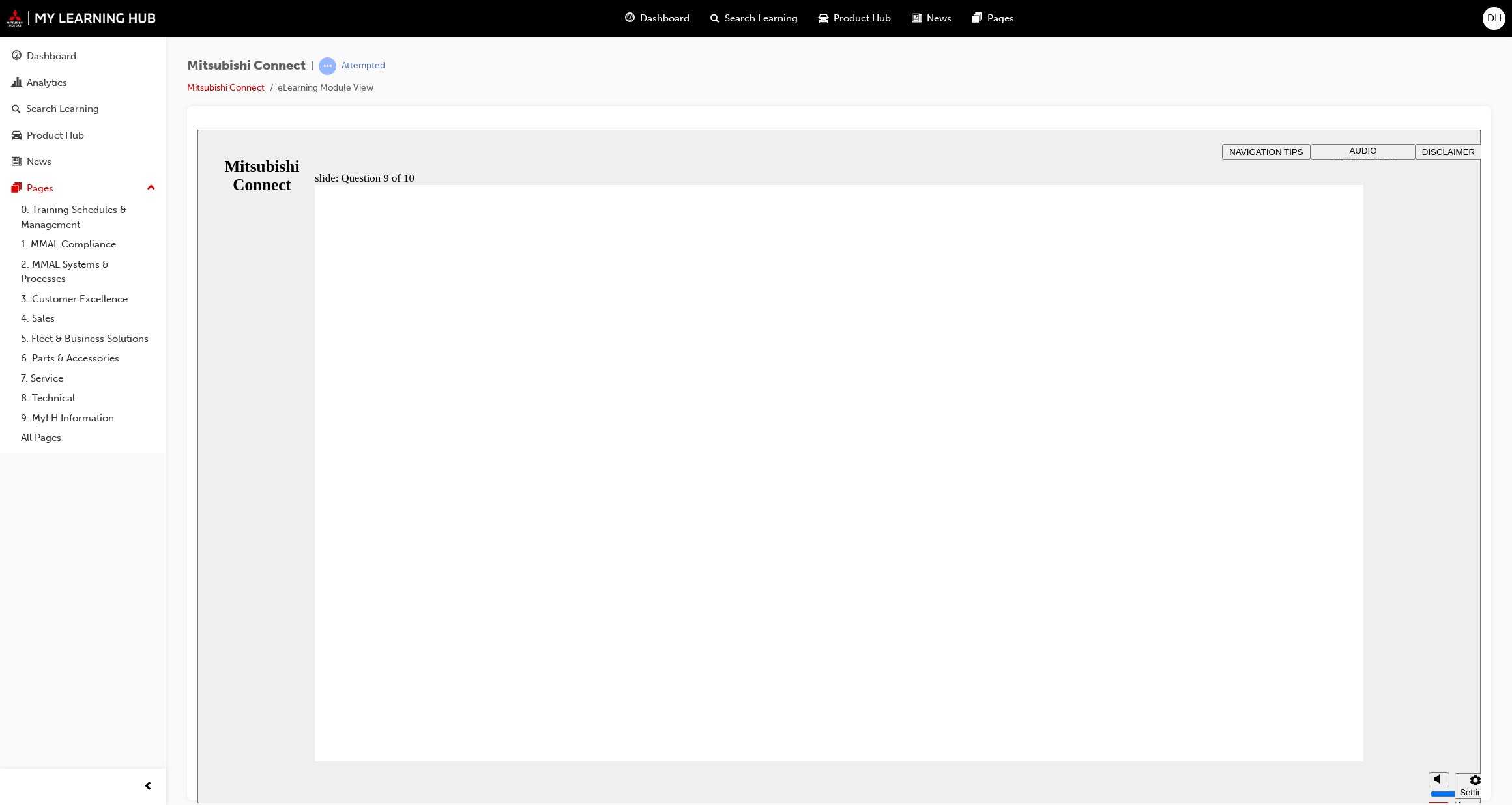
radio input "true"
checkbox input "true"
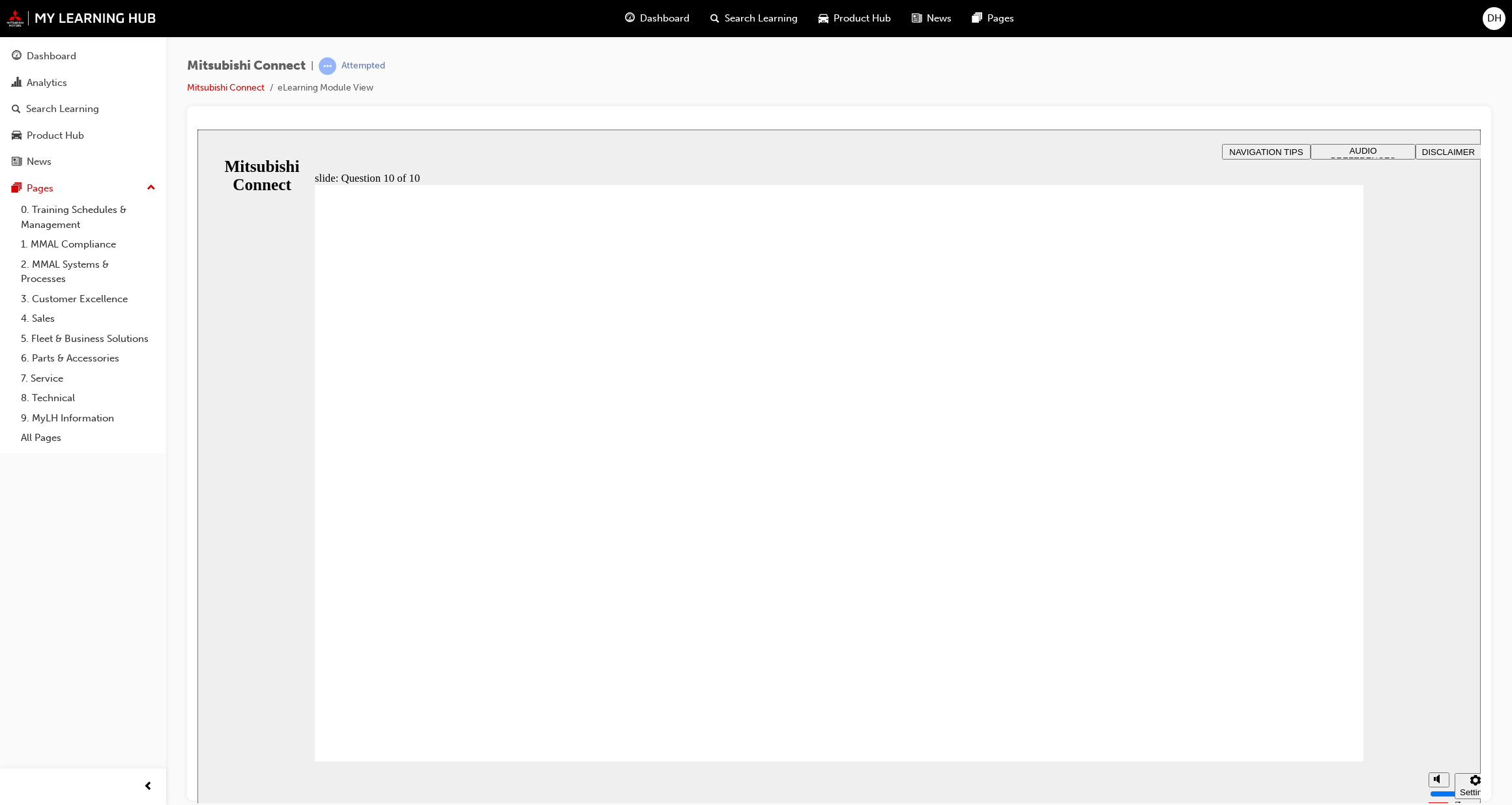
checkbox input "true"
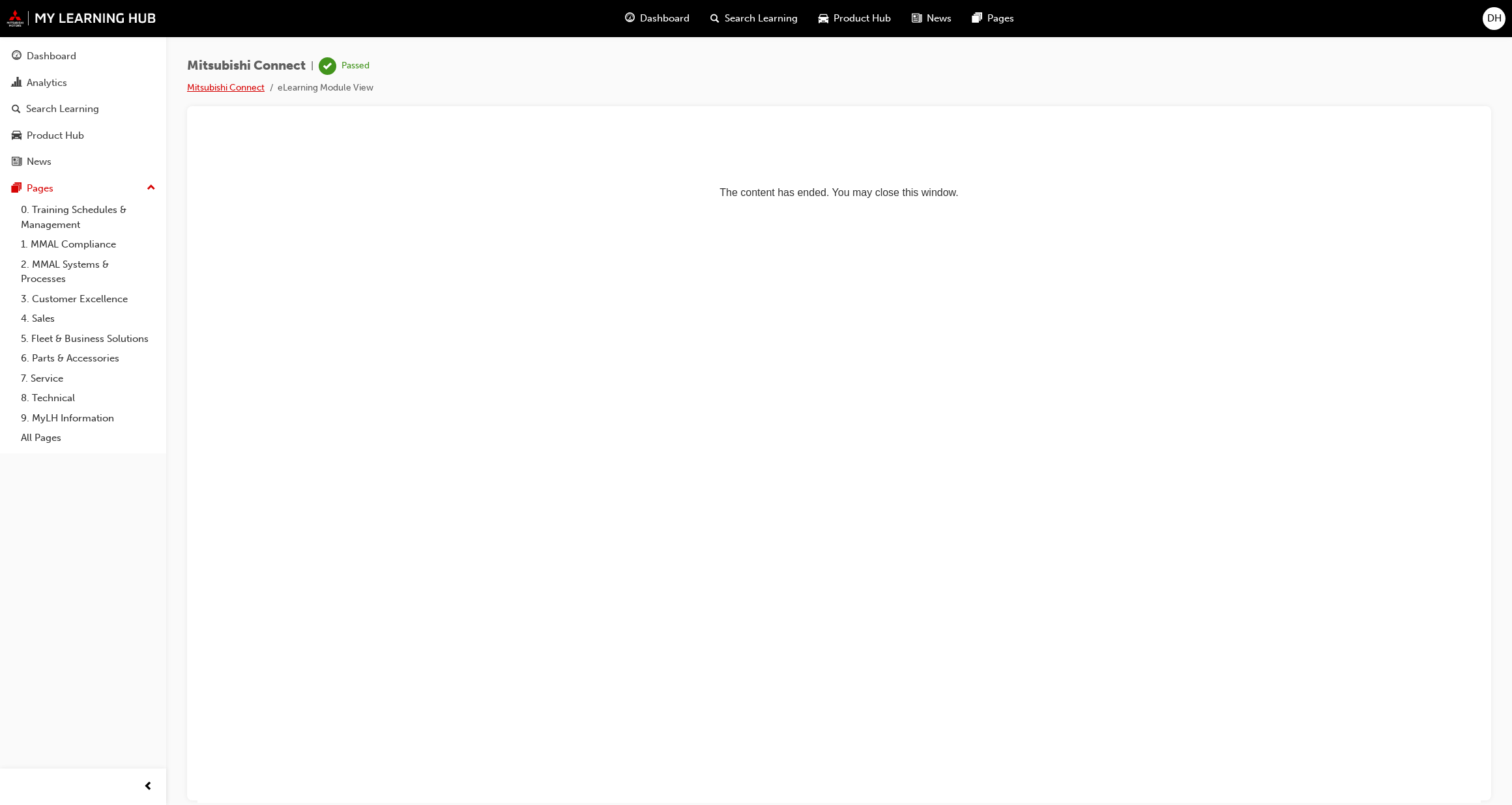
click at [215, 87] on link "Mitsubishi Connect" at bounding box center [225, 88] width 78 height 11
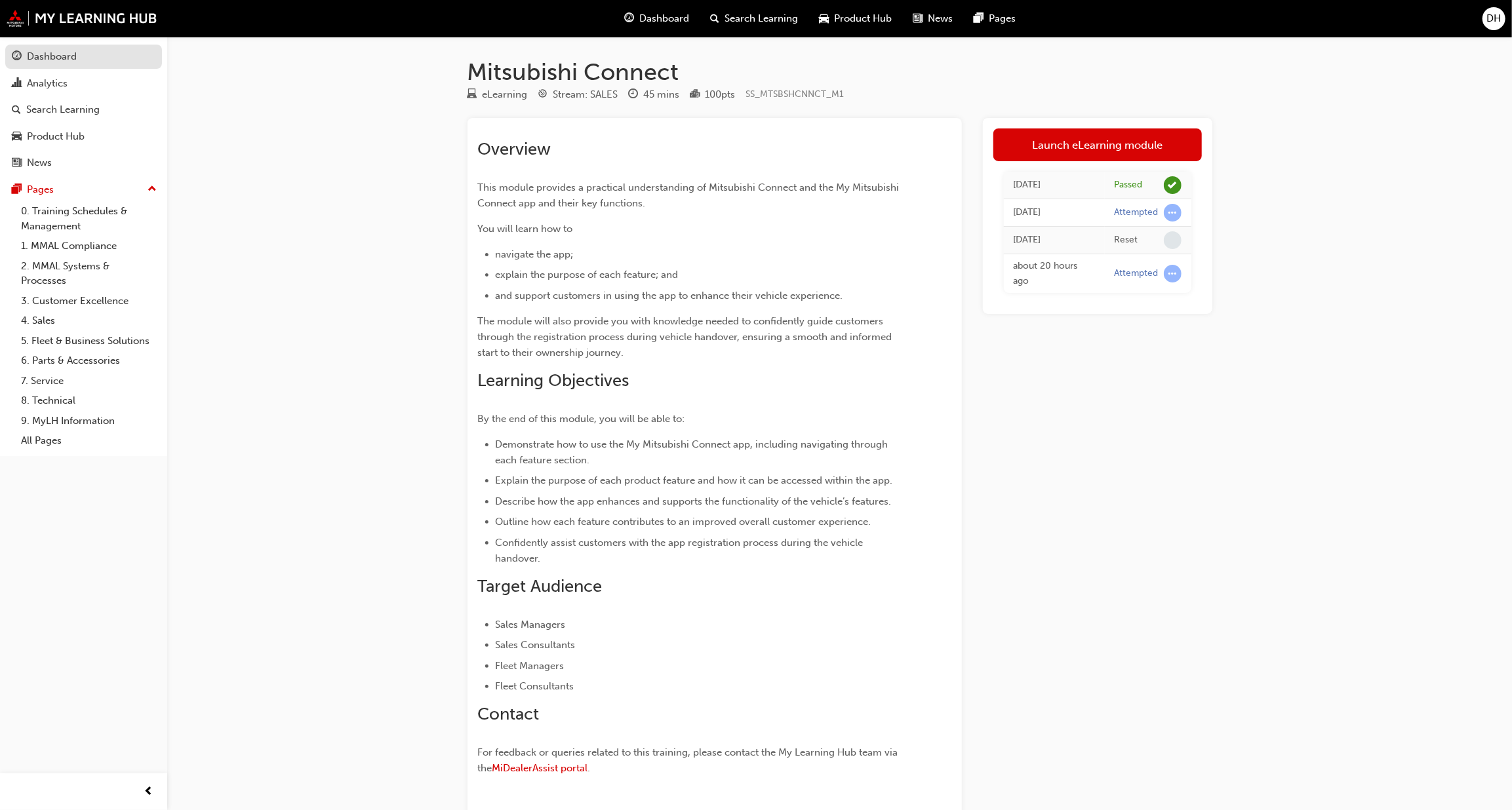
click at [53, 60] on div "Dashboard" at bounding box center [52, 56] width 50 height 15
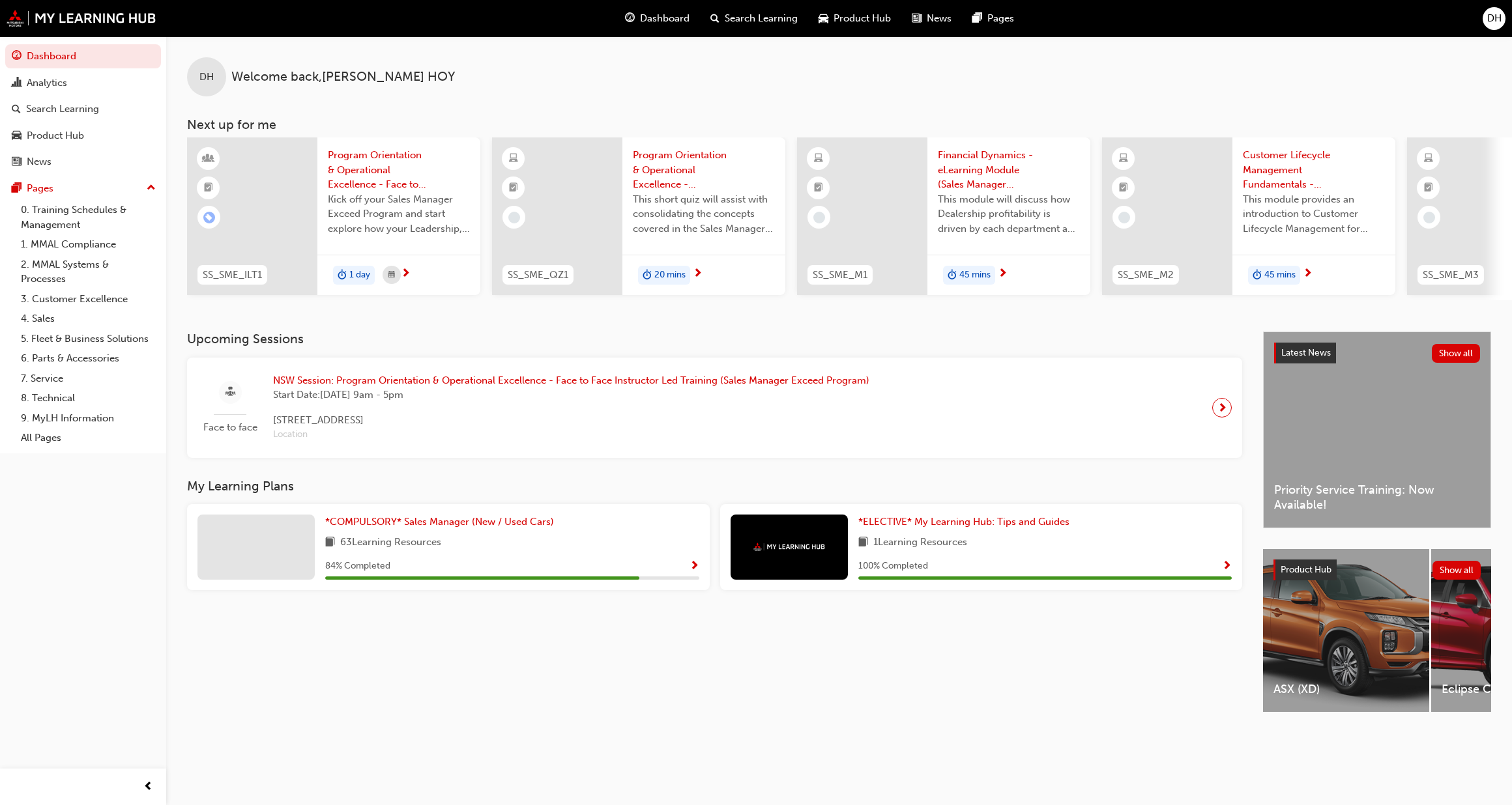
click at [1487, 24] on span "DH" at bounding box center [1494, 18] width 15 height 15
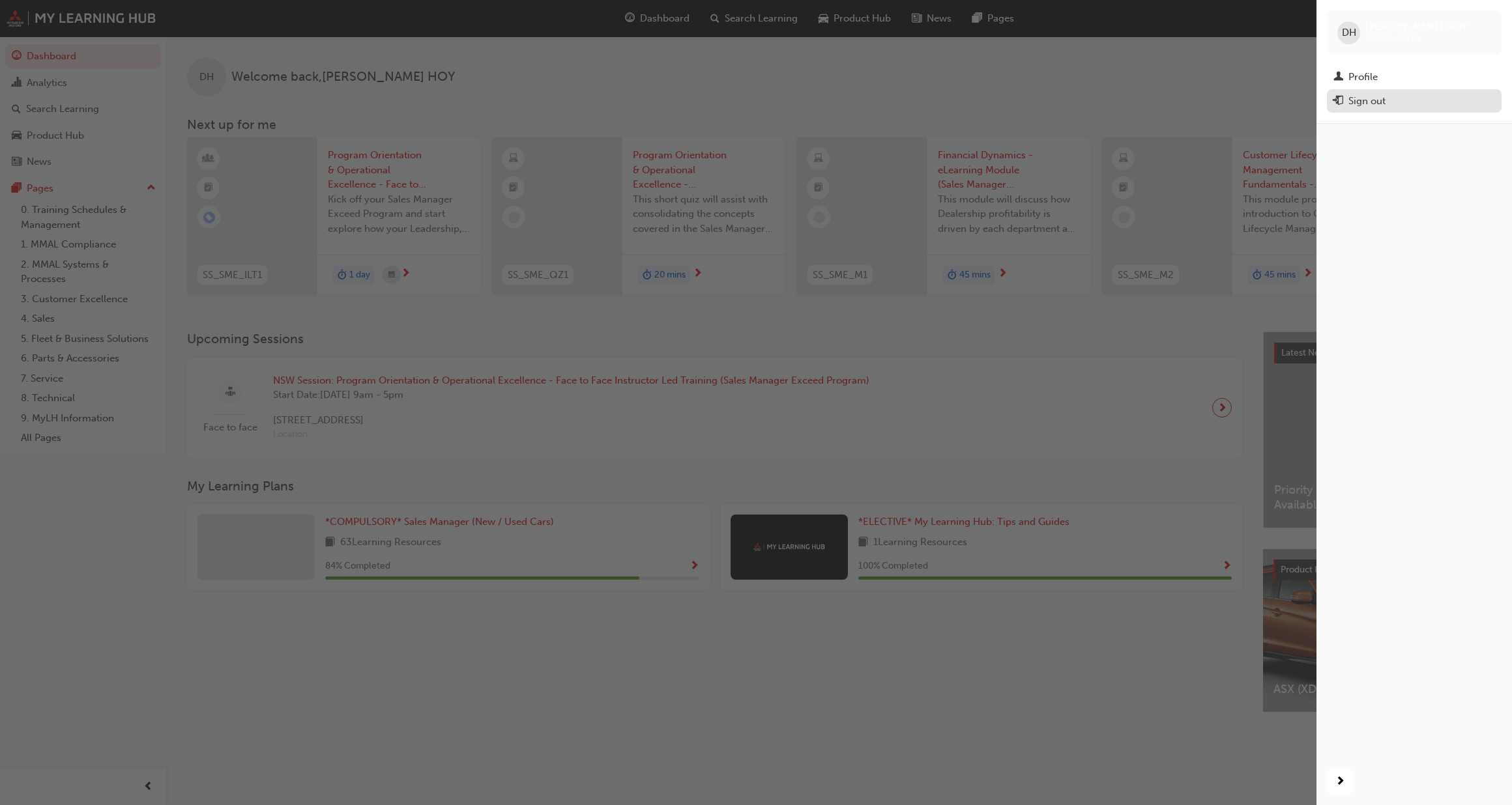
click at [1360, 100] on div "Sign out" at bounding box center [1367, 101] width 37 height 15
